Goal: Transaction & Acquisition: Purchase product/service

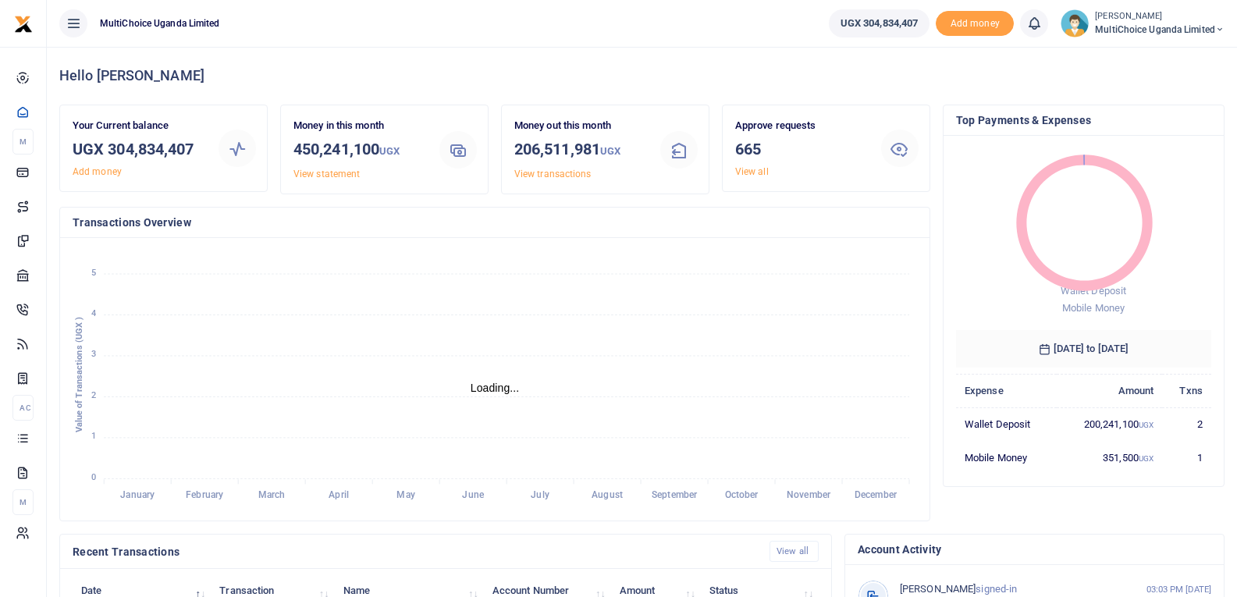
scroll to position [12, 12]
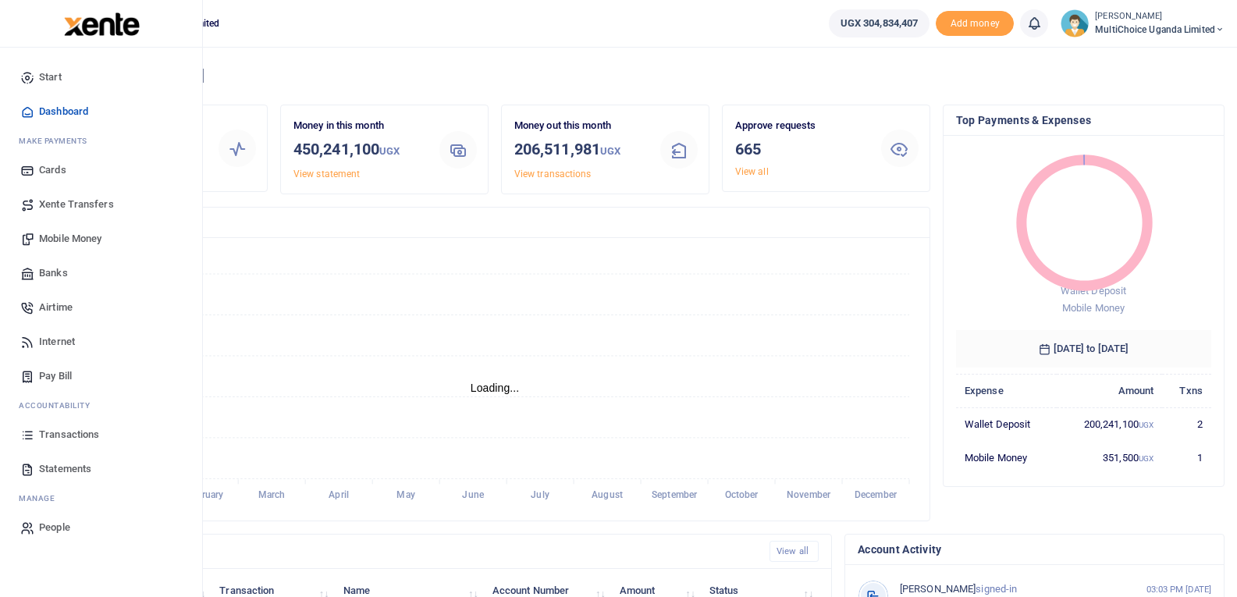
click at [69, 238] on span "Mobile Money" at bounding box center [70, 239] width 62 height 16
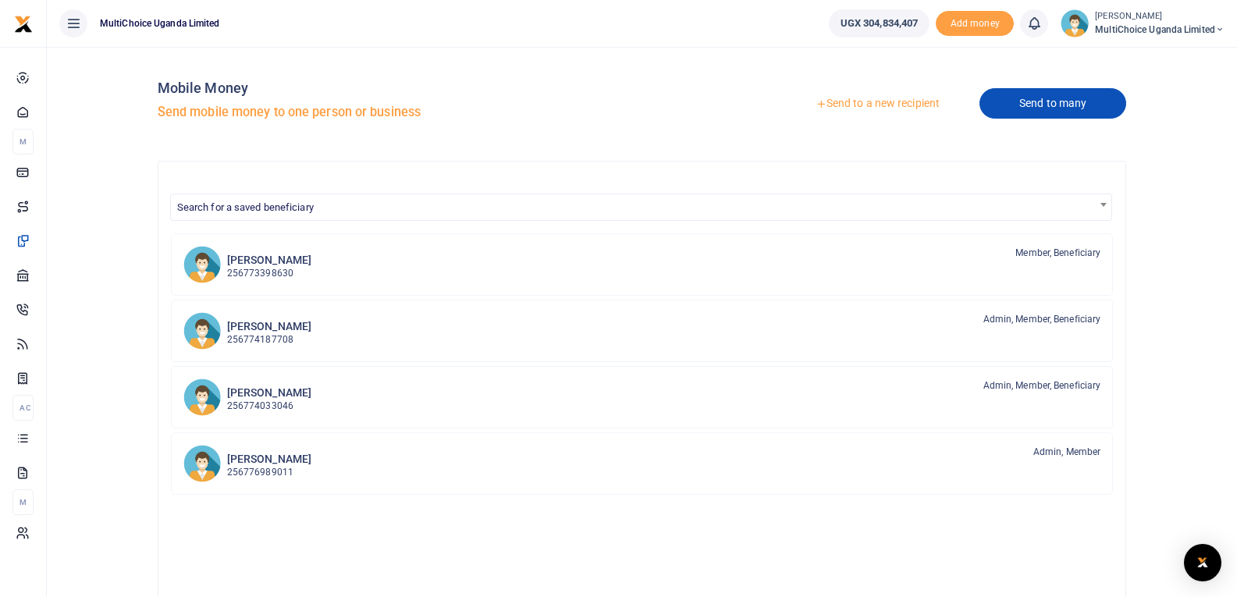
click at [1000, 94] on link "Send to many" at bounding box center [1052, 103] width 147 height 30
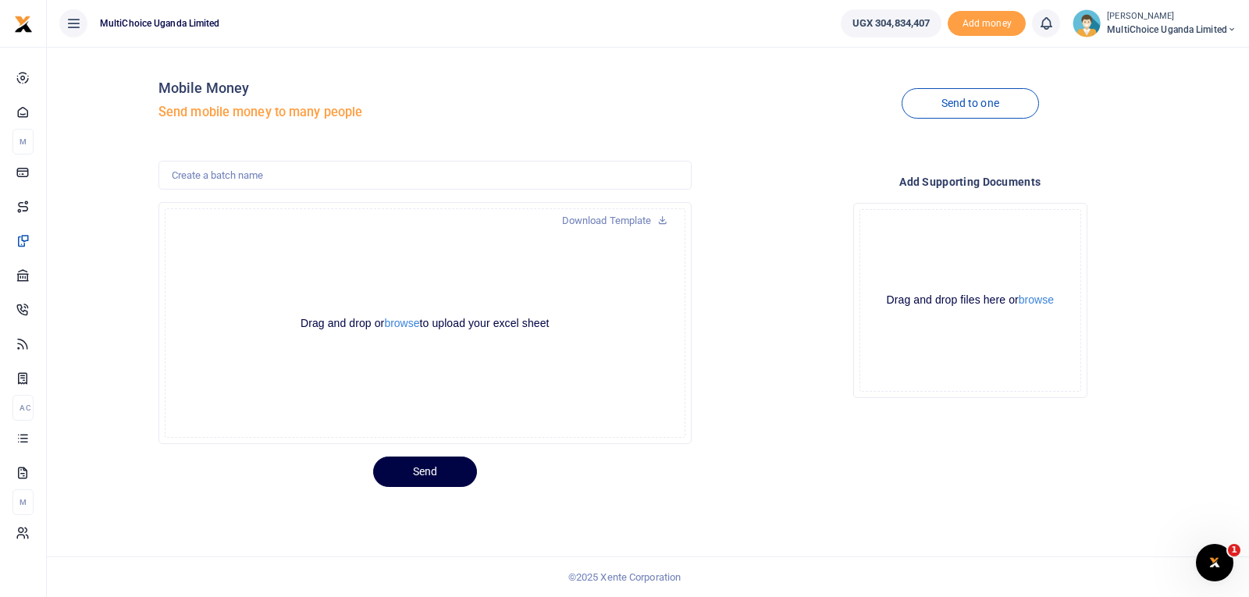
click at [755, 152] on div "Mobile Money Send mobile money to many people Send to one Download Template Dro…" at bounding box center [697, 273] width 1090 height 428
click at [413, 318] on button "browse" at bounding box center [401, 324] width 35 height 12
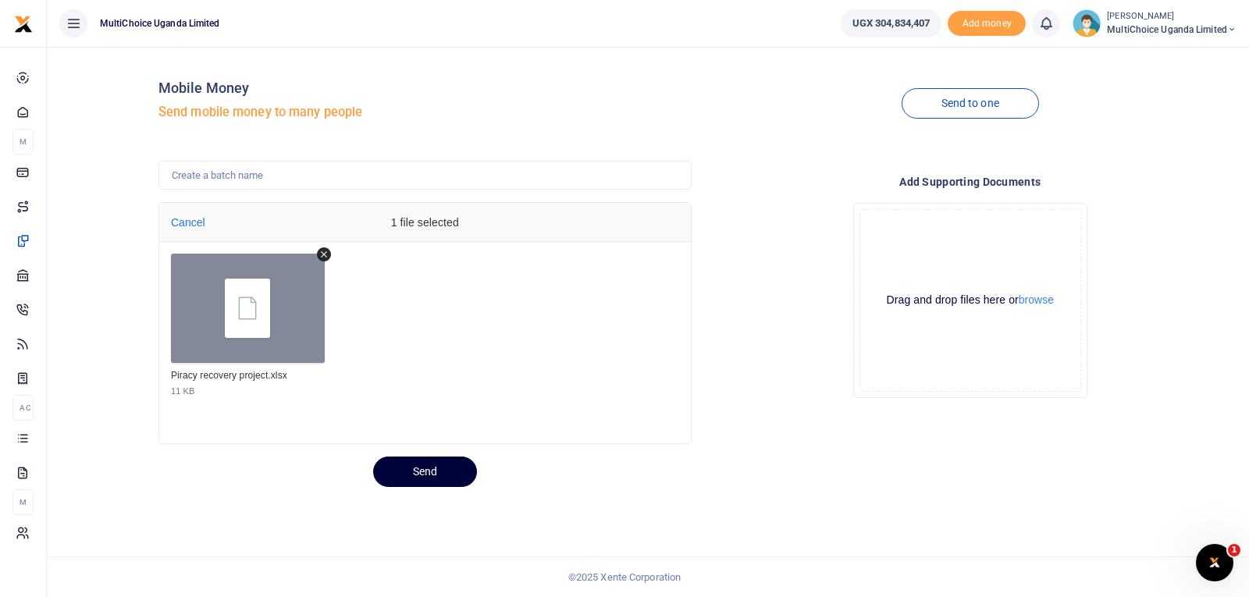
click at [434, 481] on button "Send" at bounding box center [425, 471] width 104 height 30
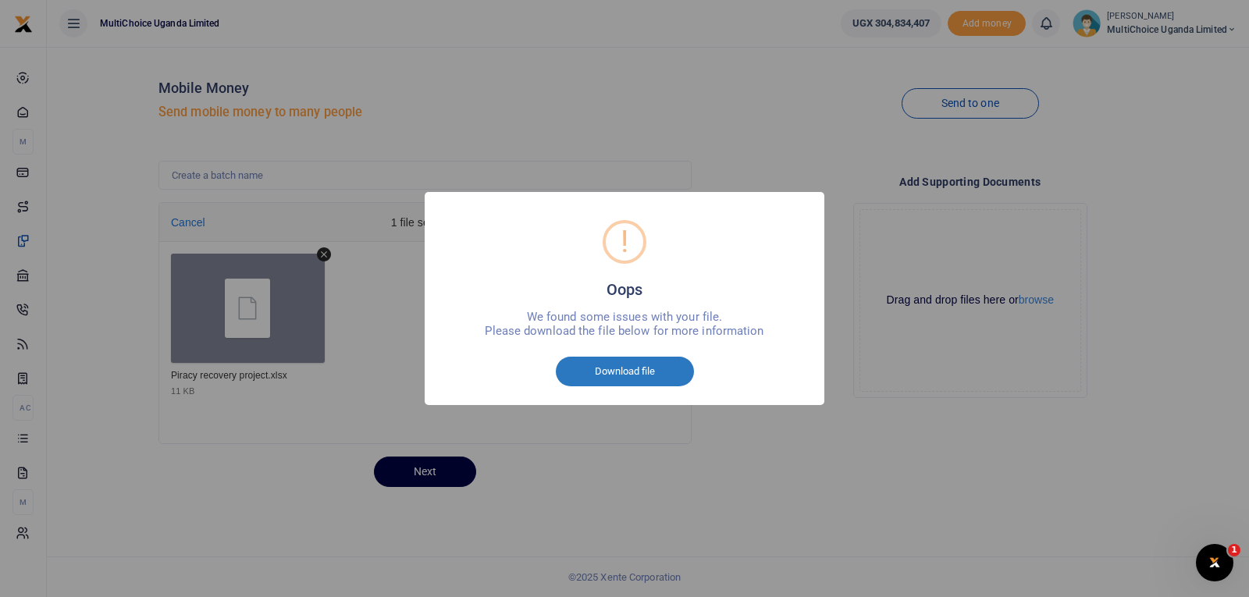
click at [638, 368] on button "Download file" at bounding box center [625, 372] width 138 height 30
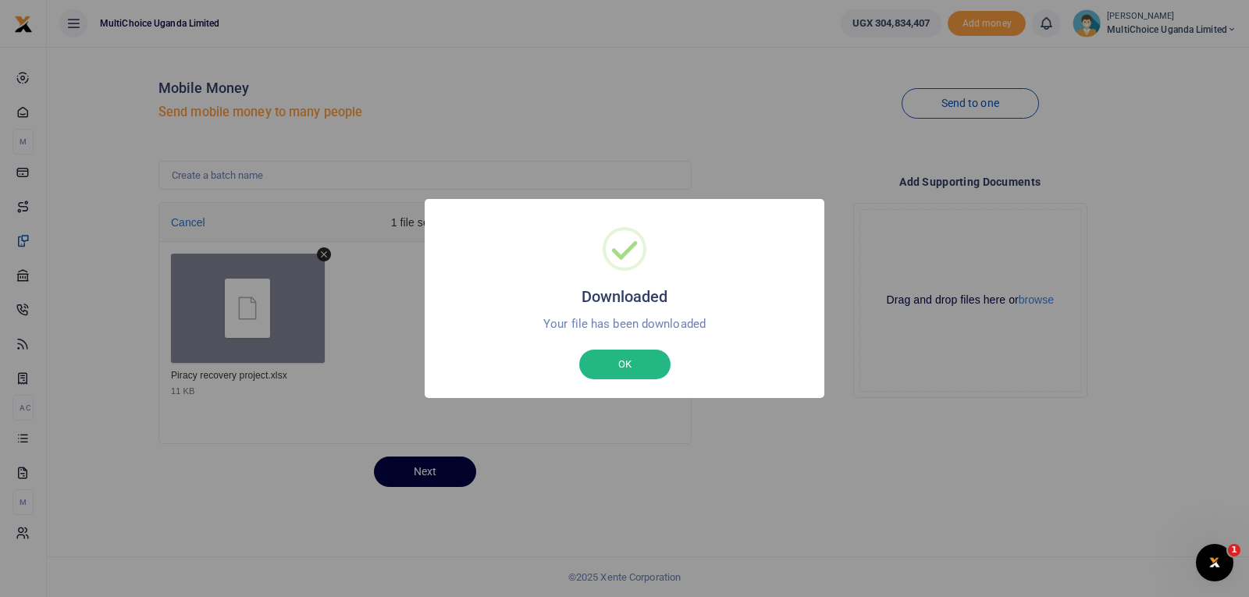
drag, startPoint x: 650, startPoint y: 361, endPoint x: 724, endPoint y: 347, distance: 75.3
click at [649, 361] on button "OK" at bounding box center [624, 365] width 91 height 30
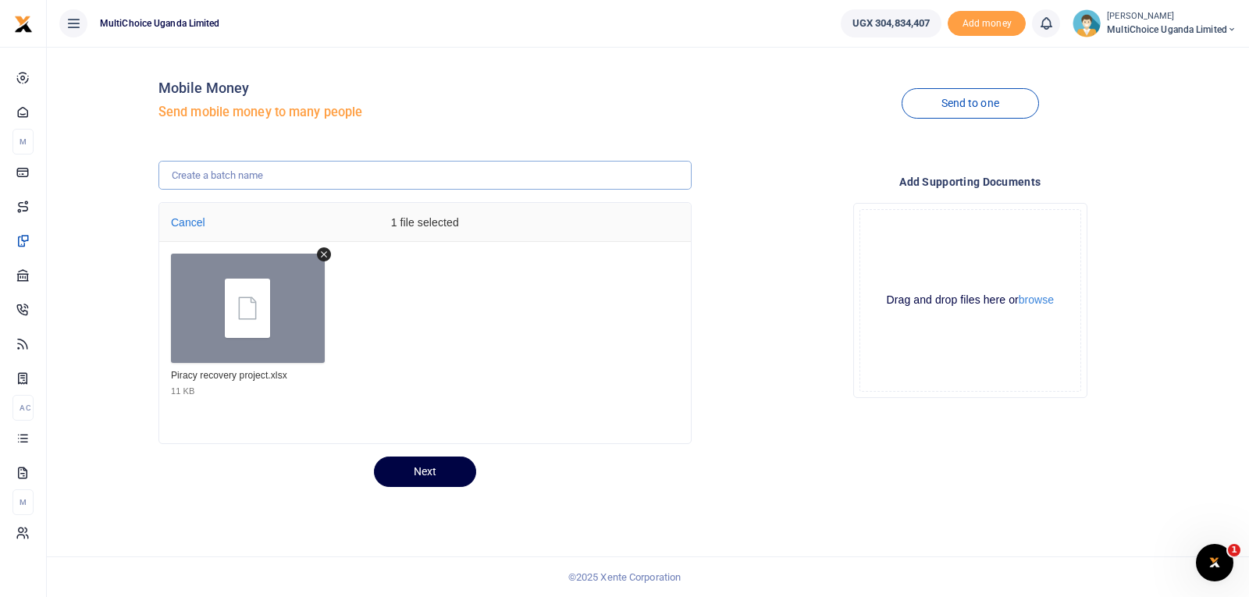
click at [328, 181] on input "text" at bounding box center [424, 176] width 533 height 30
click at [324, 250] on icon "Remove file" at bounding box center [324, 254] width 14 height 14
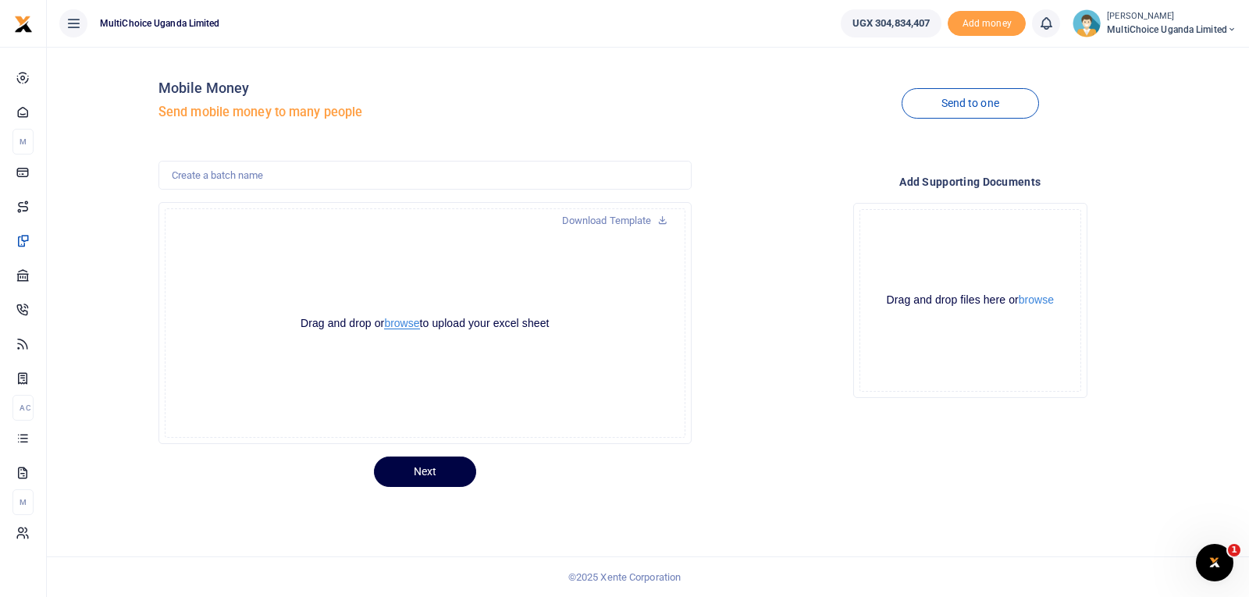
click at [410, 321] on button "browse" at bounding box center [401, 324] width 35 height 12
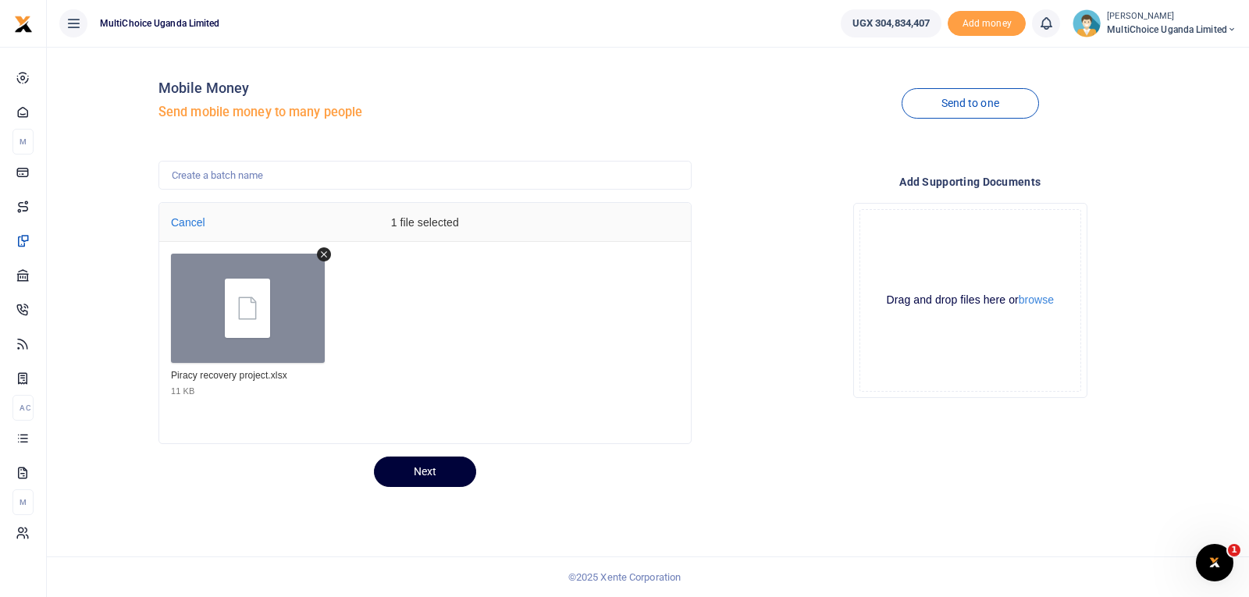
click at [450, 463] on button "Next" at bounding box center [425, 471] width 102 height 30
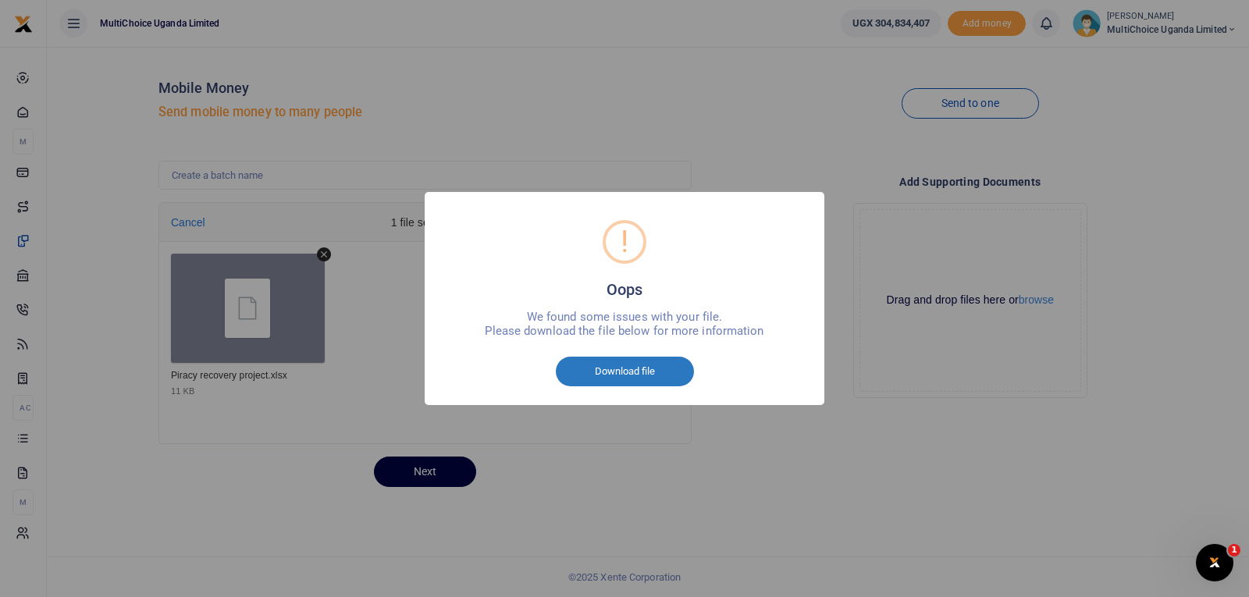
click at [626, 371] on button "Download file" at bounding box center [625, 372] width 138 height 30
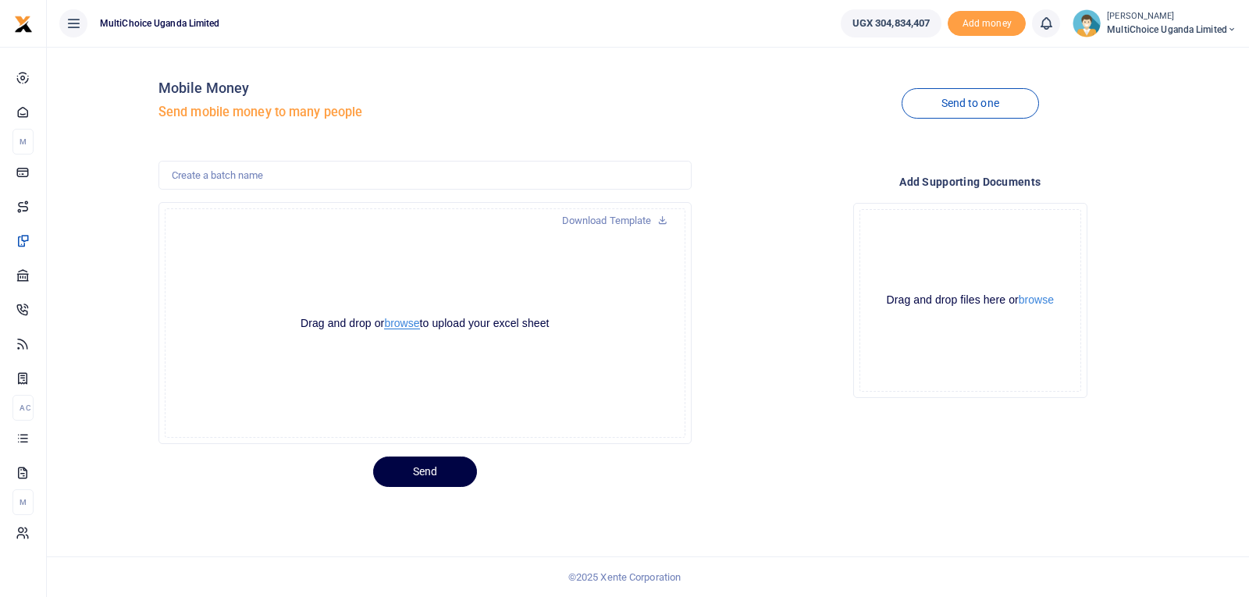
click at [406, 324] on button "browse" at bounding box center [401, 324] width 35 height 12
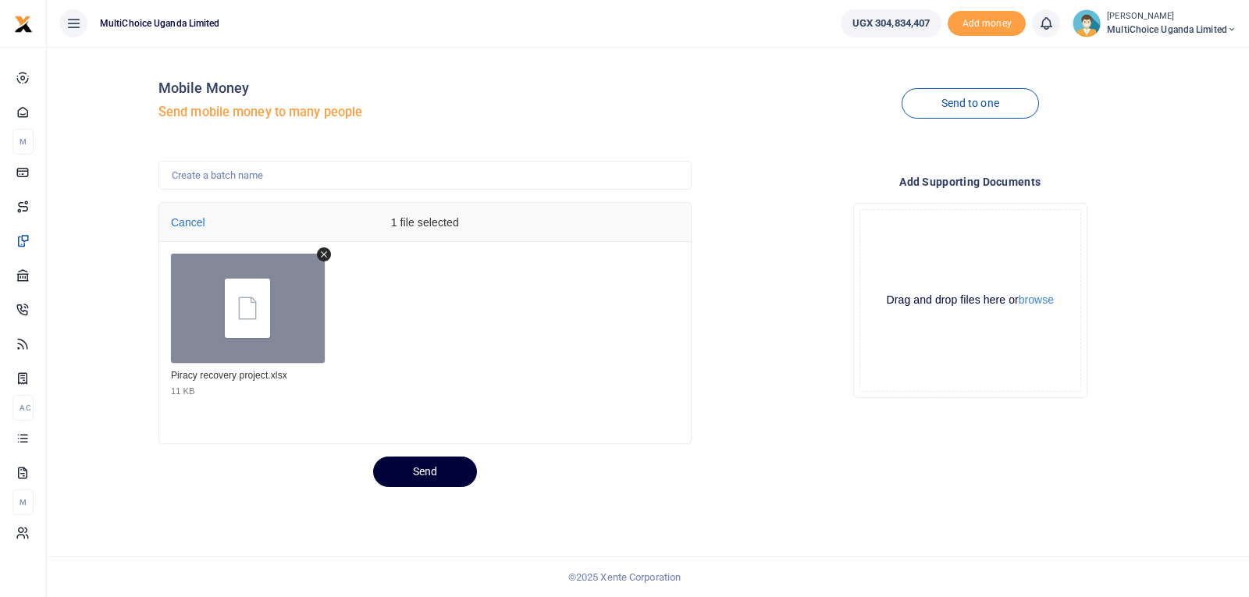
click at [438, 466] on button "Send" at bounding box center [425, 471] width 104 height 30
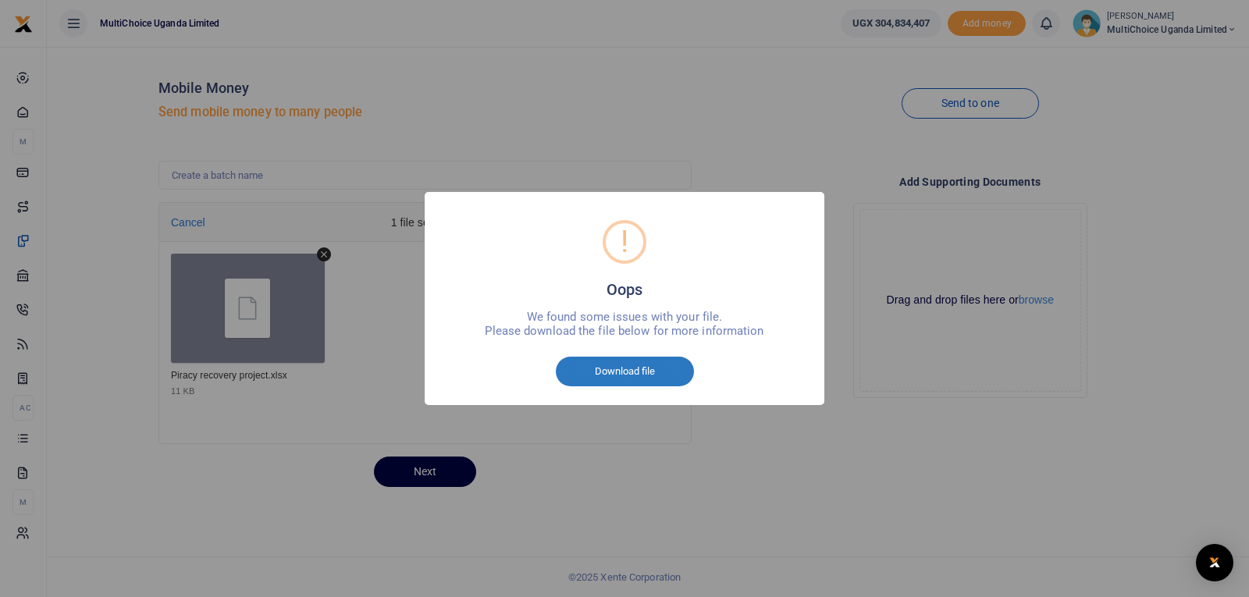
click at [631, 369] on button "Download file" at bounding box center [625, 372] width 138 height 30
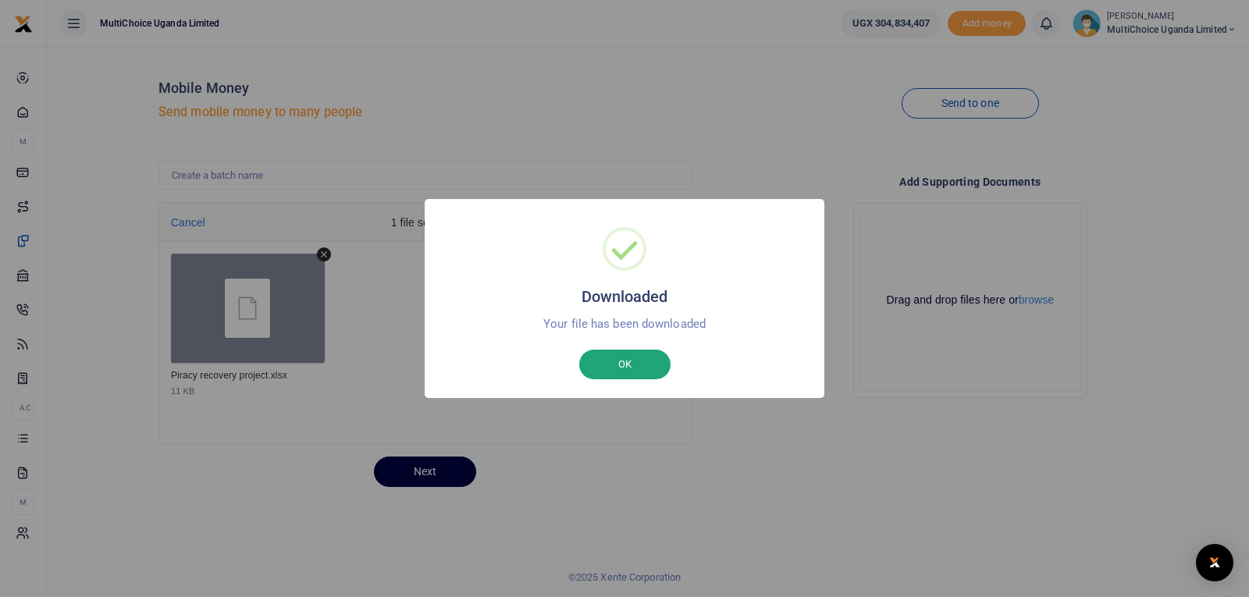
click at [627, 354] on button "OK" at bounding box center [624, 365] width 91 height 30
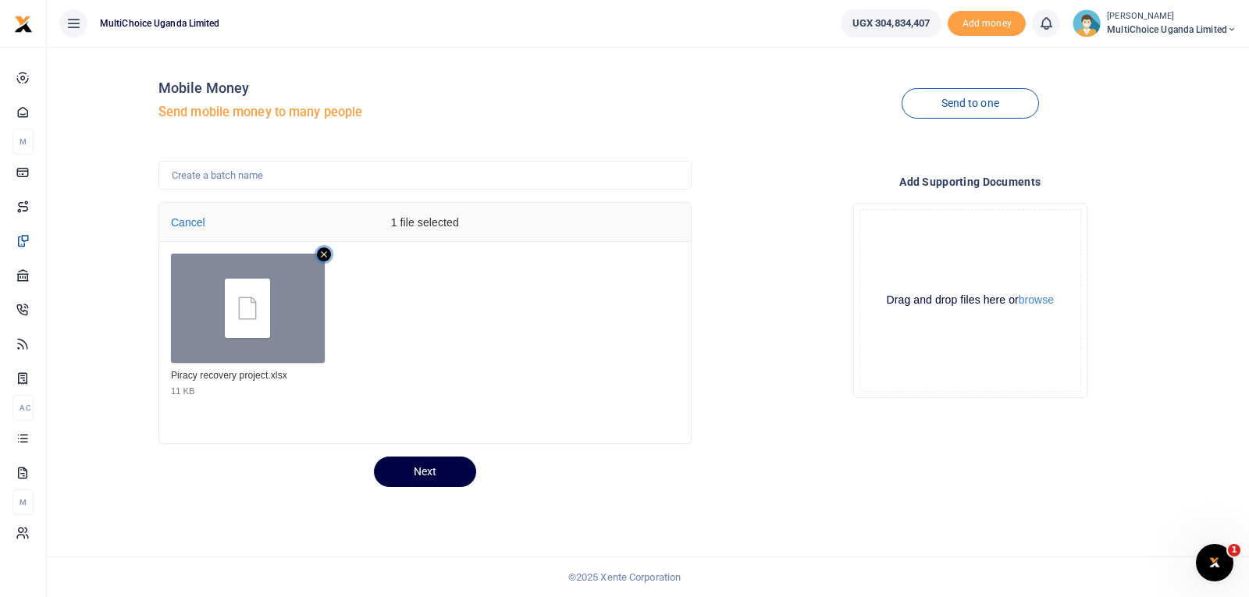
click at [321, 254] on icon "Remove file" at bounding box center [324, 254] width 14 height 14
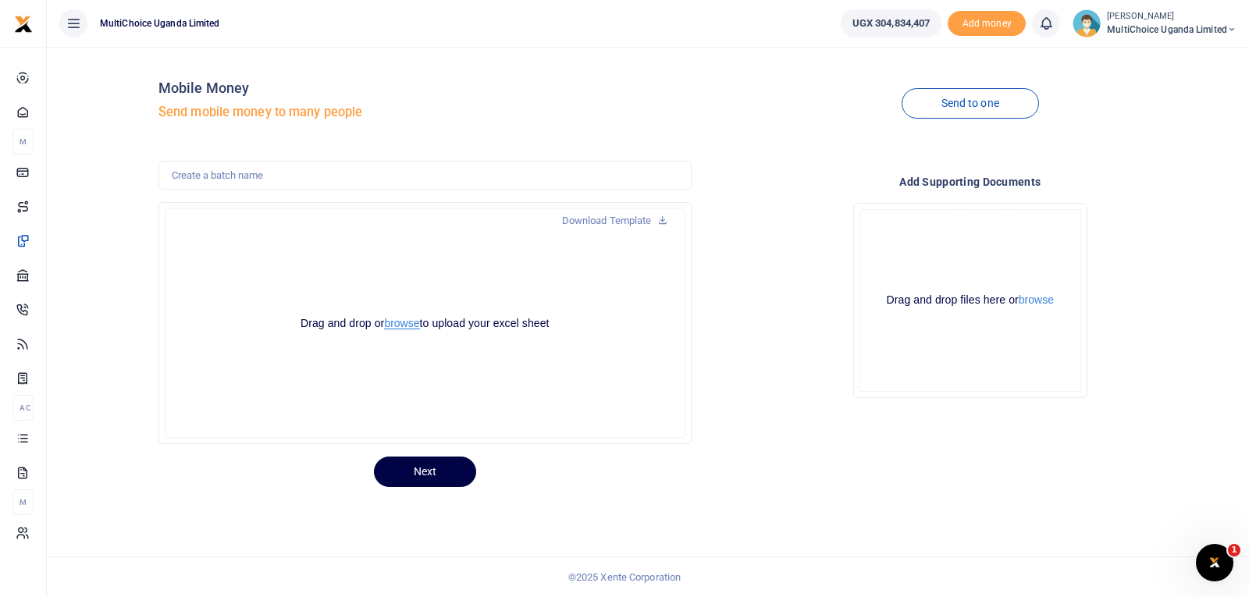
click at [411, 321] on button "browse" at bounding box center [401, 324] width 35 height 12
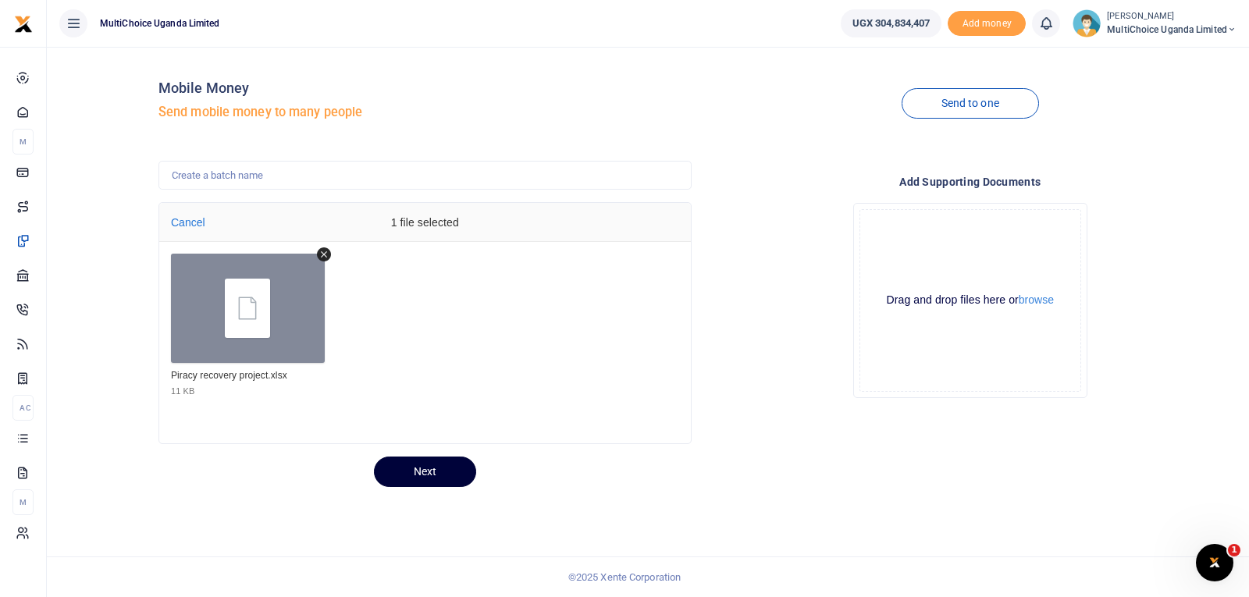
click at [421, 471] on button "Next" at bounding box center [425, 471] width 102 height 30
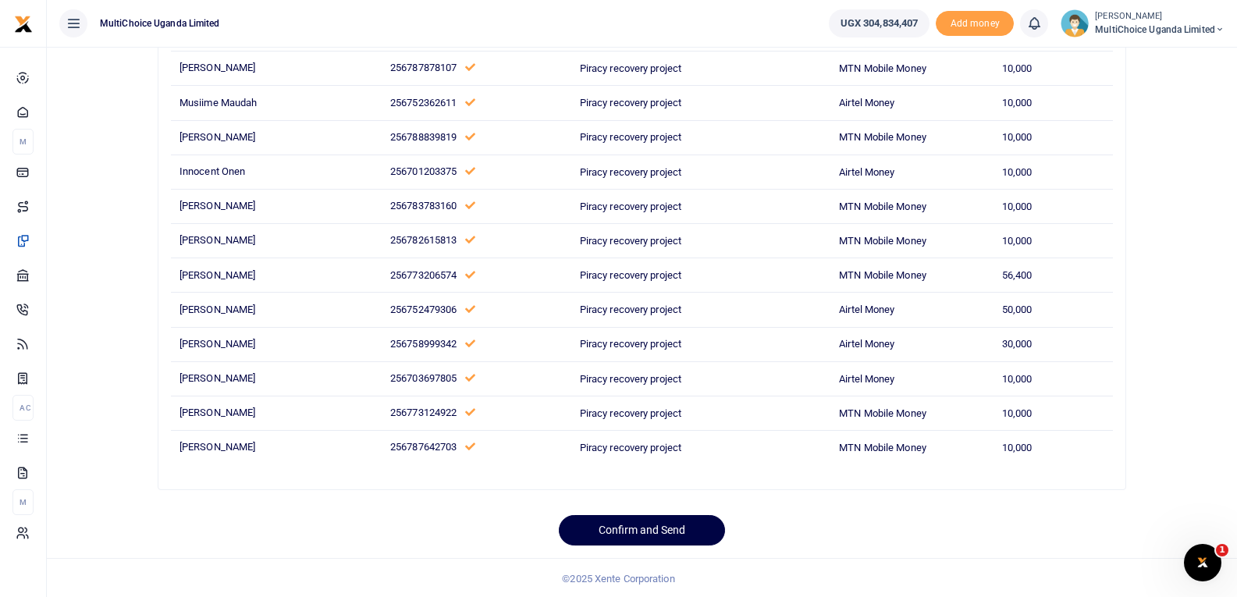
scroll to position [655, 0]
click at [667, 528] on button "Confirm and Send" at bounding box center [642, 528] width 166 height 30
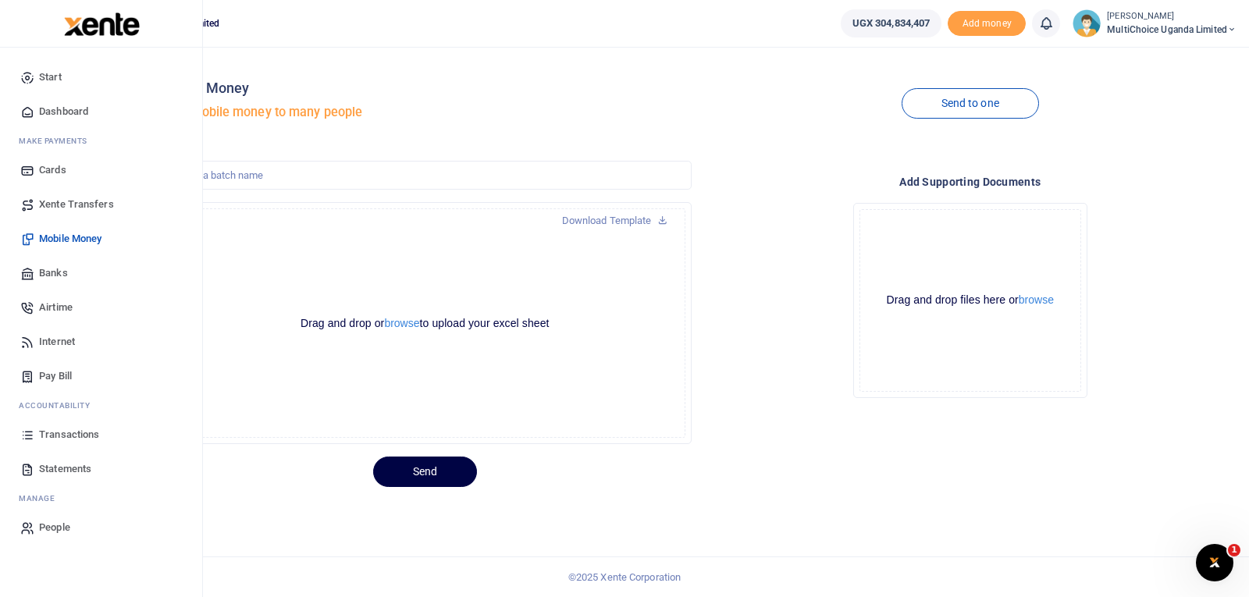
click at [87, 436] on span "Transactions" at bounding box center [69, 435] width 60 height 16
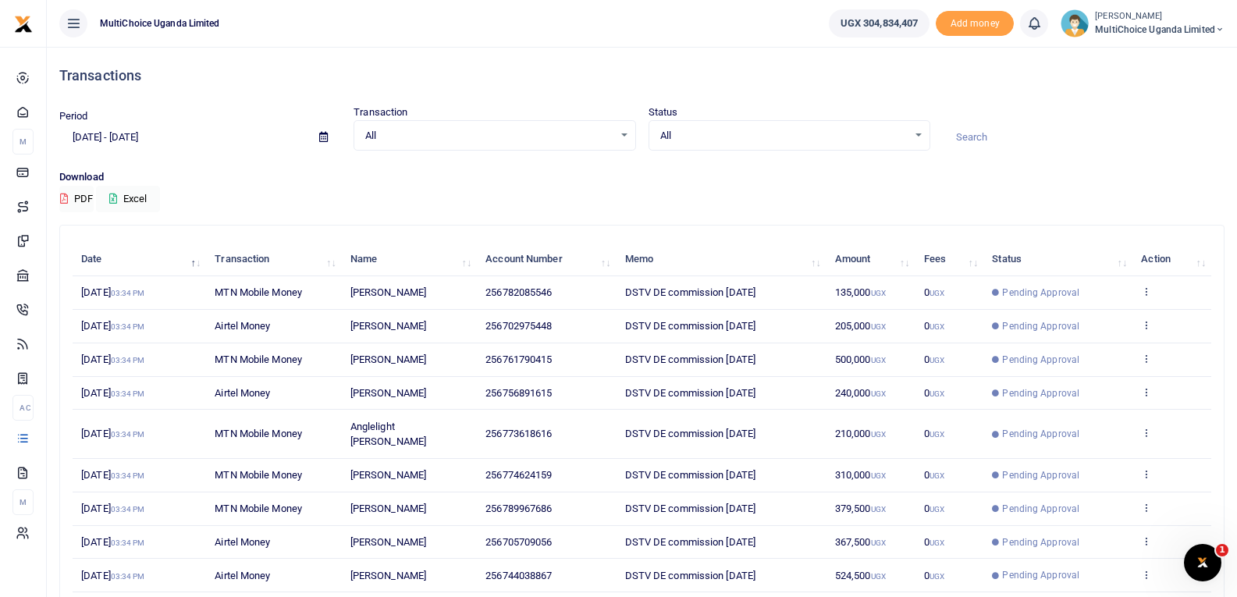
click at [1152, 286] on td "View details Send again" at bounding box center [1171, 293] width 79 height 34
click at [1149, 286] on icon at bounding box center [1146, 291] width 10 height 11
click at [1102, 314] on link "View details" at bounding box center [1089, 318] width 123 height 22
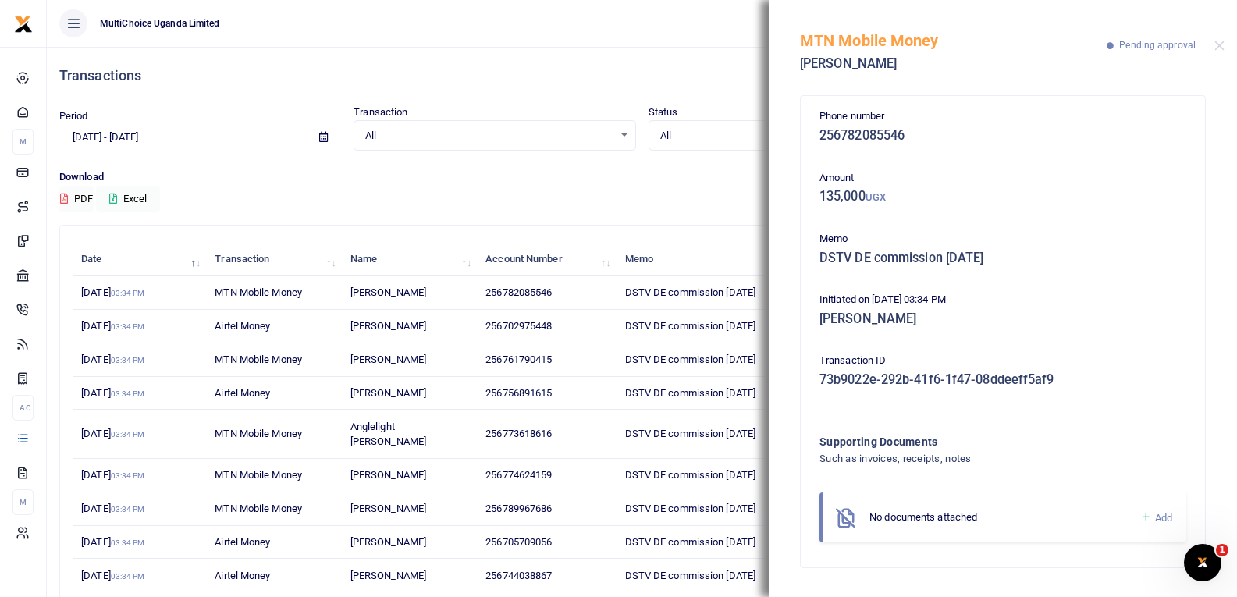
click at [1146, 516] on icon at bounding box center [1146, 517] width 12 height 14
click at [1149, 517] on icon at bounding box center [1146, 517] width 12 height 14
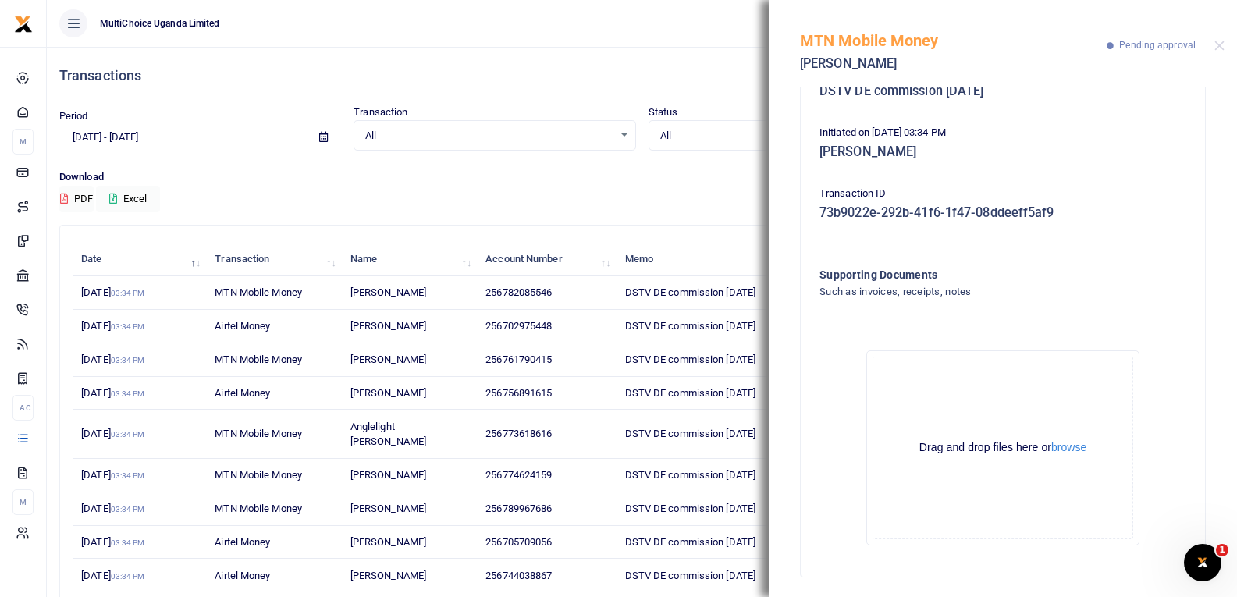
scroll to position [172, 0]
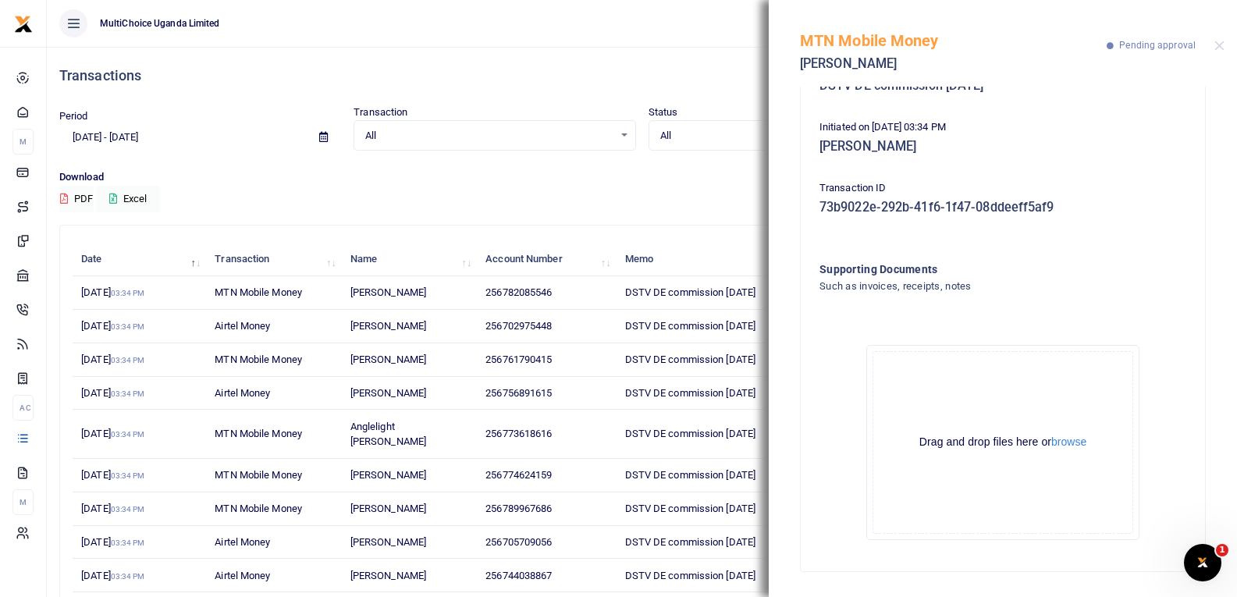
click at [1063, 449] on div "Drag and drop files here or browse" at bounding box center [1002, 442] width 259 height 15
click at [1063, 445] on button "browse" at bounding box center [1068, 442] width 35 height 12
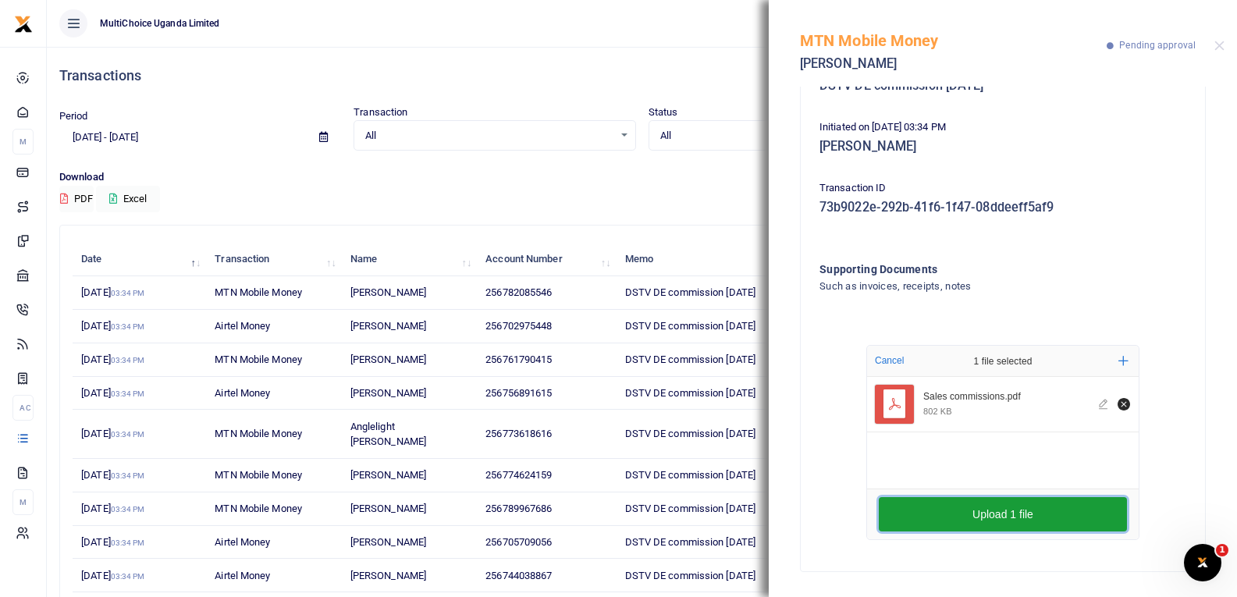
click at [957, 508] on button "Upload 1 file" at bounding box center [1003, 514] width 248 height 34
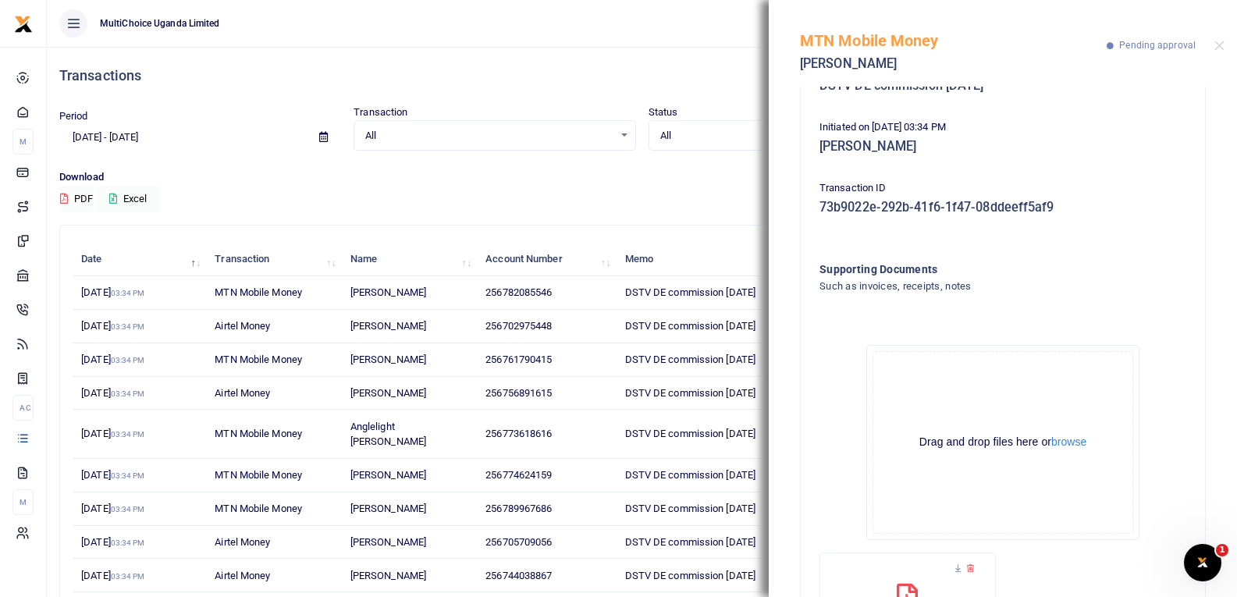
click at [670, 190] on div "Download PDF Excel" at bounding box center [641, 190] width 1165 height 43
click at [668, 180] on p "Download" at bounding box center [641, 177] width 1165 height 16
click at [1212, 46] on div "MTN Mobile Money Mulani Tambaki Pending approval" at bounding box center [1003, 43] width 468 height 87
click at [1217, 44] on button "Close" at bounding box center [1219, 46] width 10 height 10
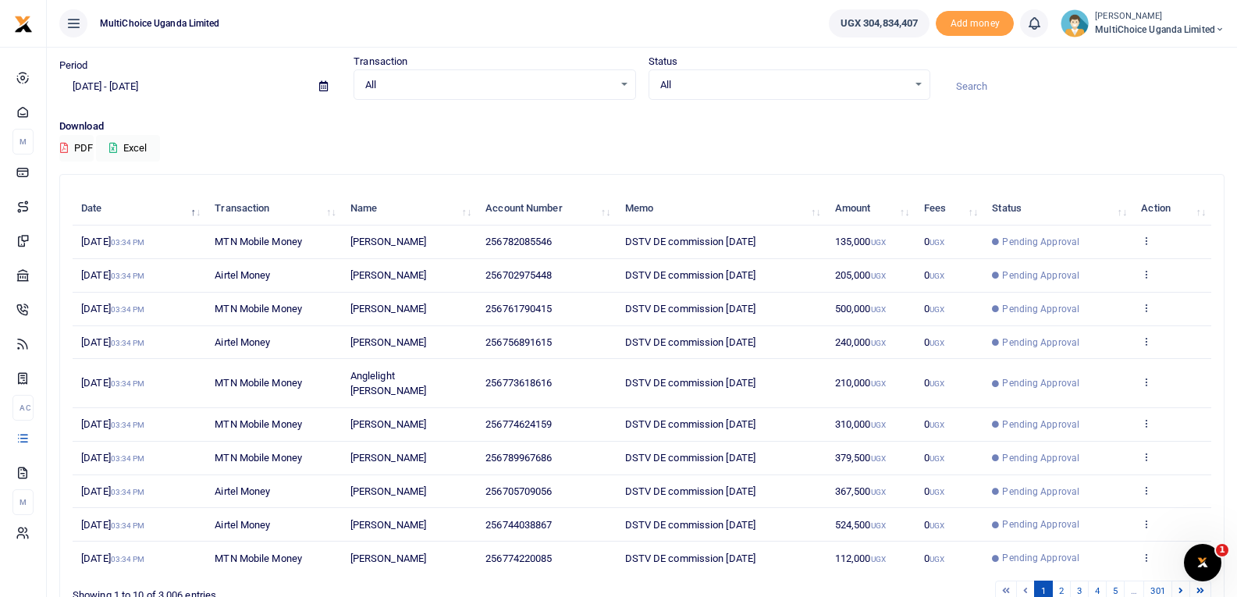
scroll to position [121, 0]
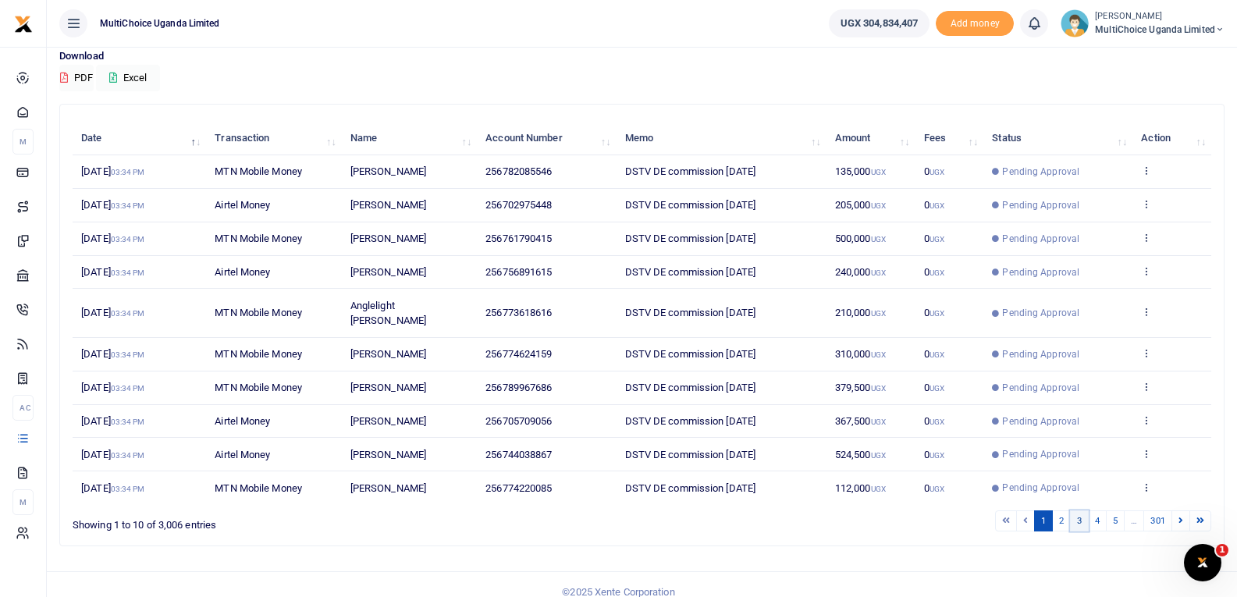
click at [1074, 510] on link "3" at bounding box center [1079, 520] width 19 height 21
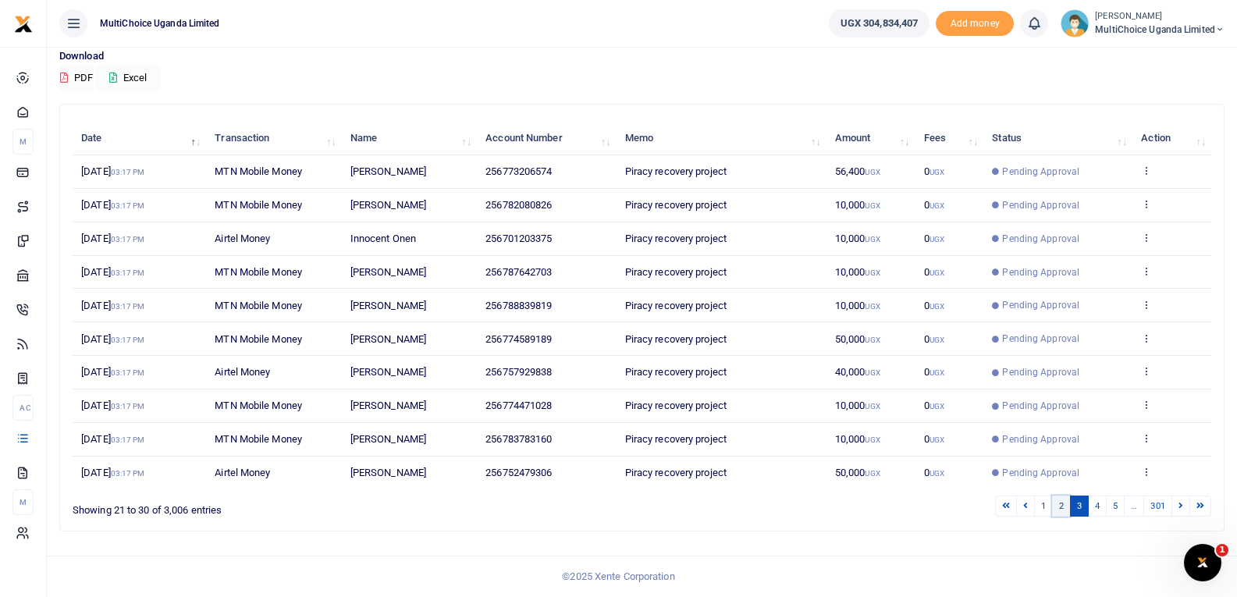
click at [1059, 500] on link "2" at bounding box center [1061, 506] width 19 height 21
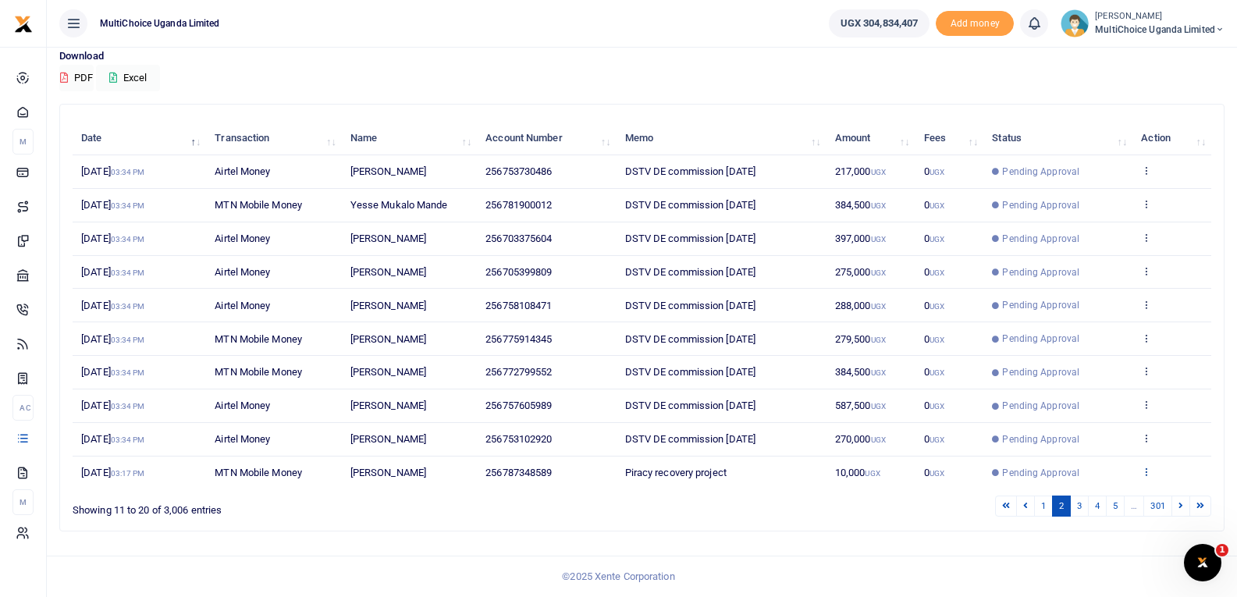
click at [1144, 475] on icon at bounding box center [1146, 471] width 10 height 11
click at [1134, 416] on link "View details" at bounding box center [1089, 413] width 123 height 22
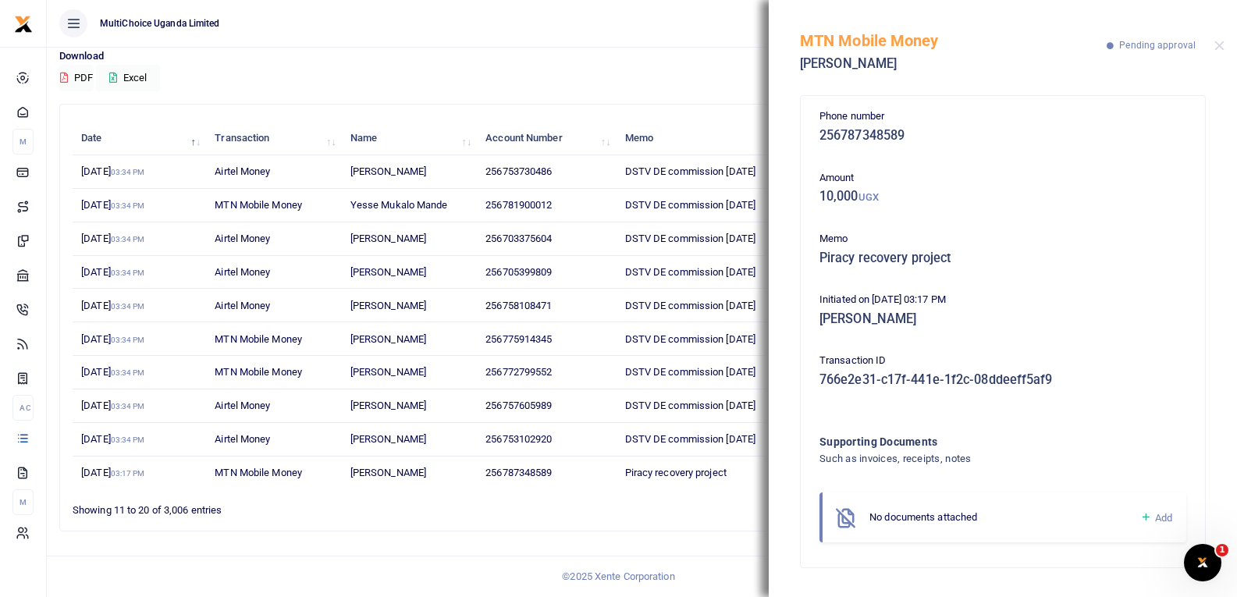
click at [1148, 513] on icon at bounding box center [1146, 517] width 12 height 14
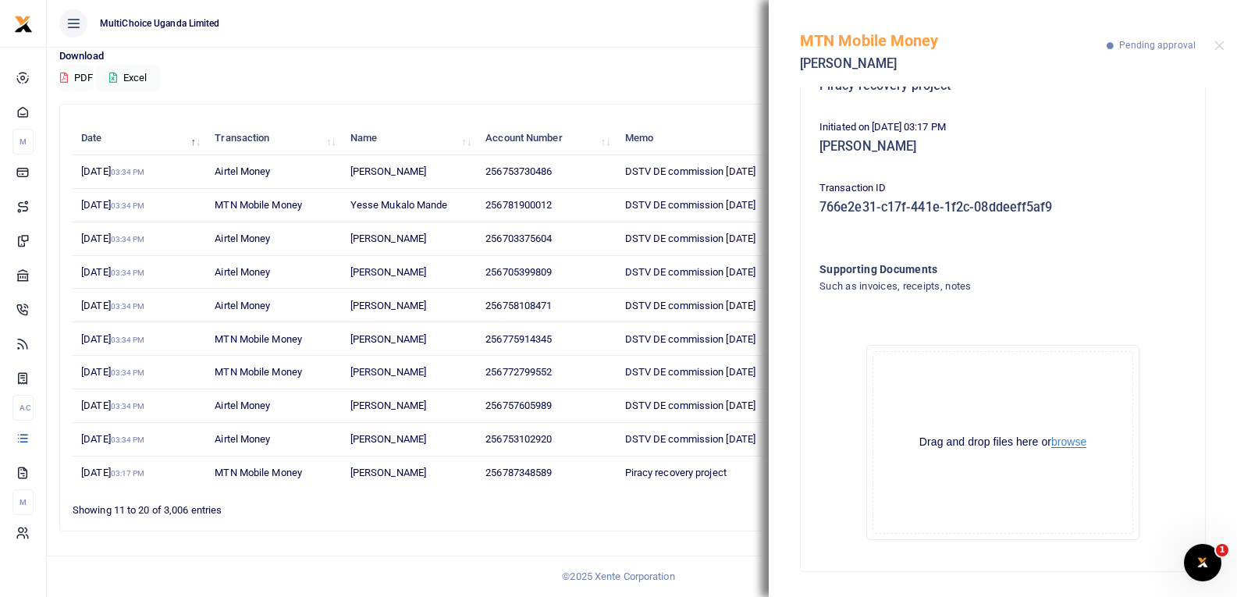
click at [1072, 436] on button "browse" at bounding box center [1068, 442] width 35 height 12
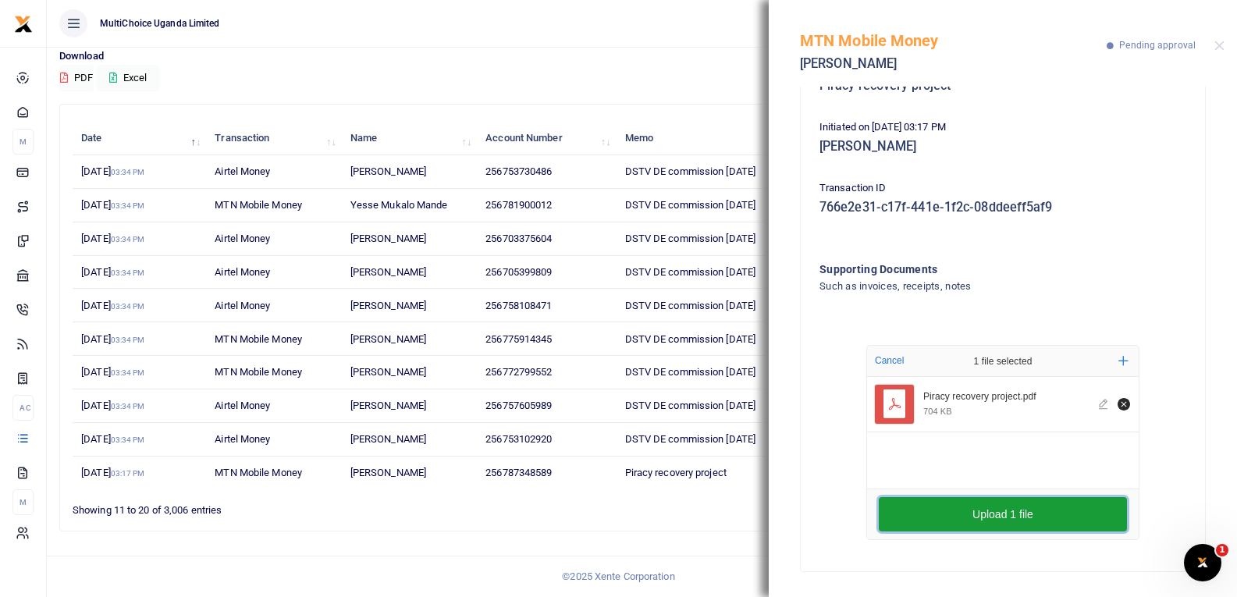
click at [940, 504] on button "Upload 1 file" at bounding box center [1003, 514] width 248 height 34
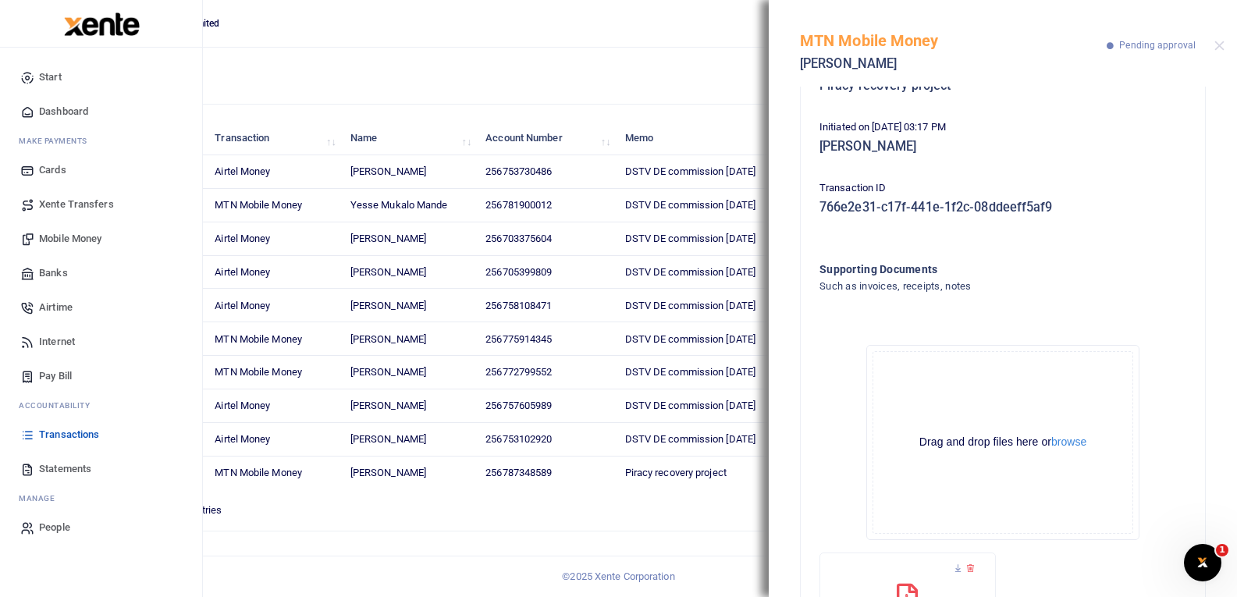
click at [72, 236] on span "Mobile Money" at bounding box center [70, 239] width 62 height 16
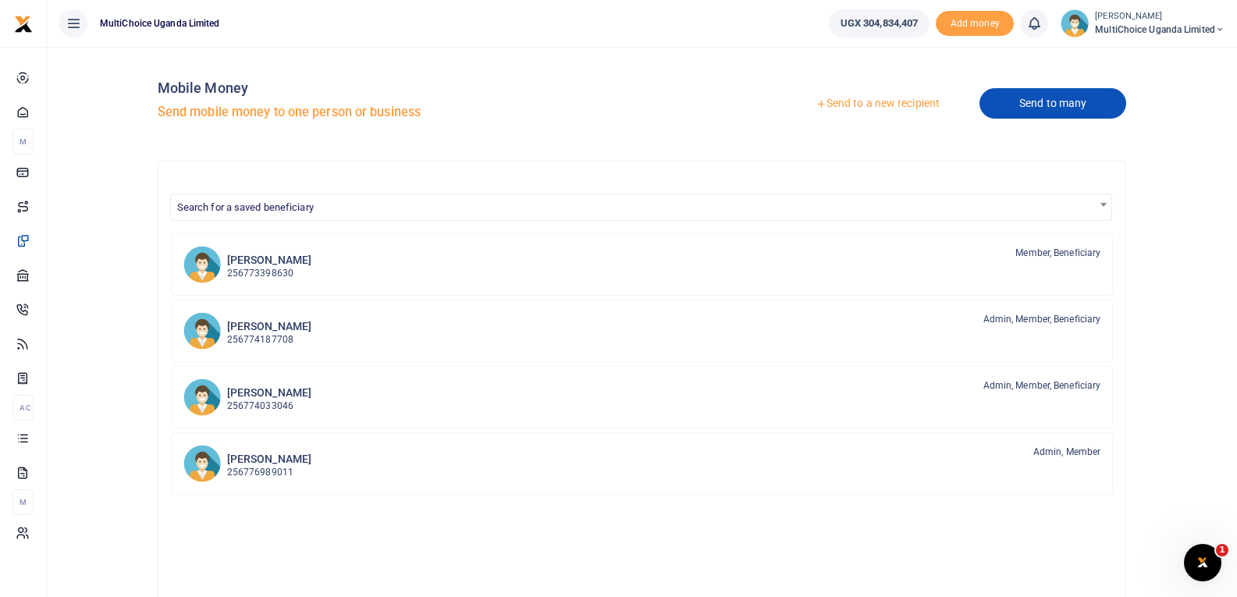
click at [1050, 101] on link "Send to many" at bounding box center [1052, 103] width 147 height 30
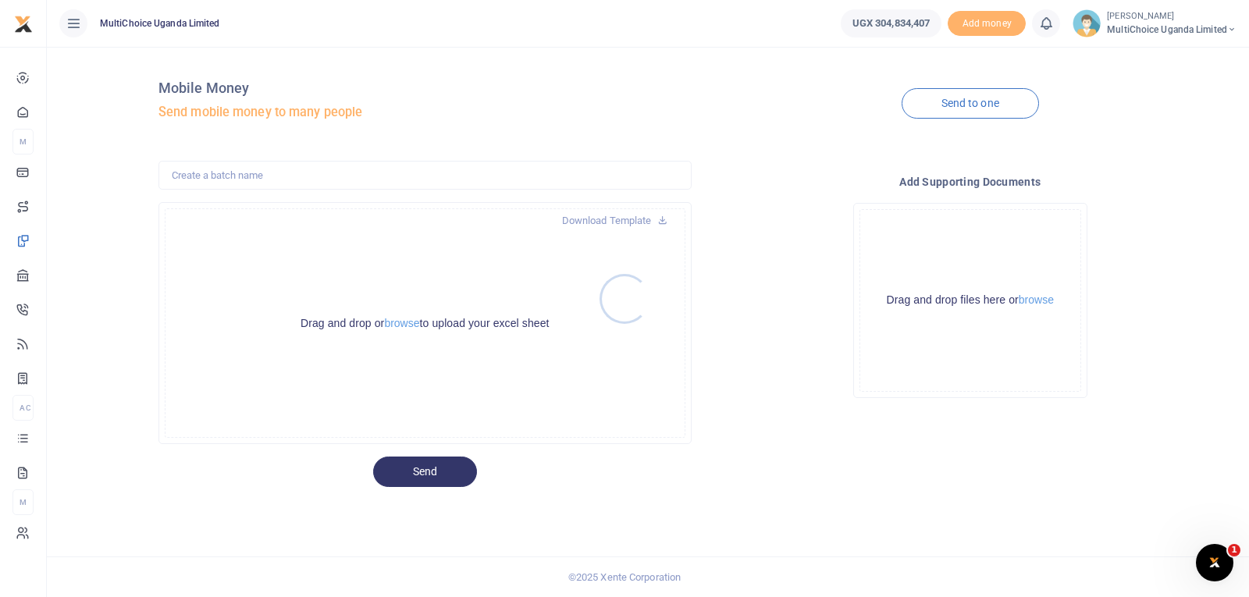
click at [943, 106] on div at bounding box center [624, 298] width 1249 height 597
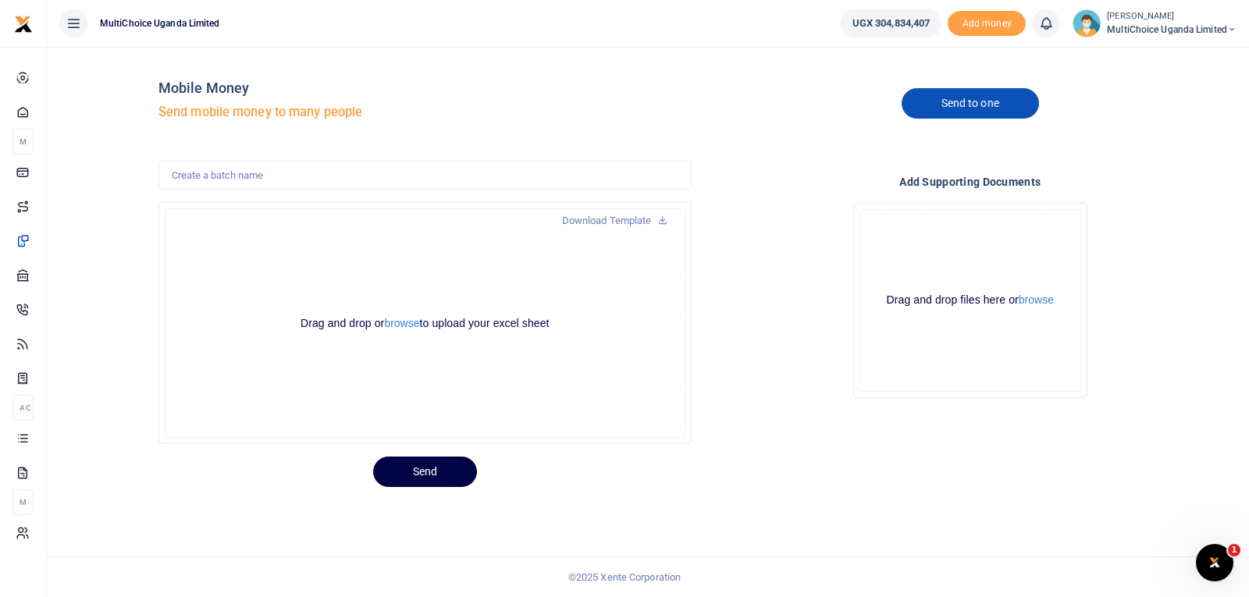
click at [943, 106] on link "Send to one" at bounding box center [969, 103] width 137 height 30
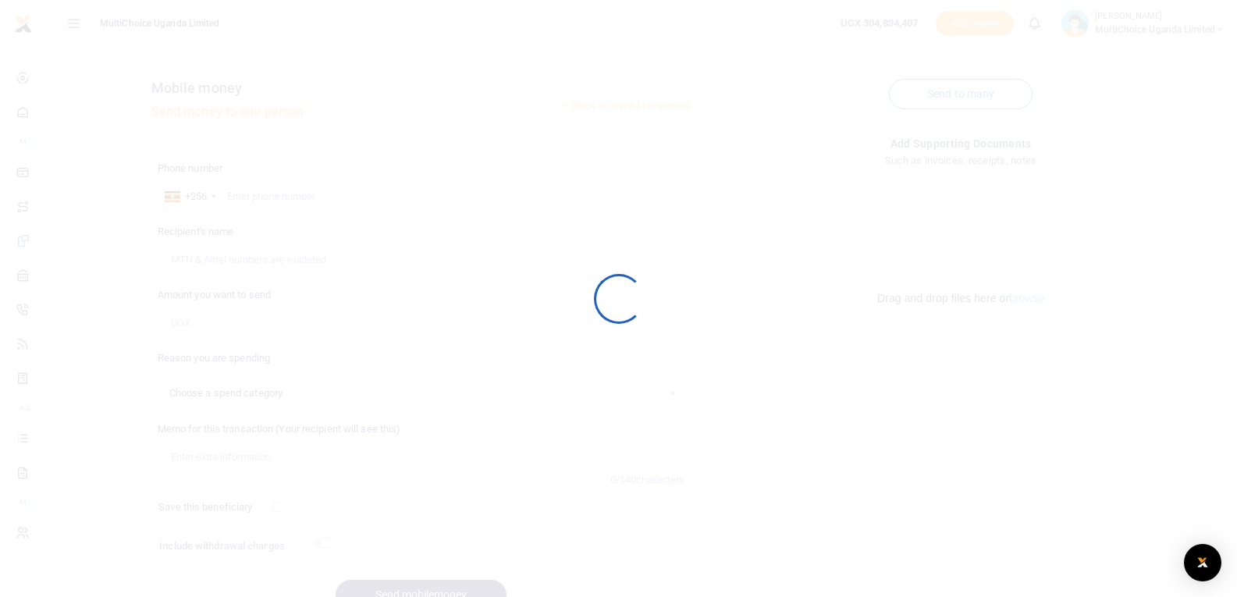
select select
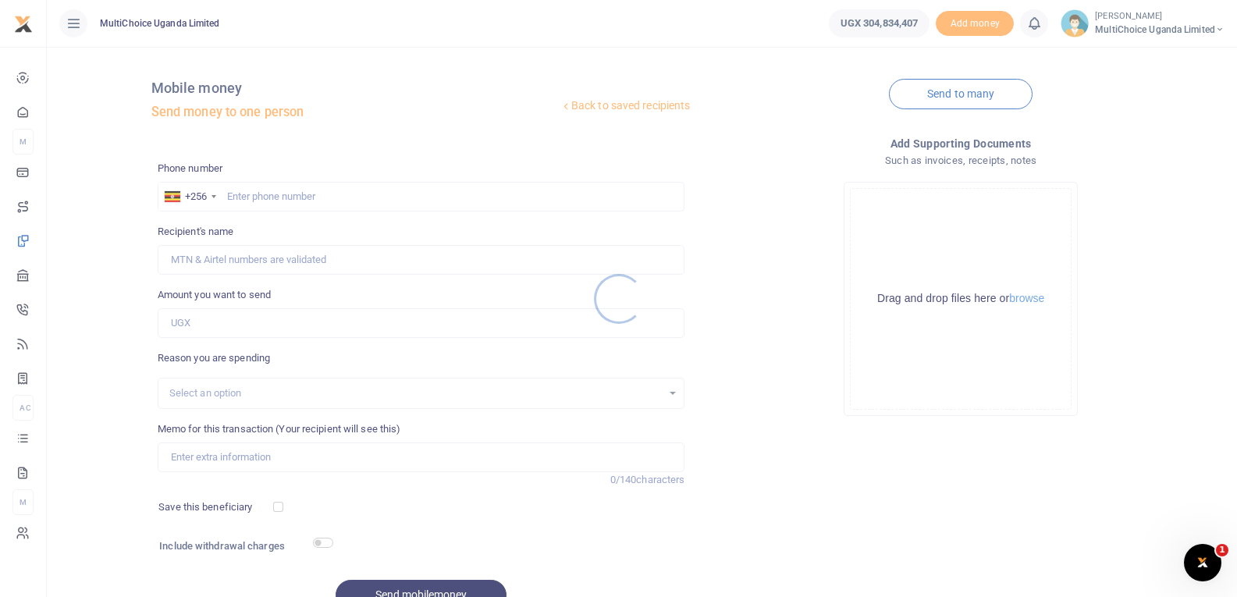
click at [318, 197] on div at bounding box center [618, 298] width 1237 height 597
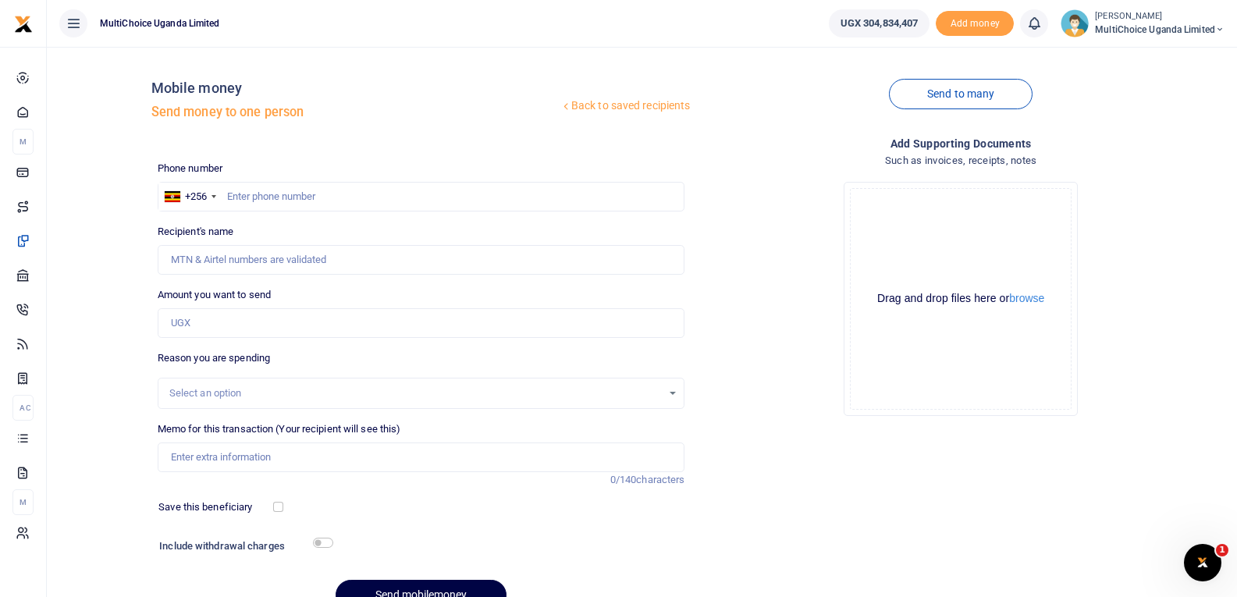
click at [318, 194] on div at bounding box center [618, 298] width 1237 height 597
click at [328, 194] on input "text" at bounding box center [422, 197] width 528 height 30
paste input "700387638"
type input "700387638"
click at [274, 324] on input "Amount you want to send" at bounding box center [422, 323] width 528 height 30
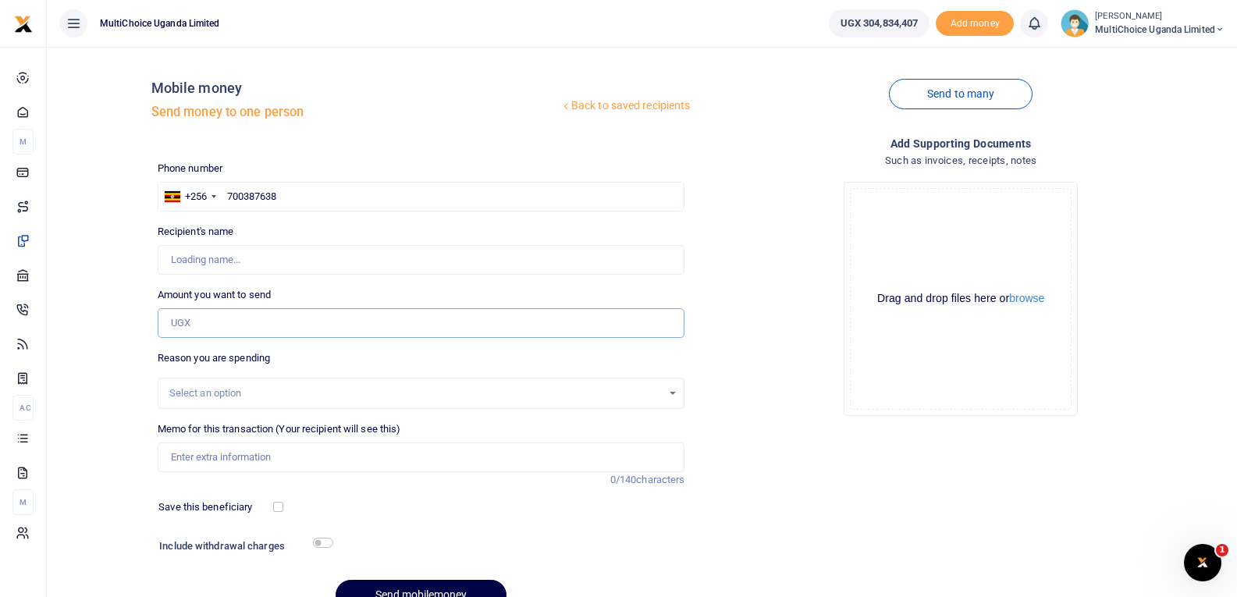
type input "[PERSON_NAME]"
type input "10,000"
click at [375, 451] on input "Memo for this transaction (Your recipient will see this)" at bounding box center [422, 457] width 528 height 30
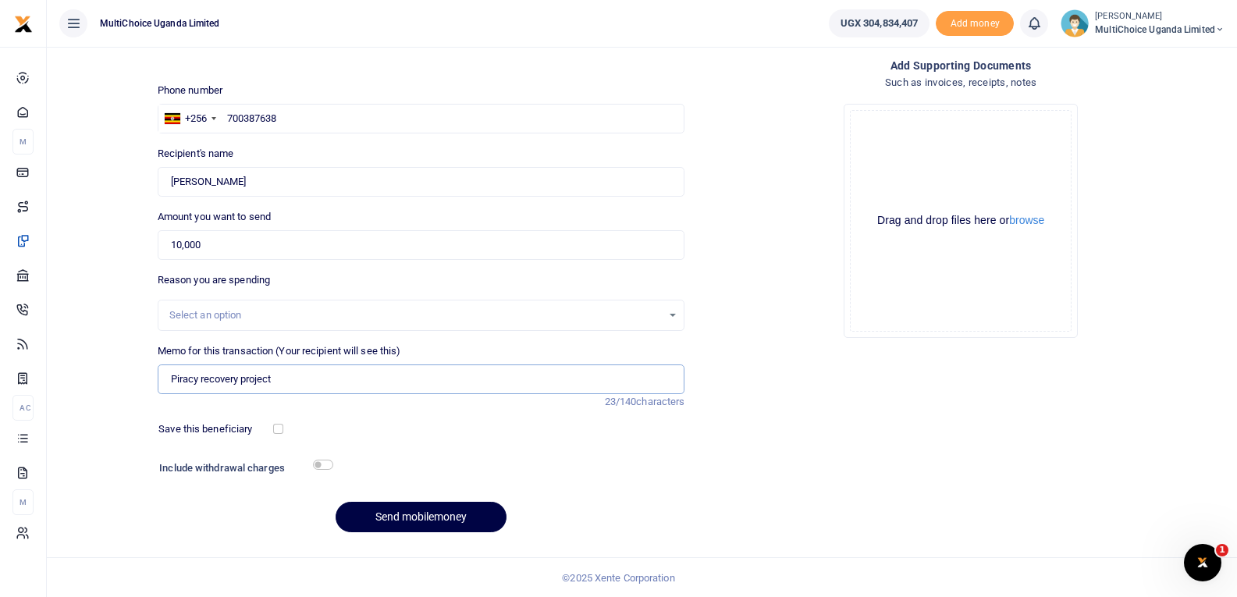
scroll to position [79, 0]
type input "Piracy recovery project"
click at [1036, 222] on button "browse" at bounding box center [1026, 220] width 35 height 12
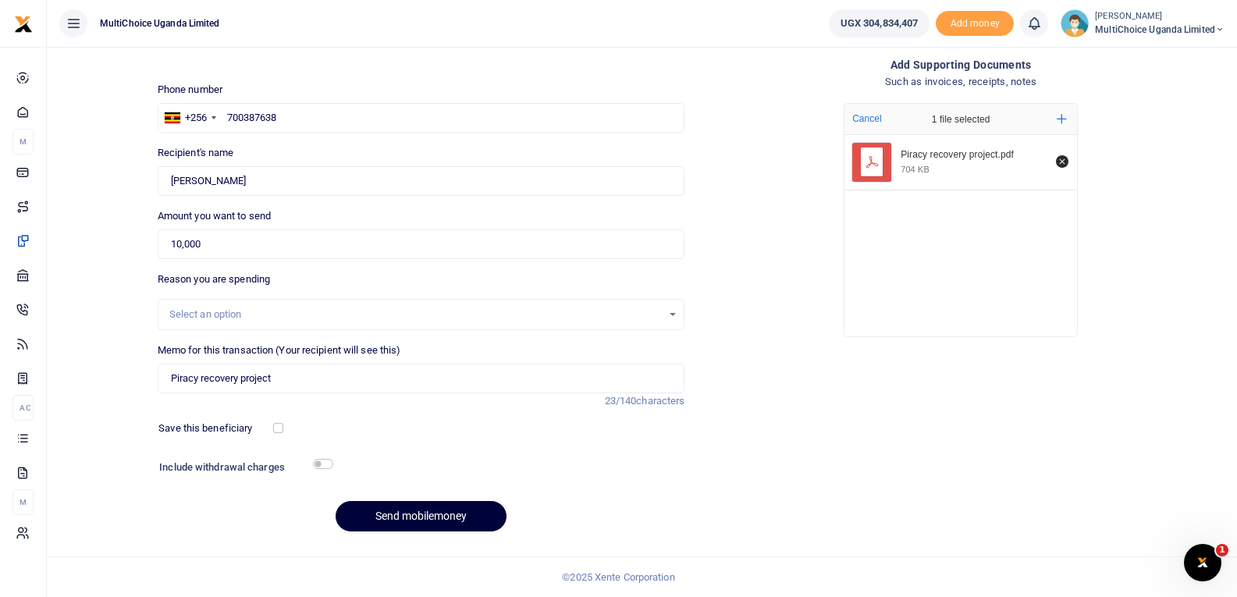
click at [454, 519] on button "Send mobilemoney" at bounding box center [421, 516] width 171 height 30
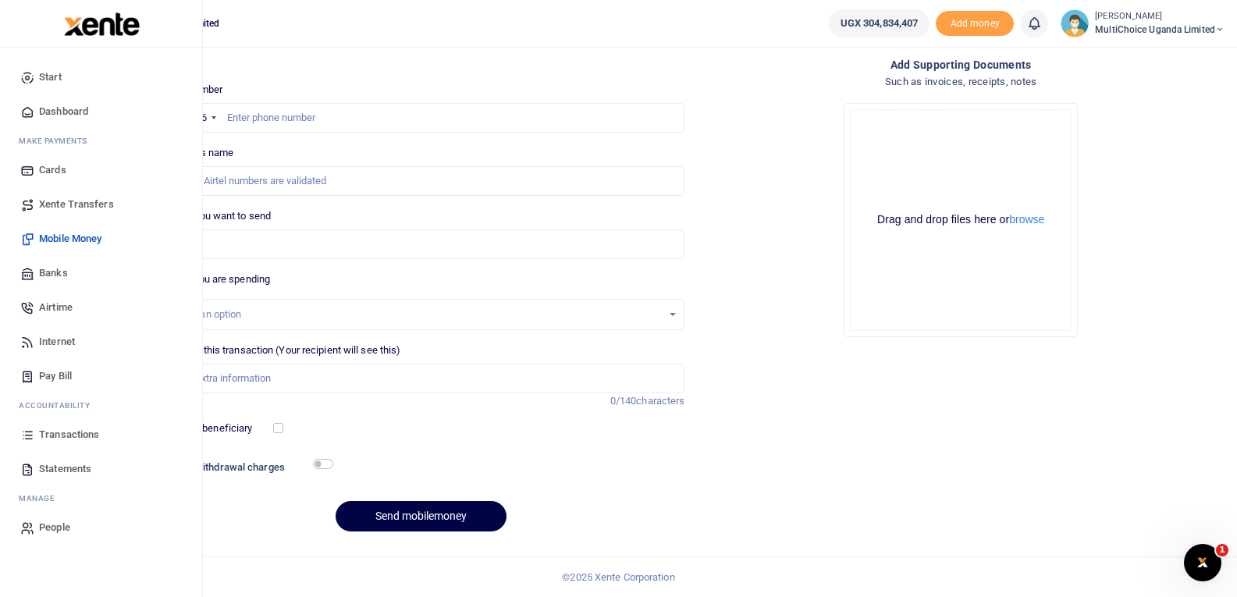
click at [84, 120] on link "Dashboard" at bounding box center [100, 111] width 177 height 34
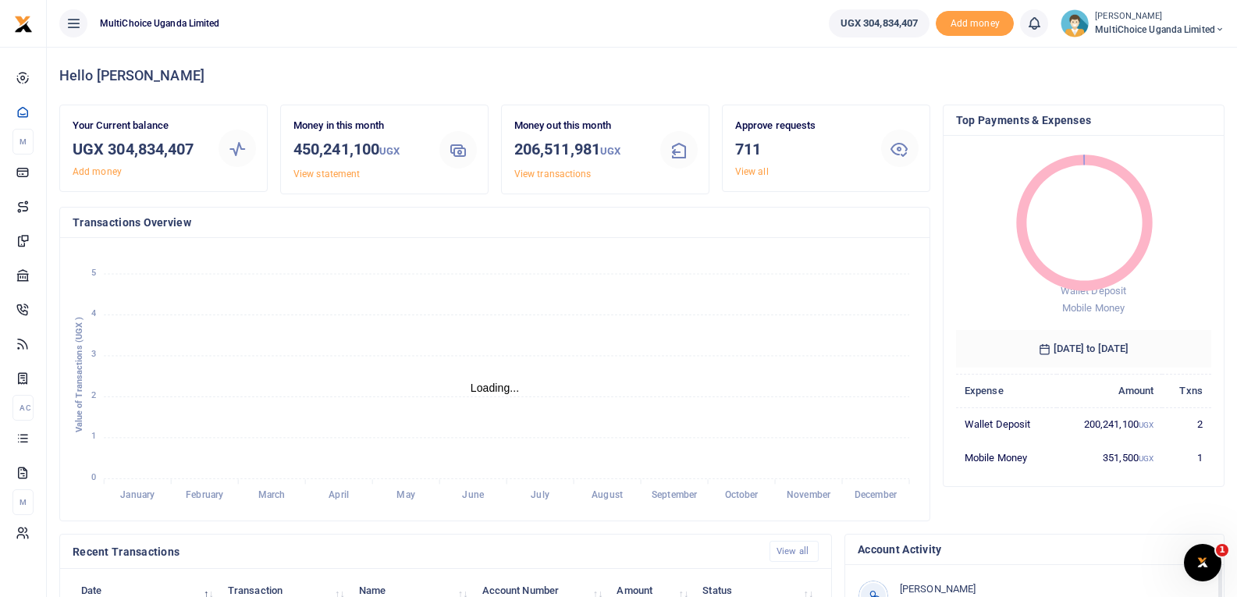
scroll to position [12, 12]
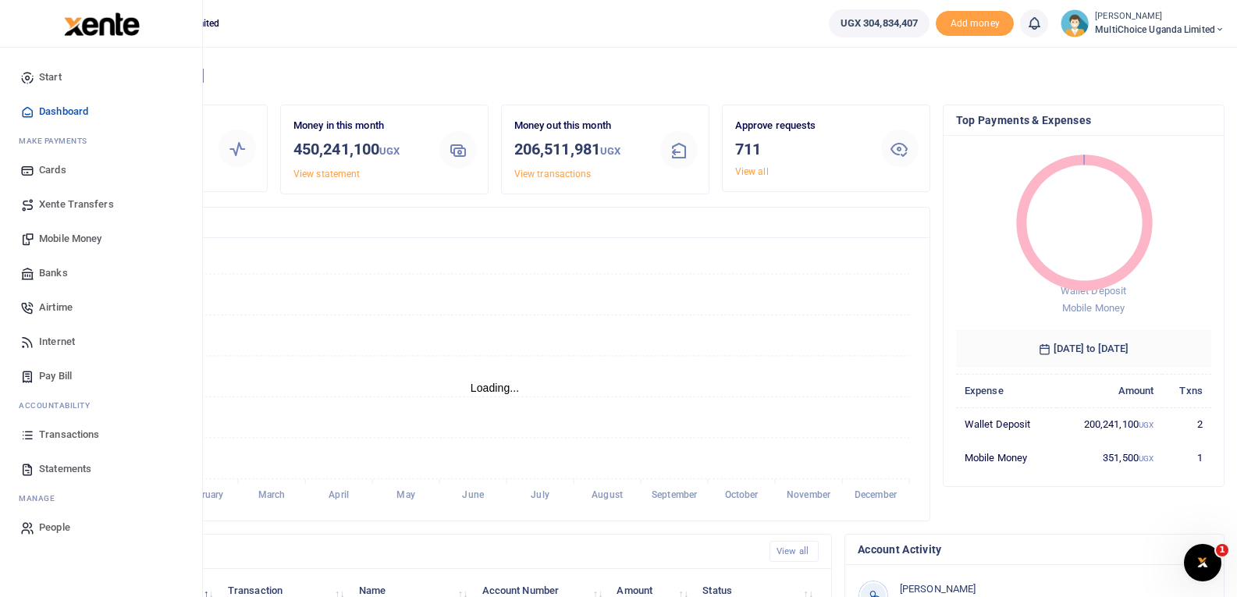
click at [62, 437] on span "Transactions" at bounding box center [69, 435] width 60 height 16
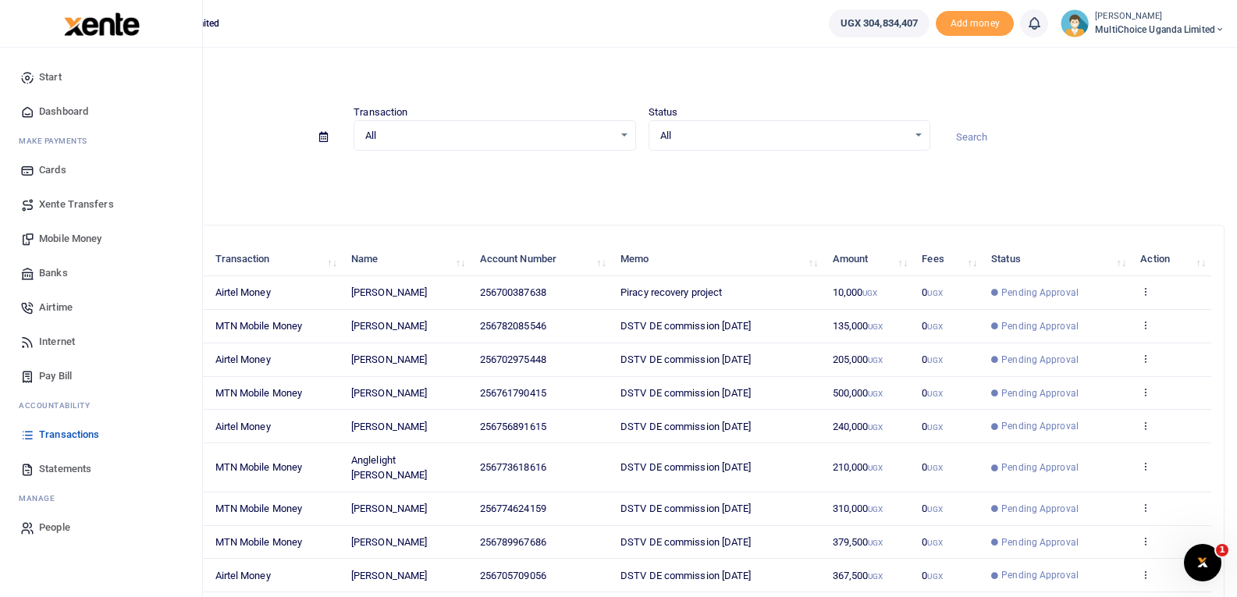
click at [76, 233] on span "Mobile Money" at bounding box center [70, 239] width 62 height 16
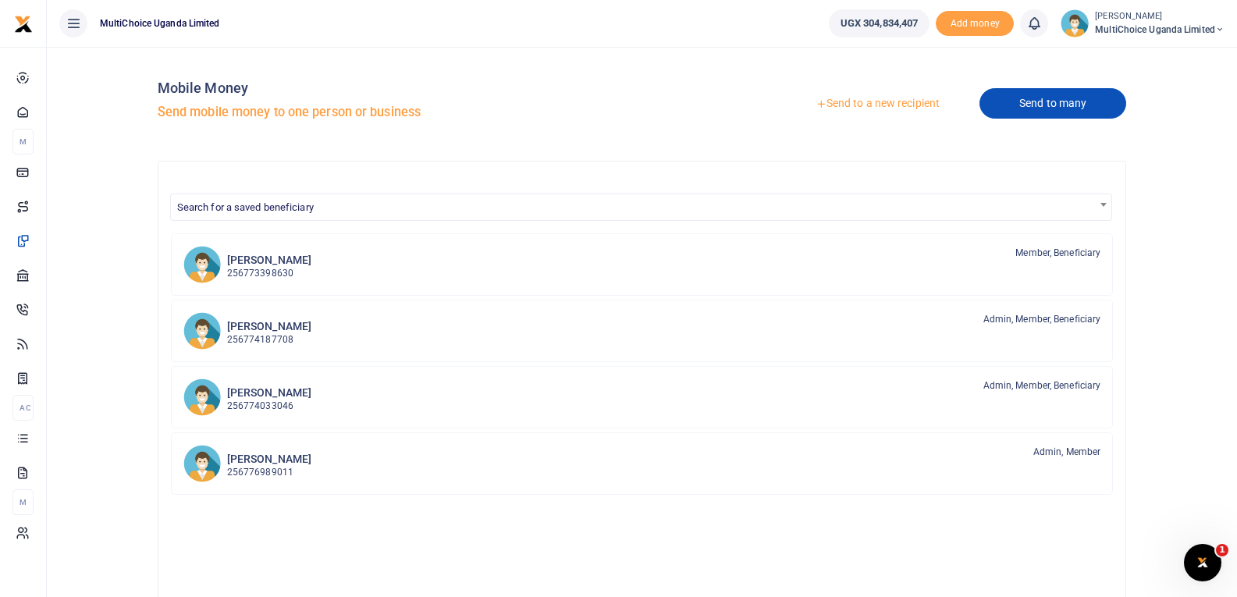
click at [1047, 105] on link "Send to many" at bounding box center [1052, 103] width 147 height 30
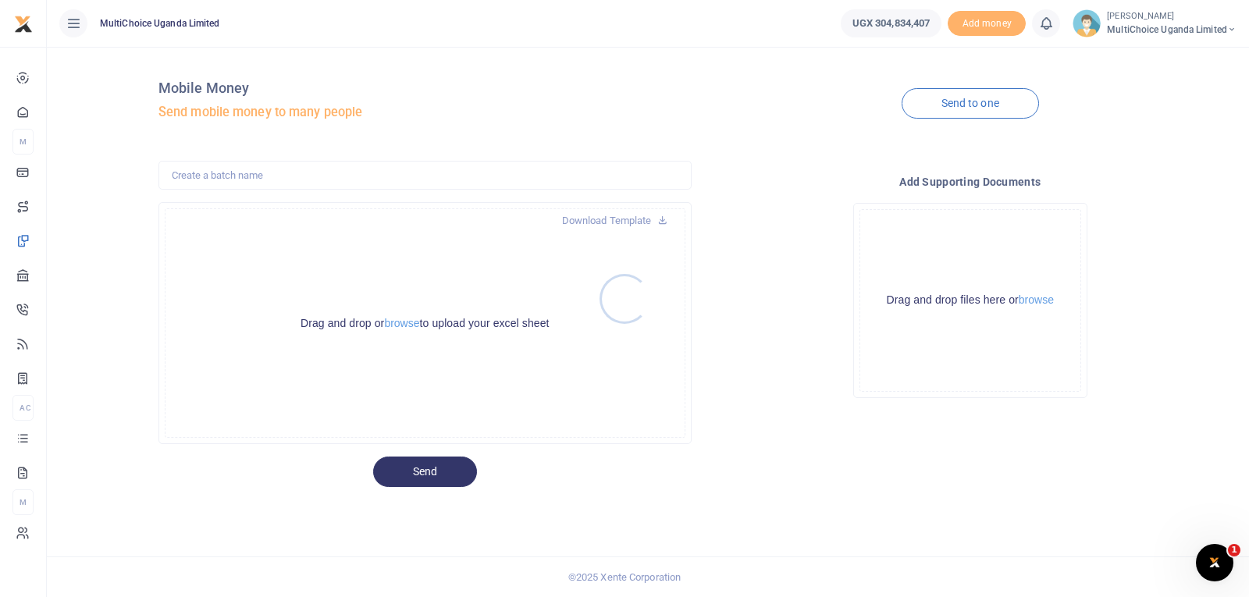
click at [409, 325] on div at bounding box center [624, 298] width 1249 height 597
click at [407, 320] on button "browse" at bounding box center [401, 324] width 35 height 12
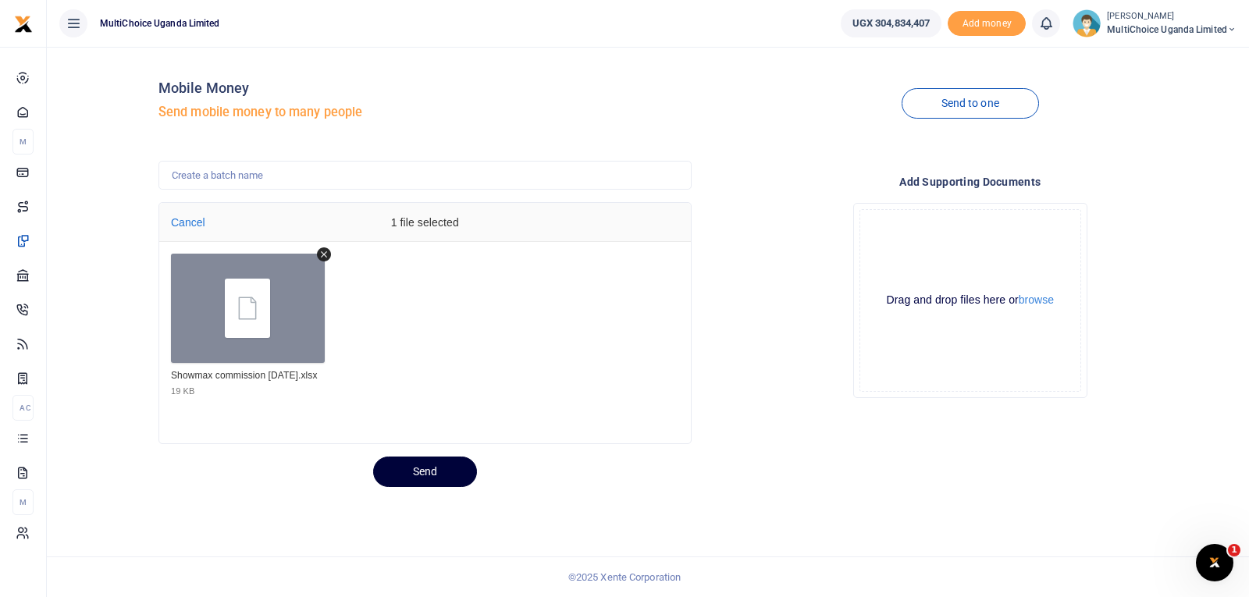
click at [453, 474] on button "Send" at bounding box center [425, 471] width 104 height 30
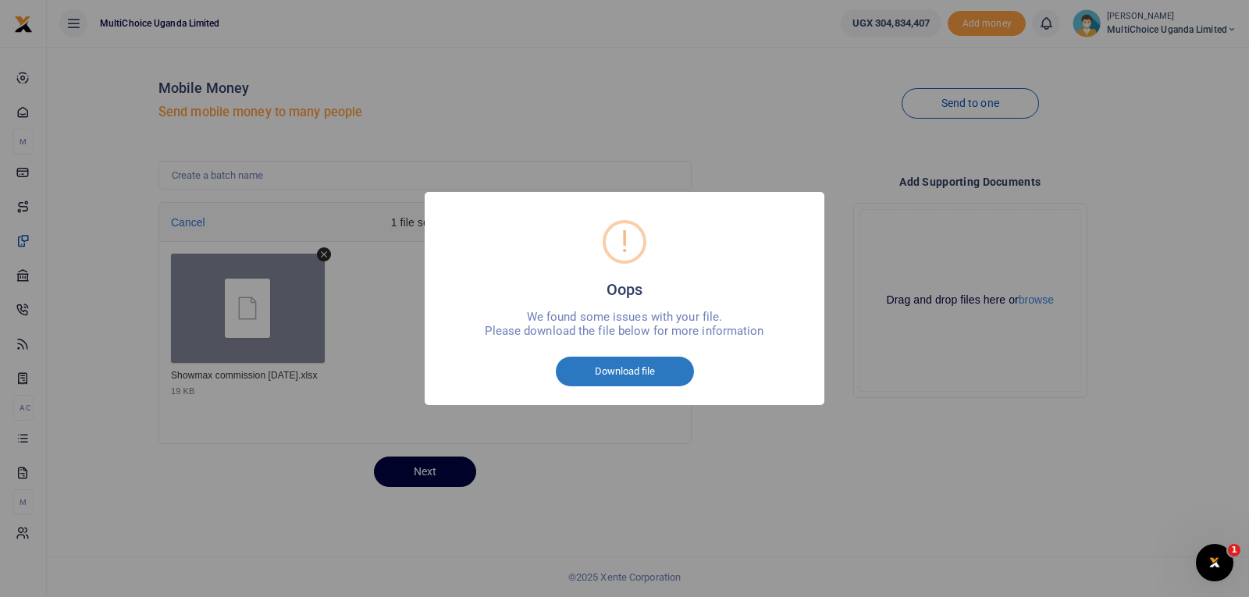
click at [601, 361] on button "Download file" at bounding box center [625, 372] width 138 height 30
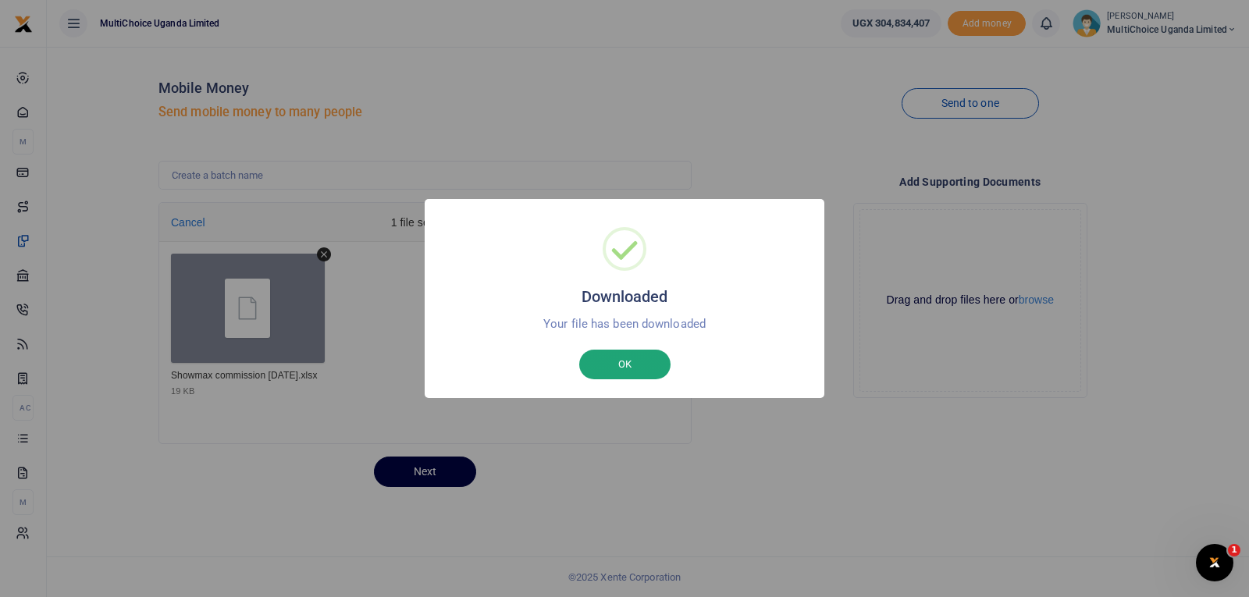
click at [605, 361] on button "OK" at bounding box center [624, 365] width 91 height 30
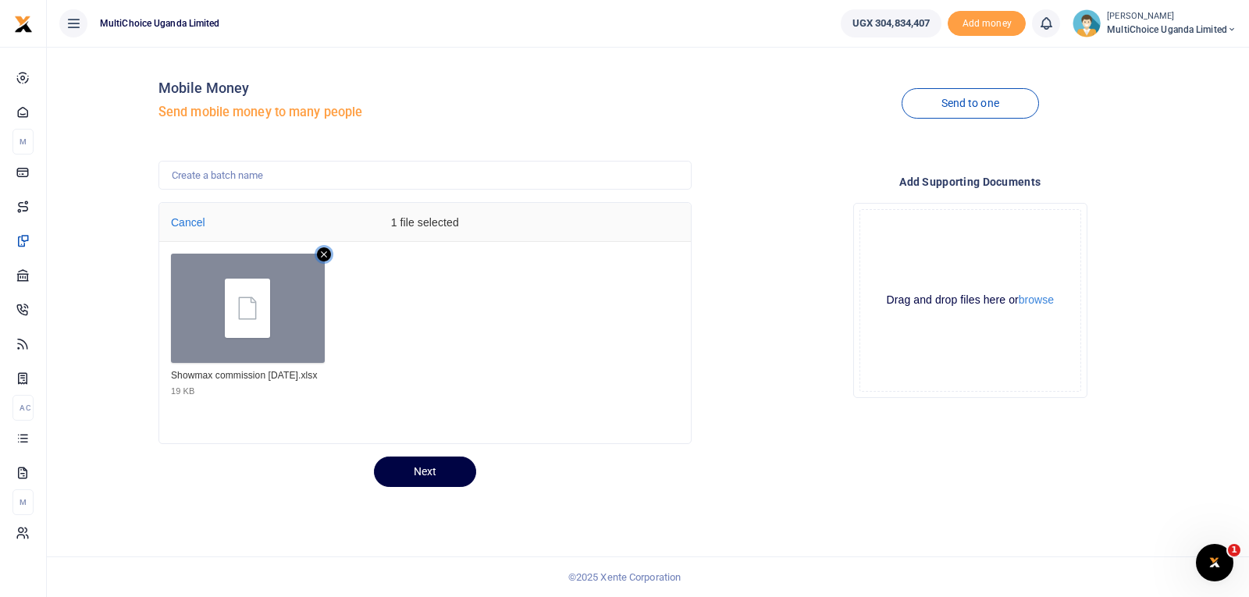
click at [328, 254] on icon "Remove file" at bounding box center [324, 254] width 14 height 14
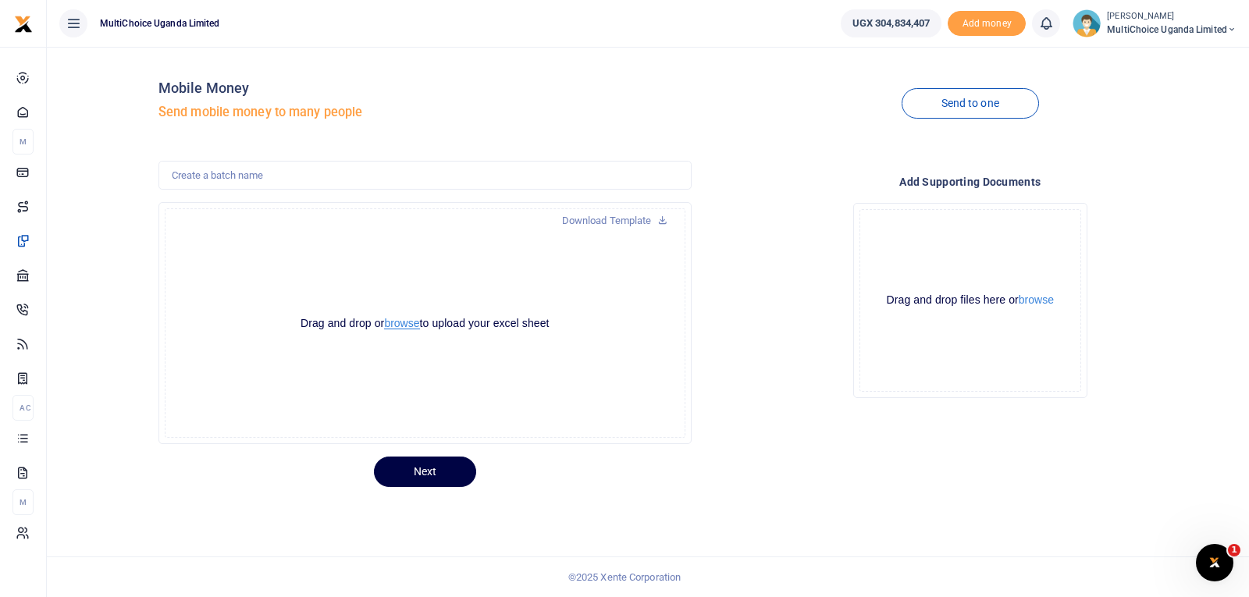
click at [401, 324] on button "browse" at bounding box center [401, 324] width 35 height 12
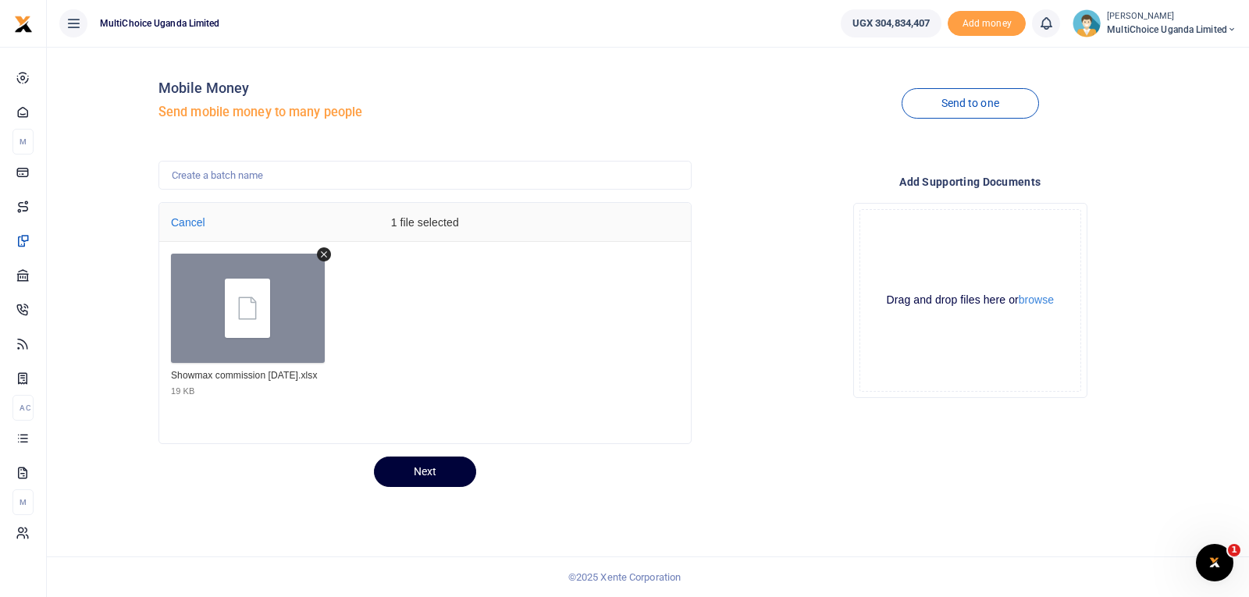
click at [399, 471] on button "Next" at bounding box center [425, 471] width 102 height 30
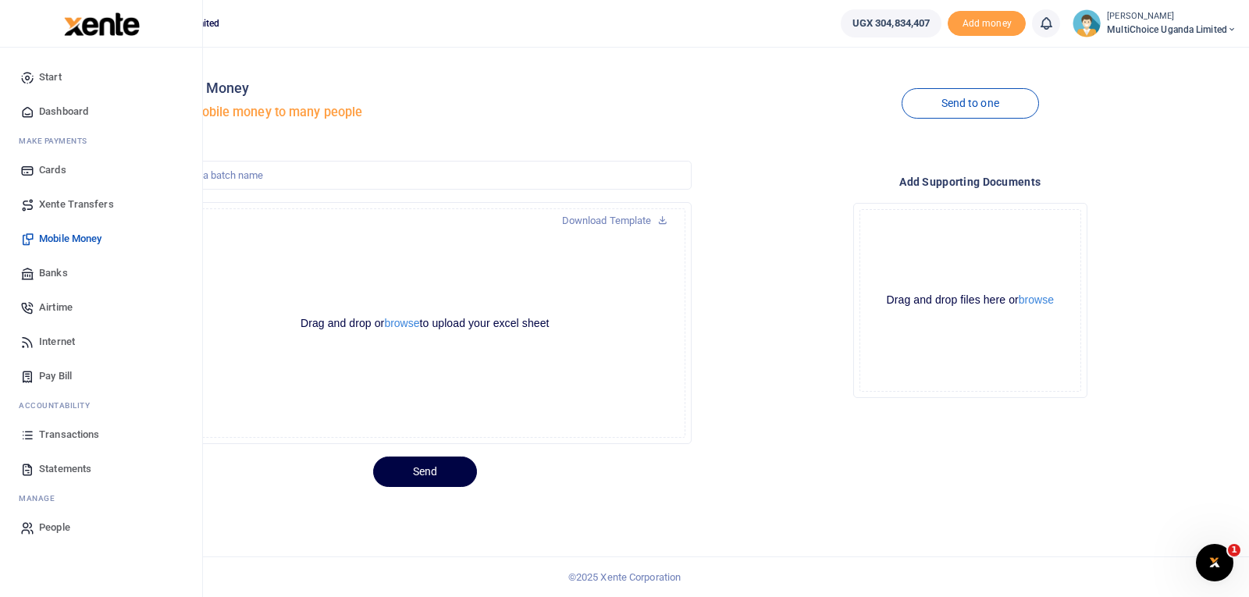
click at [60, 428] on span "Transactions" at bounding box center [69, 435] width 60 height 16
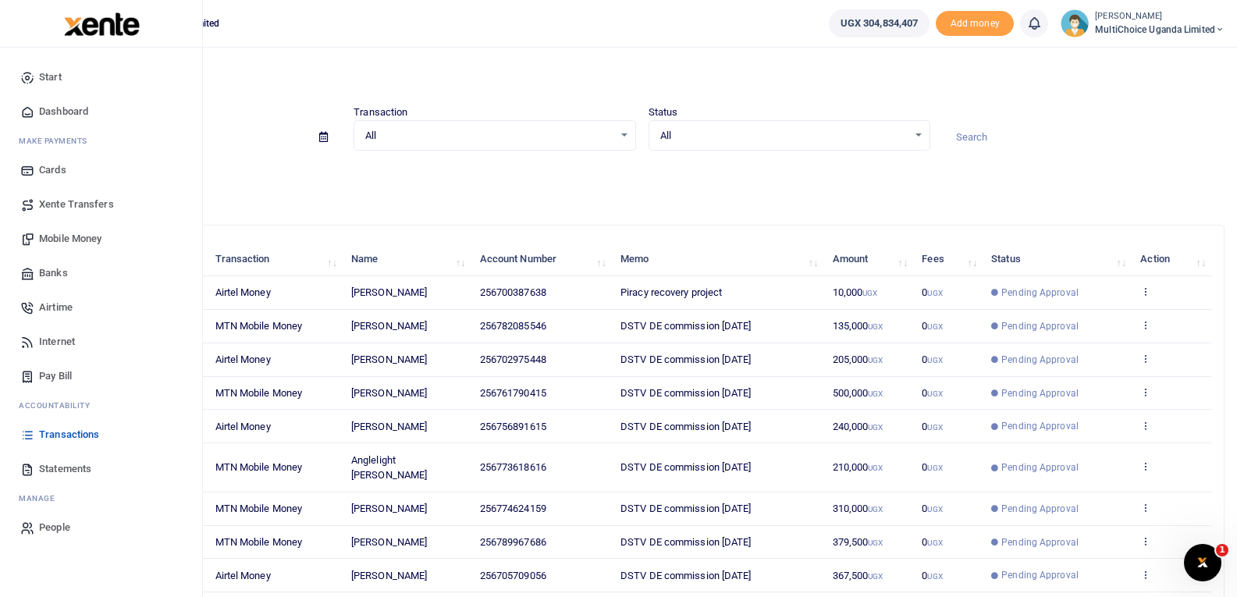
click at [88, 433] on span "Transactions" at bounding box center [69, 435] width 60 height 16
click at [81, 229] on link "Mobile Money" at bounding box center [100, 239] width 177 height 34
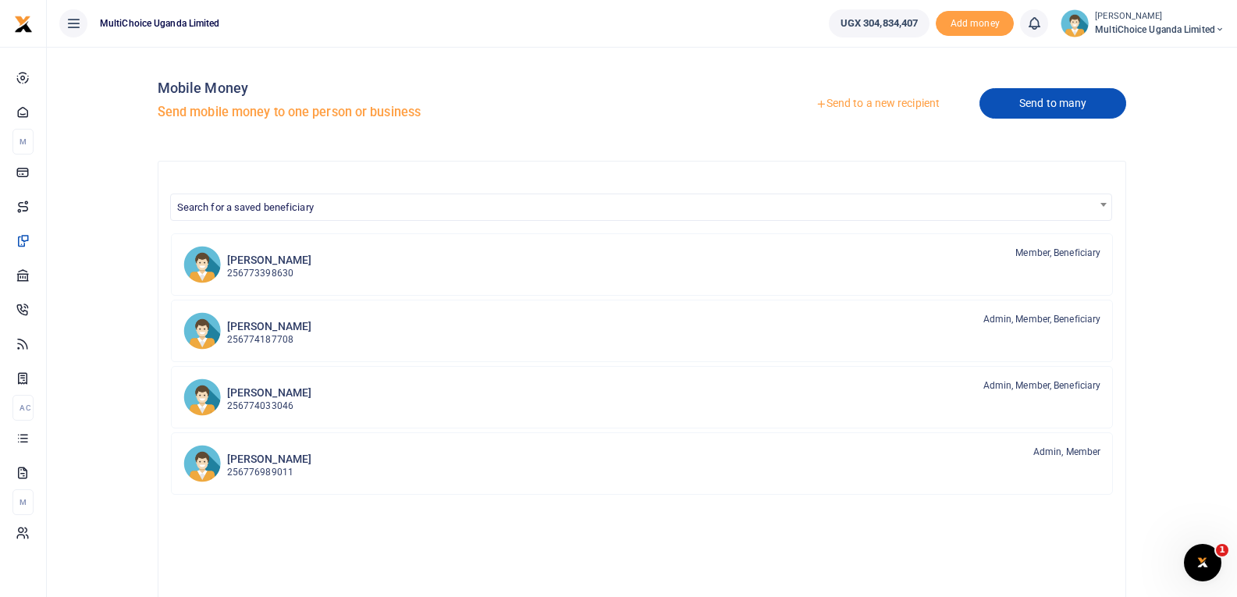
click at [1011, 105] on link "Send to many" at bounding box center [1052, 103] width 147 height 30
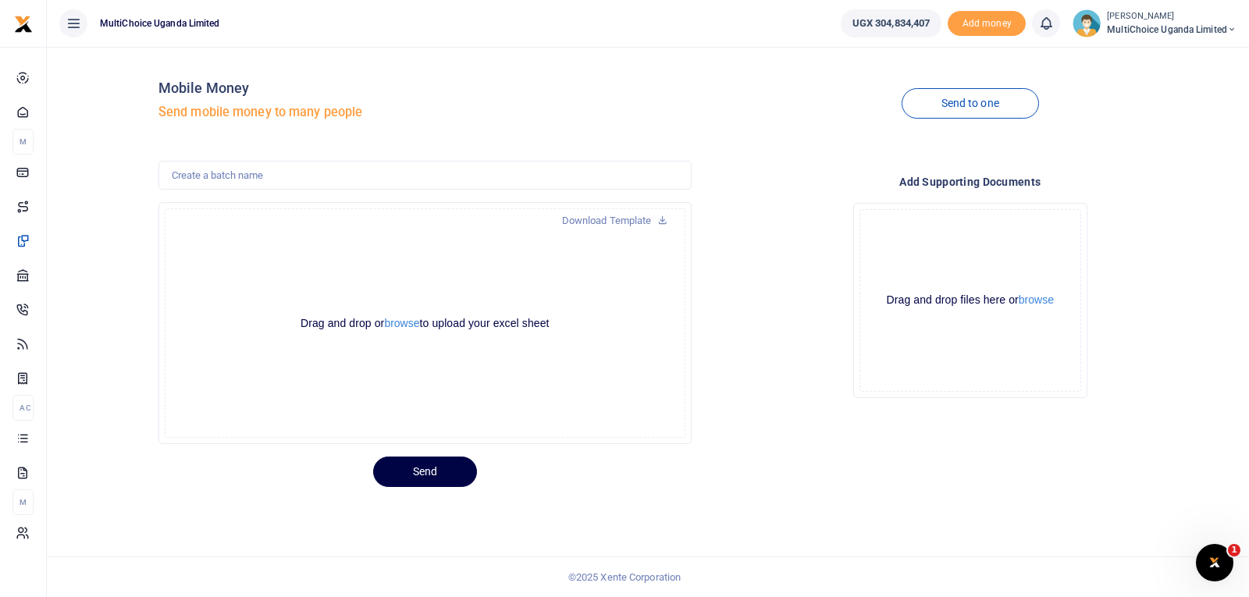
click at [412, 325] on div at bounding box center [624, 298] width 1249 height 597
click at [412, 325] on button "browse" at bounding box center [401, 324] width 35 height 12
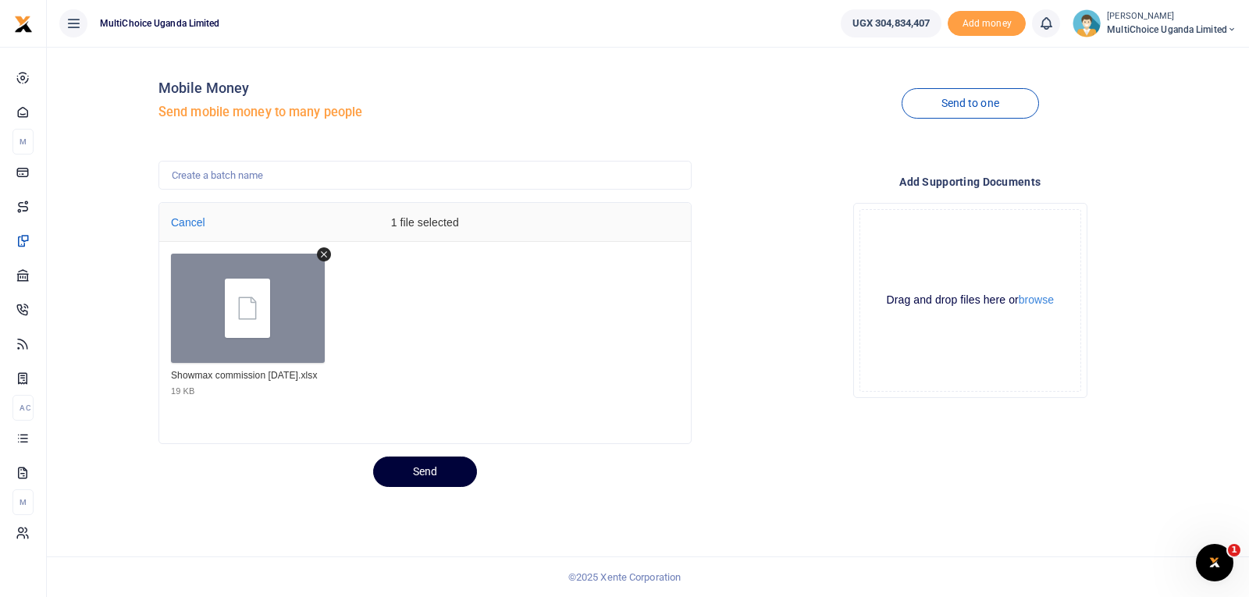
click at [460, 483] on button "Send" at bounding box center [425, 471] width 104 height 30
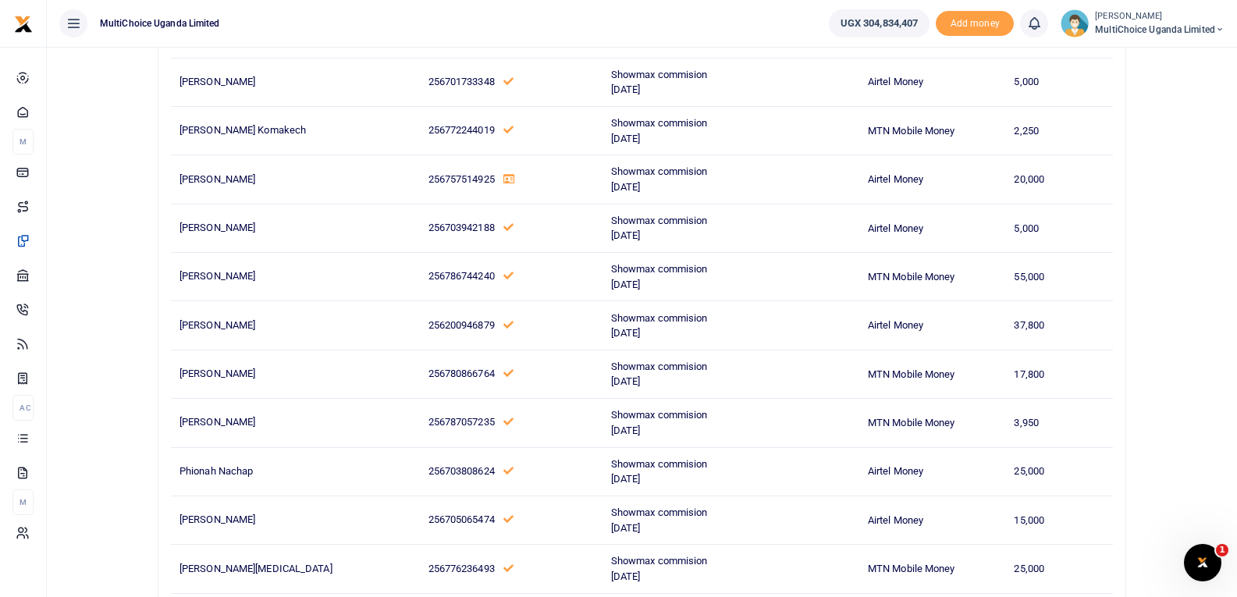
scroll to position [9819, 0]
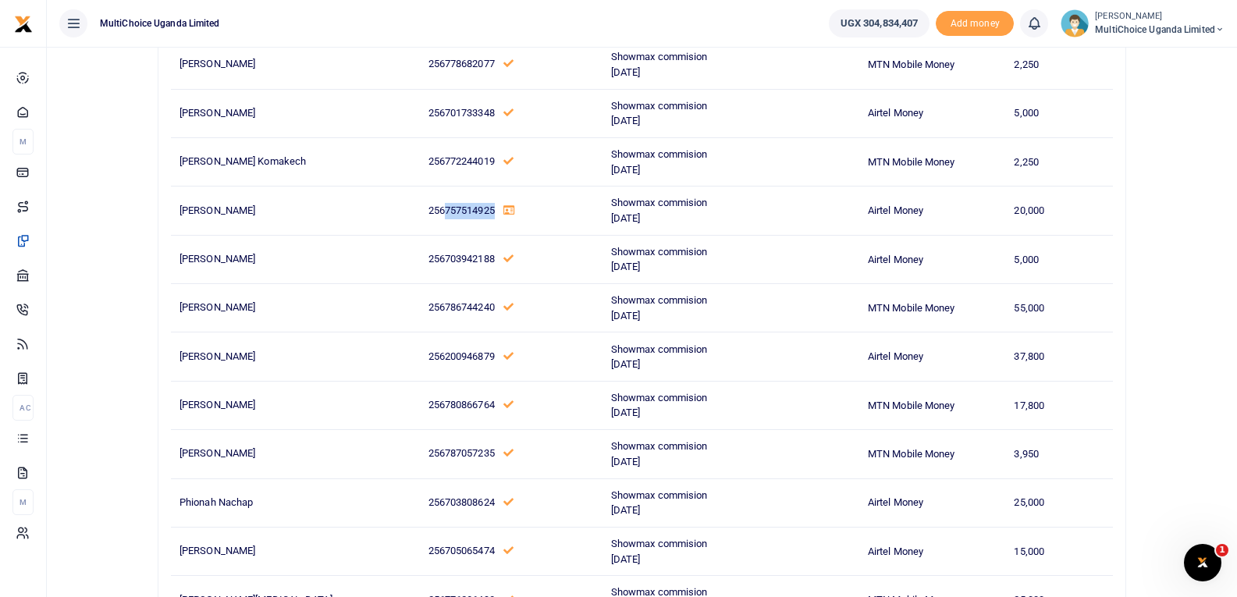
drag, startPoint x: 429, startPoint y: 213, endPoint x: 478, endPoint y: 214, distance: 49.2
click at [478, 214] on span "256757514925" at bounding box center [461, 210] width 66 height 12
copy span "757514925"
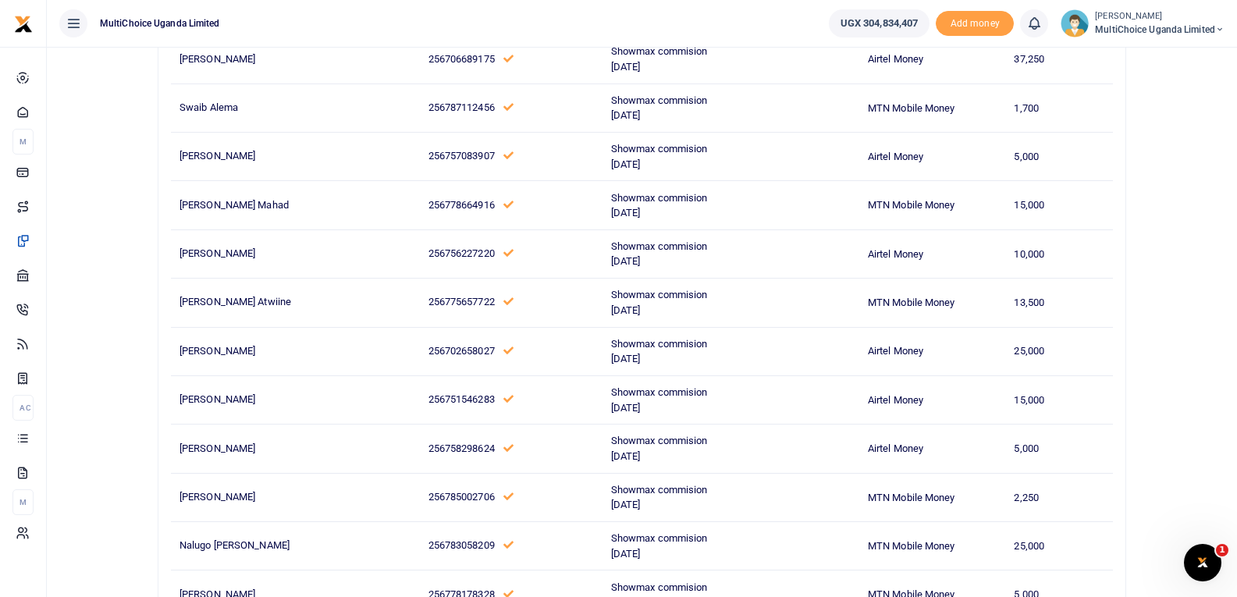
scroll to position [12160, 0]
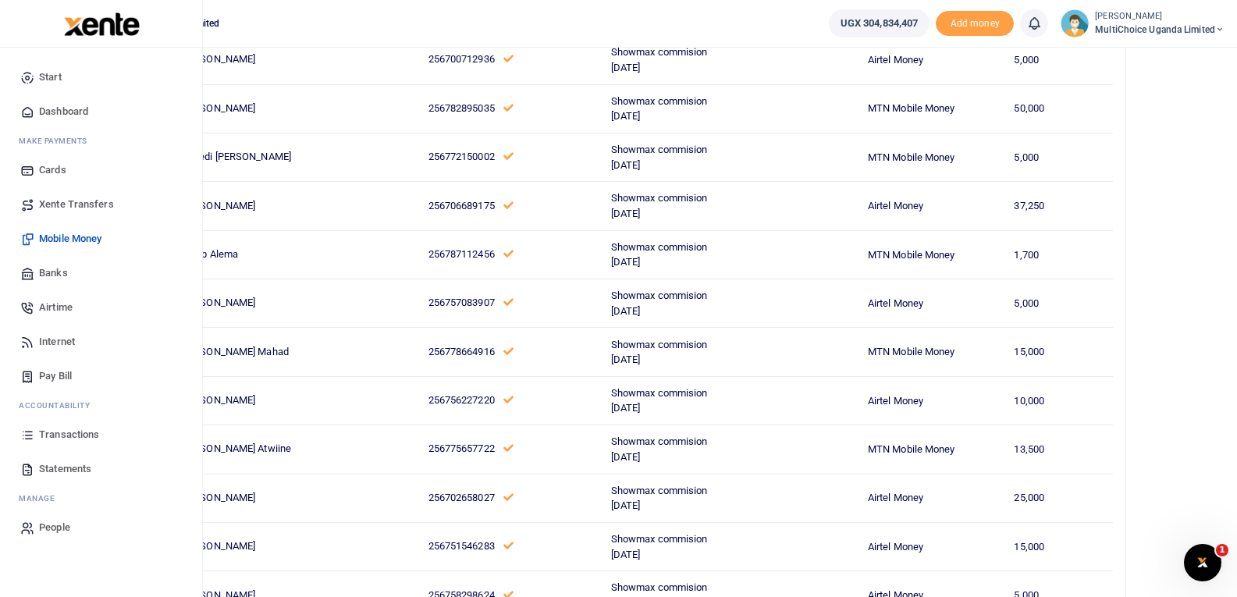
click at [69, 232] on span "Mobile Money" at bounding box center [70, 239] width 62 height 16
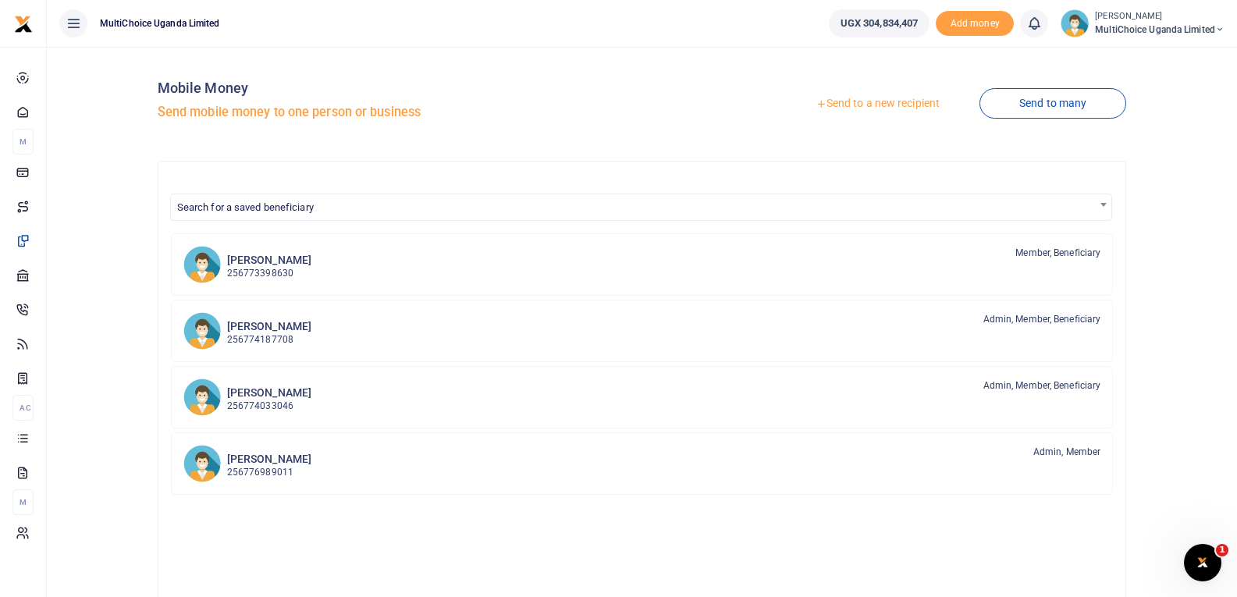
click at [851, 103] on link "Send to a new recipient" at bounding box center [878, 104] width 204 height 28
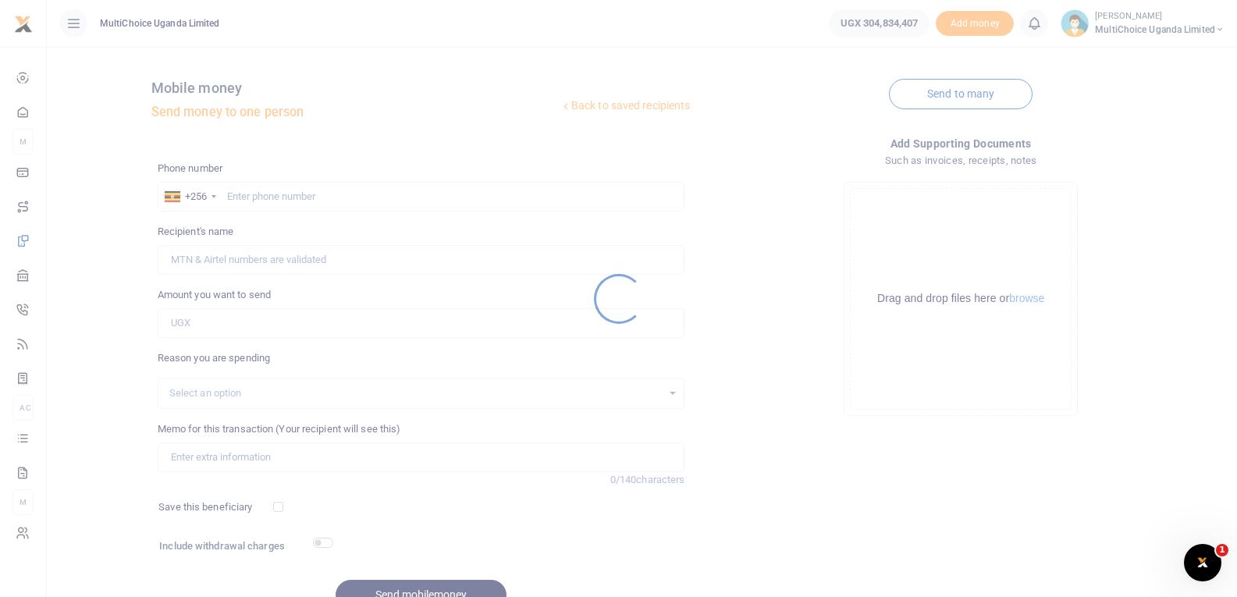
click at [321, 201] on div at bounding box center [618, 298] width 1237 height 597
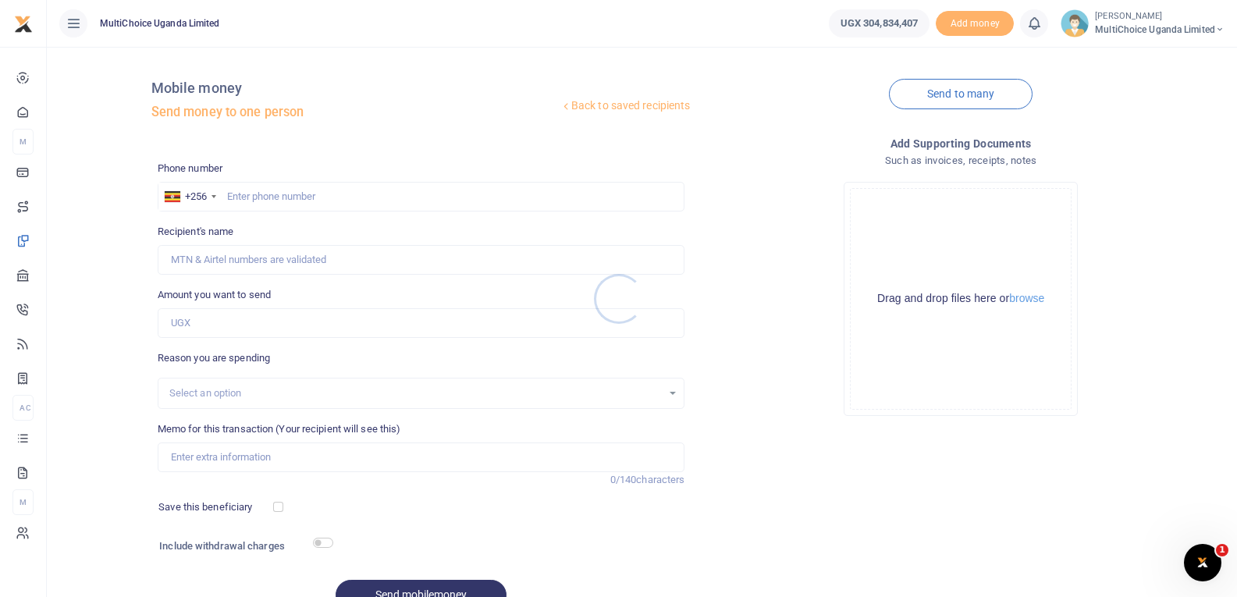
click at [321, 196] on div at bounding box center [618, 298] width 1237 height 597
click at [334, 195] on input "text" at bounding box center [422, 197] width 528 height 30
paste input "757514925"
type input "757514925"
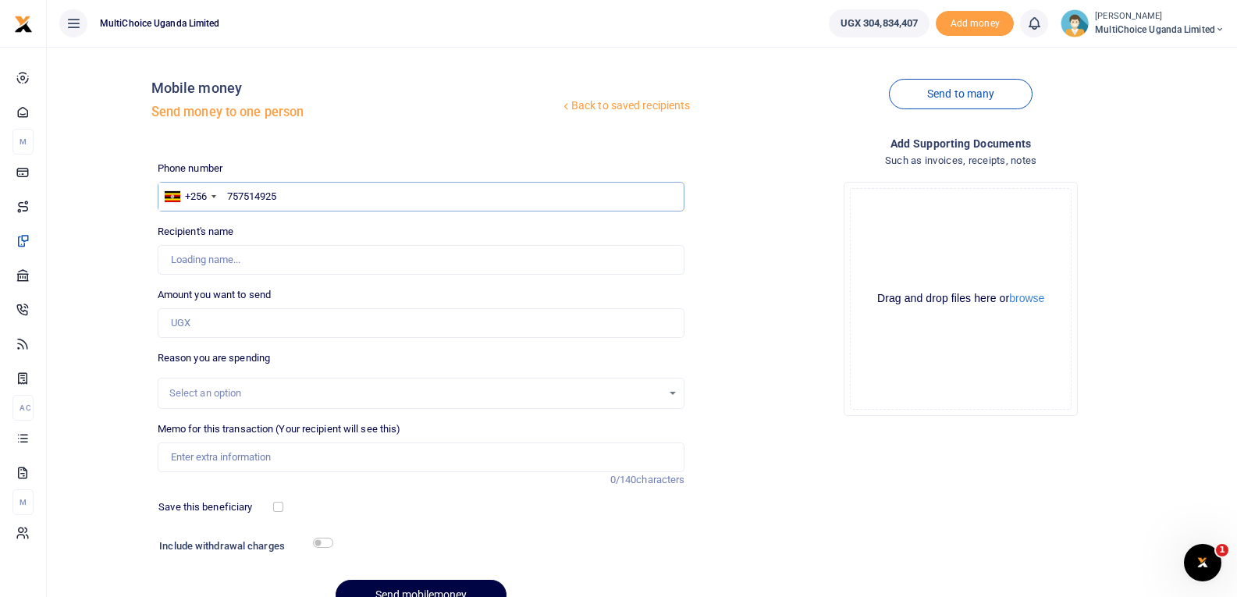
type input "[PERSON_NAME]"
type input "757514925"
click at [958, 90] on link "Send to many" at bounding box center [961, 94] width 144 height 30
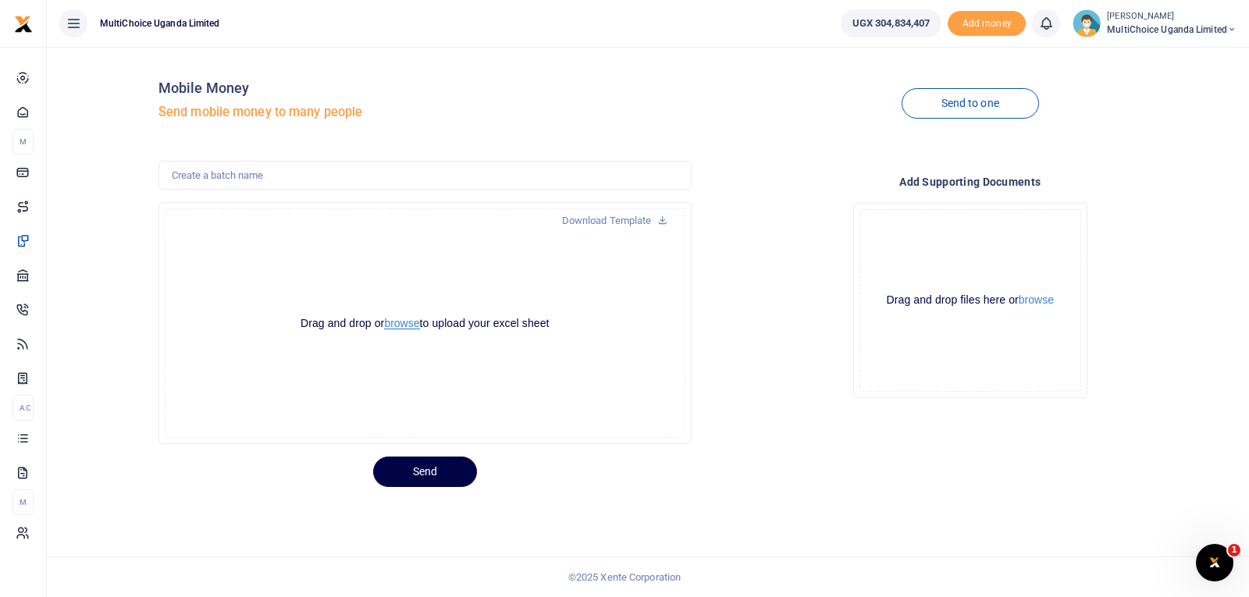
click at [403, 321] on button "browse" at bounding box center [401, 324] width 35 height 12
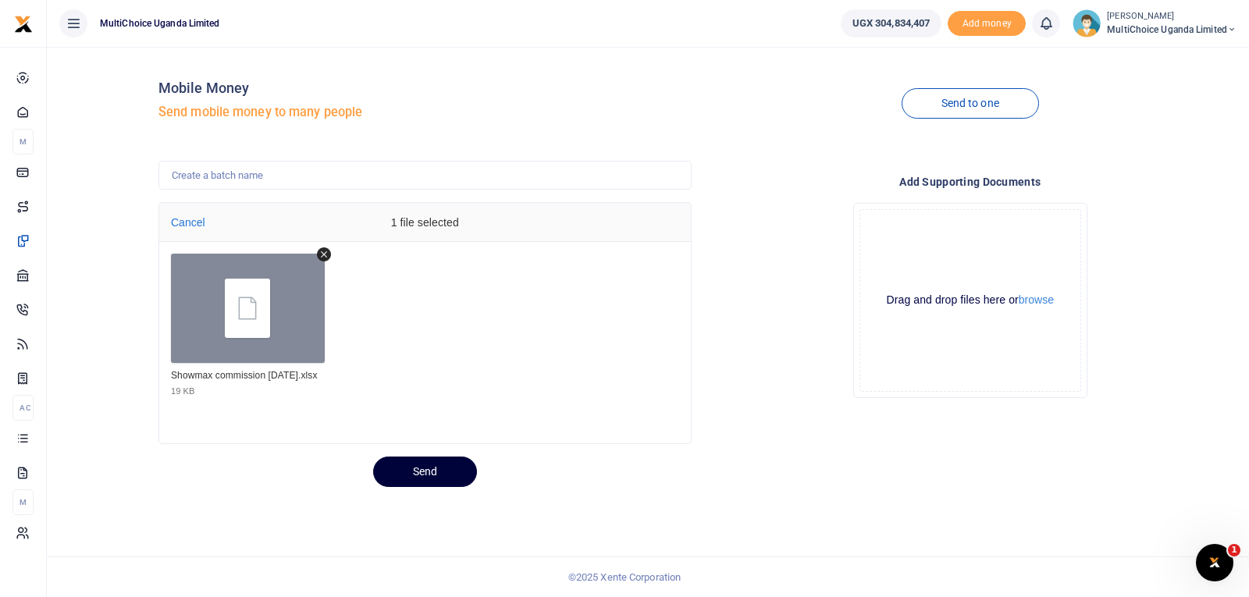
click at [421, 476] on button "Send" at bounding box center [425, 471] width 104 height 30
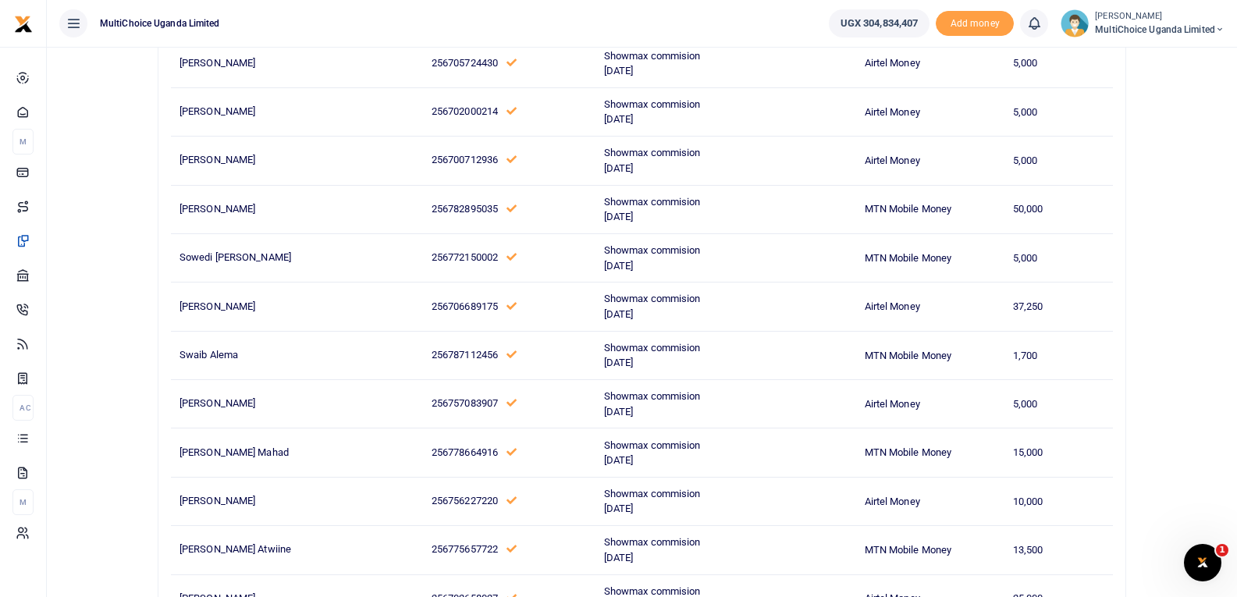
scroll to position [12706, 0]
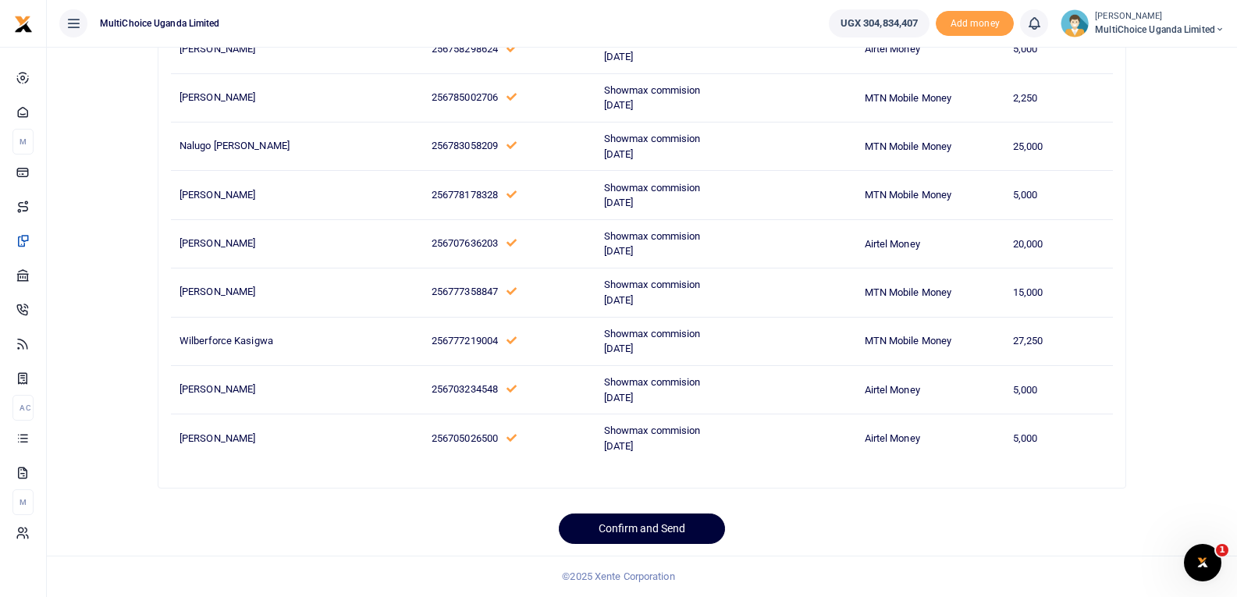
click at [609, 531] on button "Confirm and Send" at bounding box center [642, 528] width 166 height 30
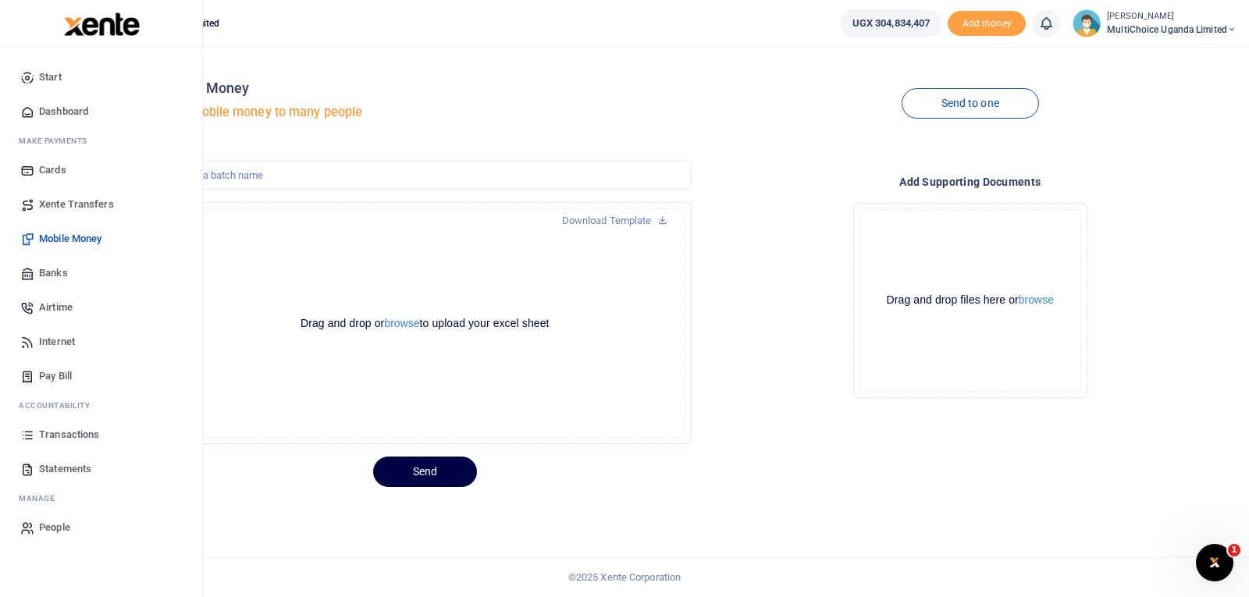
click at [56, 433] on span "Transactions" at bounding box center [69, 435] width 60 height 16
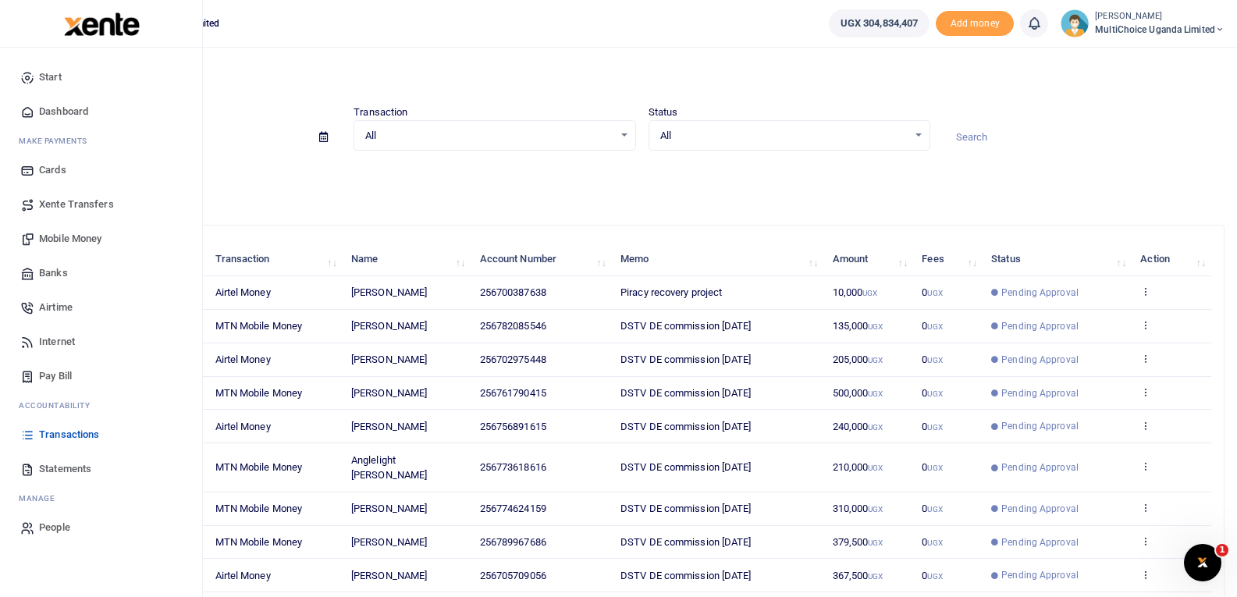
click at [30, 437] on icon at bounding box center [27, 435] width 14 height 14
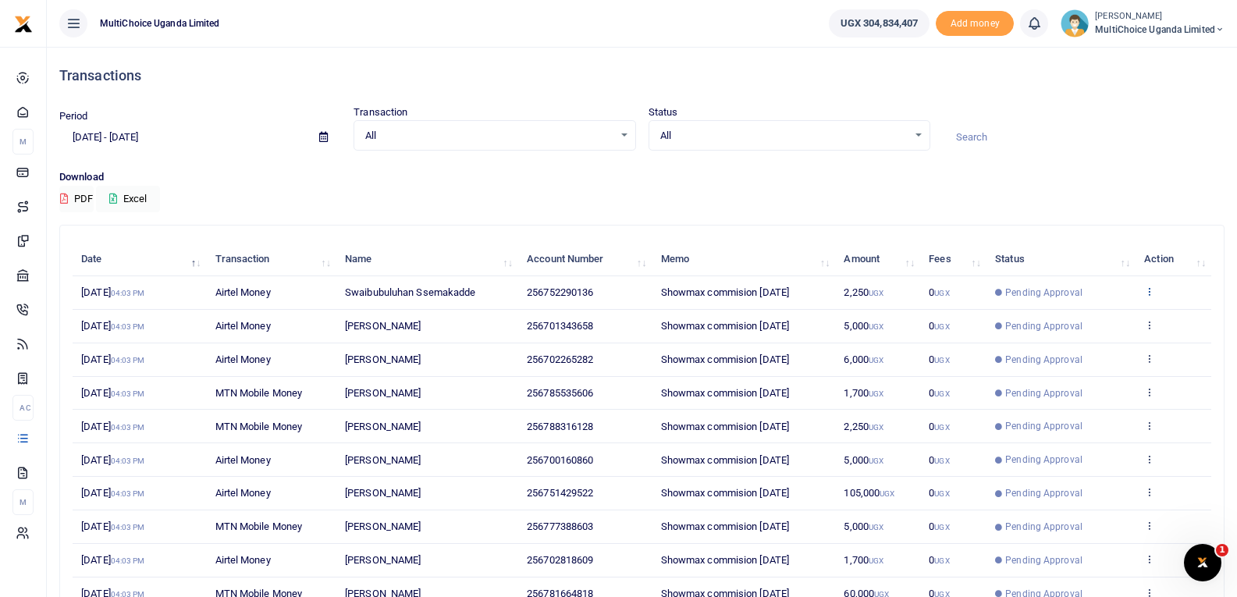
click at [1151, 293] on icon at bounding box center [1149, 291] width 10 height 11
click at [1134, 314] on link "View details" at bounding box center [1092, 318] width 123 height 22
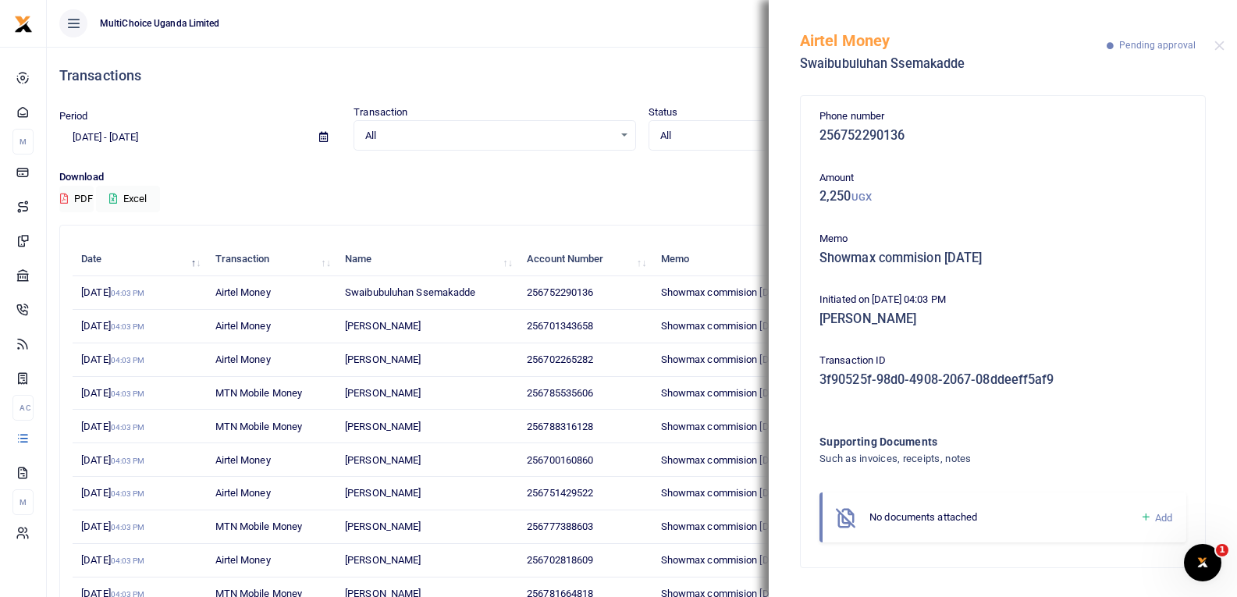
click at [519, 204] on div "Download PDF Excel" at bounding box center [641, 190] width 1165 height 43
click at [1224, 41] on div "Airtel Money Swaibubuluhan Ssemakadde Pending approval" at bounding box center [1003, 43] width 468 height 87
click at [1221, 50] on button "Close" at bounding box center [1219, 46] width 10 height 10
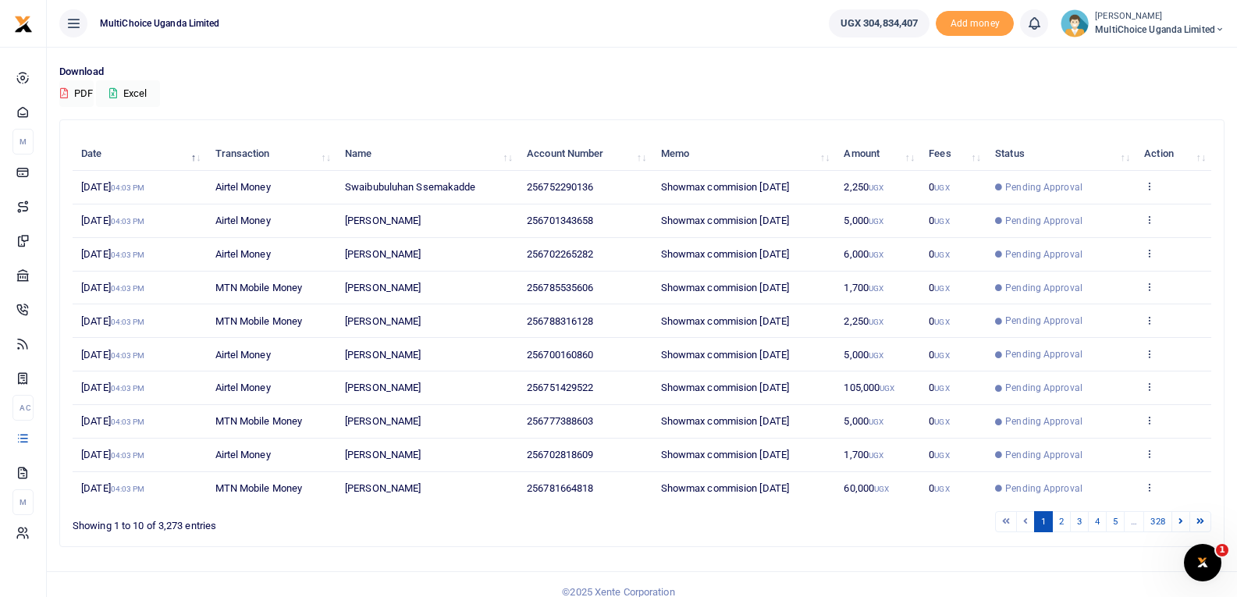
scroll to position [121, 0]
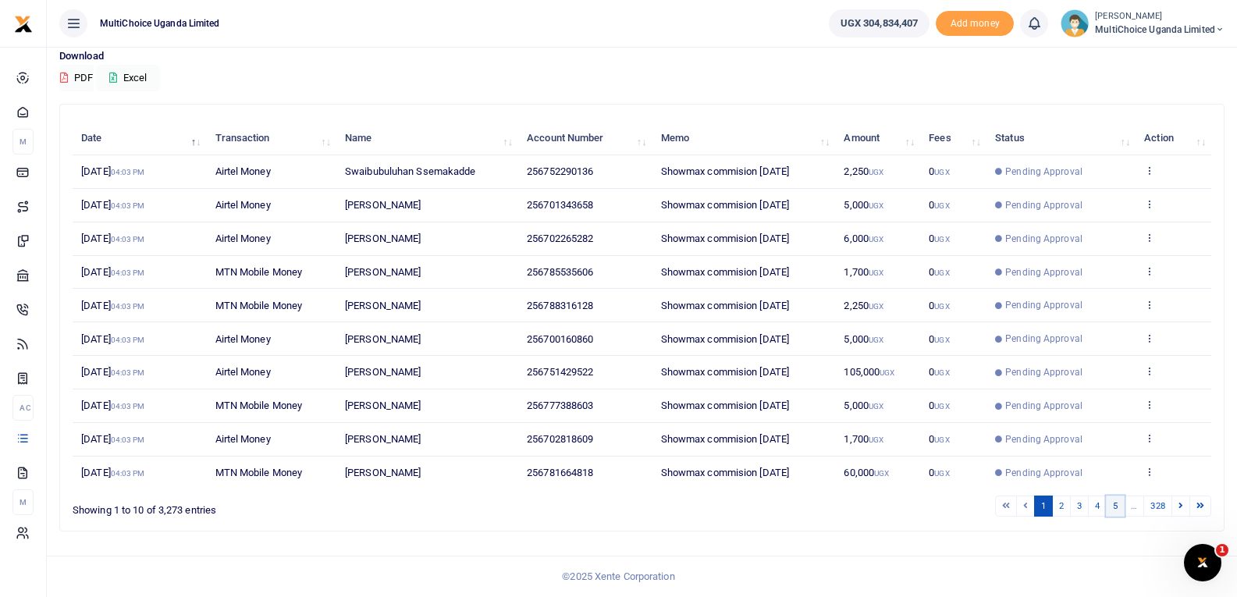
click at [1117, 504] on link "5" at bounding box center [1115, 506] width 19 height 21
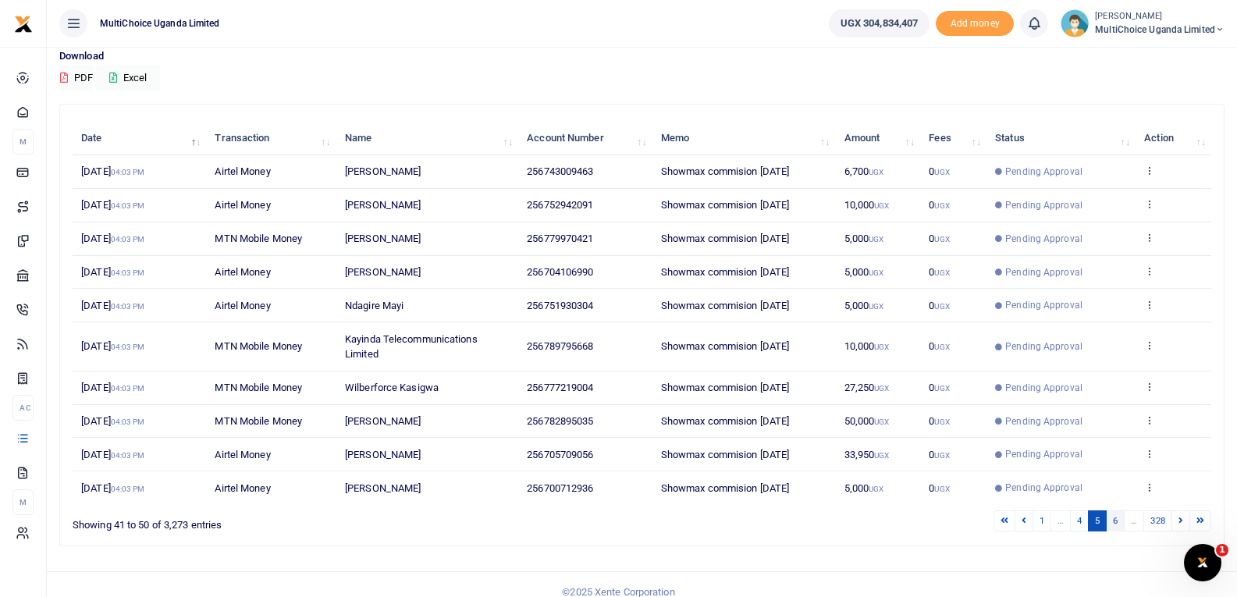
click at [1118, 517] on link "6" at bounding box center [1115, 520] width 19 height 21
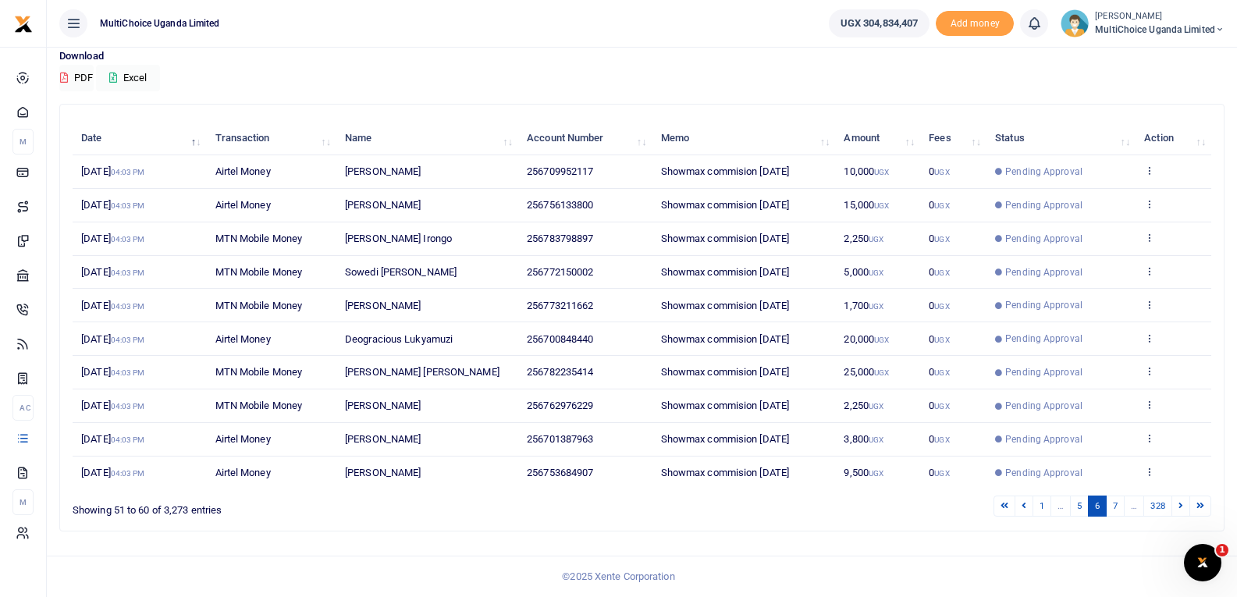
click at [1118, 517] on div "1 … 5 6 7 … 328" at bounding box center [879, 506] width 664 height 24
click at [1119, 510] on link "7" at bounding box center [1115, 506] width 19 height 21
click at [1121, 510] on link "8" at bounding box center [1115, 506] width 19 height 21
click at [1121, 510] on link "9" at bounding box center [1115, 506] width 19 height 21
click at [1120, 515] on link "10" at bounding box center [1112, 506] width 23 height 21
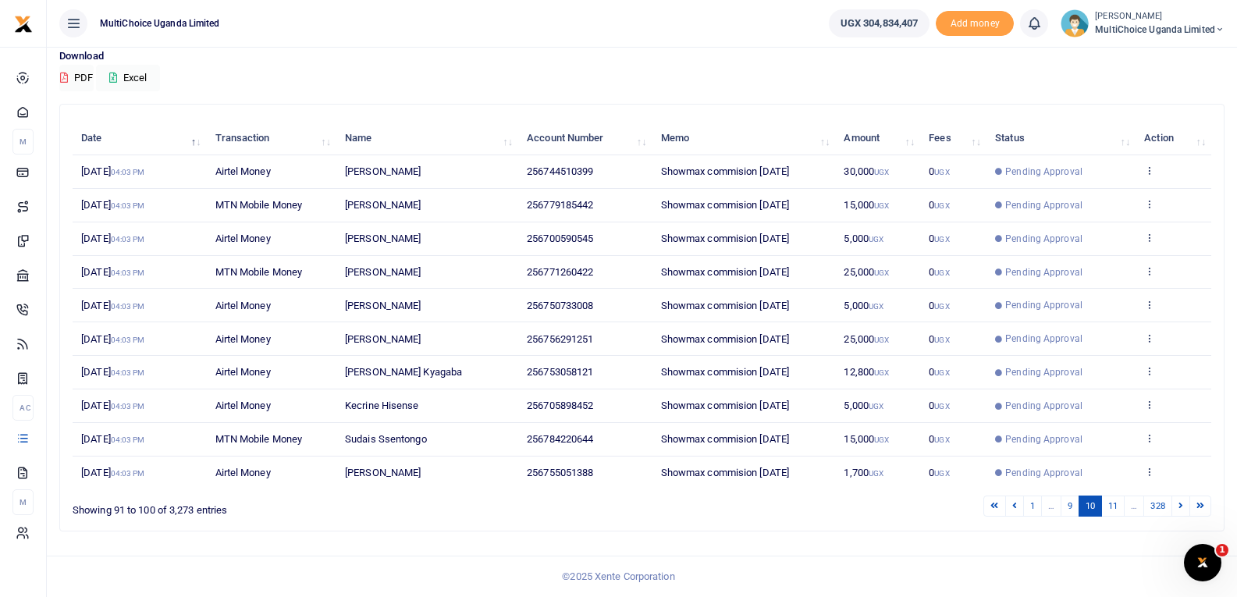
click at [1120, 515] on link "11" at bounding box center [1112, 506] width 23 height 21
click at [1120, 515] on link "12" at bounding box center [1112, 506] width 23 height 21
click at [1120, 515] on link "13" at bounding box center [1112, 506] width 23 height 21
click at [1121, 515] on link "14" at bounding box center [1112, 506] width 23 height 21
click at [1121, 515] on link "15" at bounding box center [1112, 506] width 23 height 21
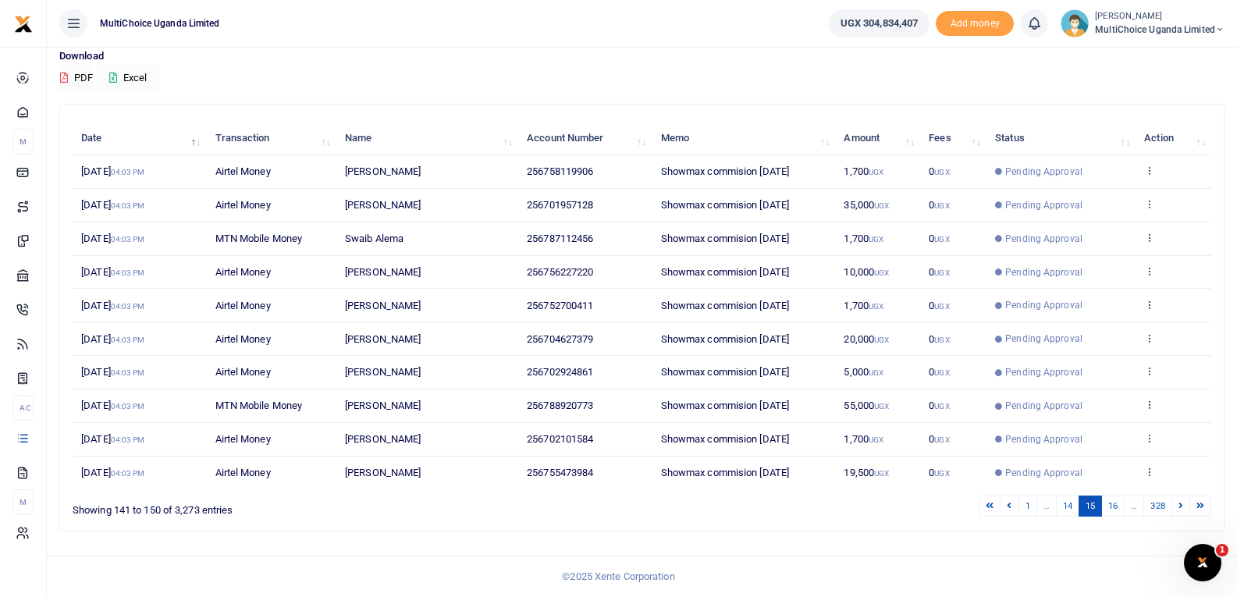
click at [1121, 515] on link "16" at bounding box center [1112, 506] width 23 height 21
click at [1121, 515] on link "17" at bounding box center [1112, 506] width 23 height 21
click at [1121, 515] on link "18" at bounding box center [1112, 506] width 23 height 21
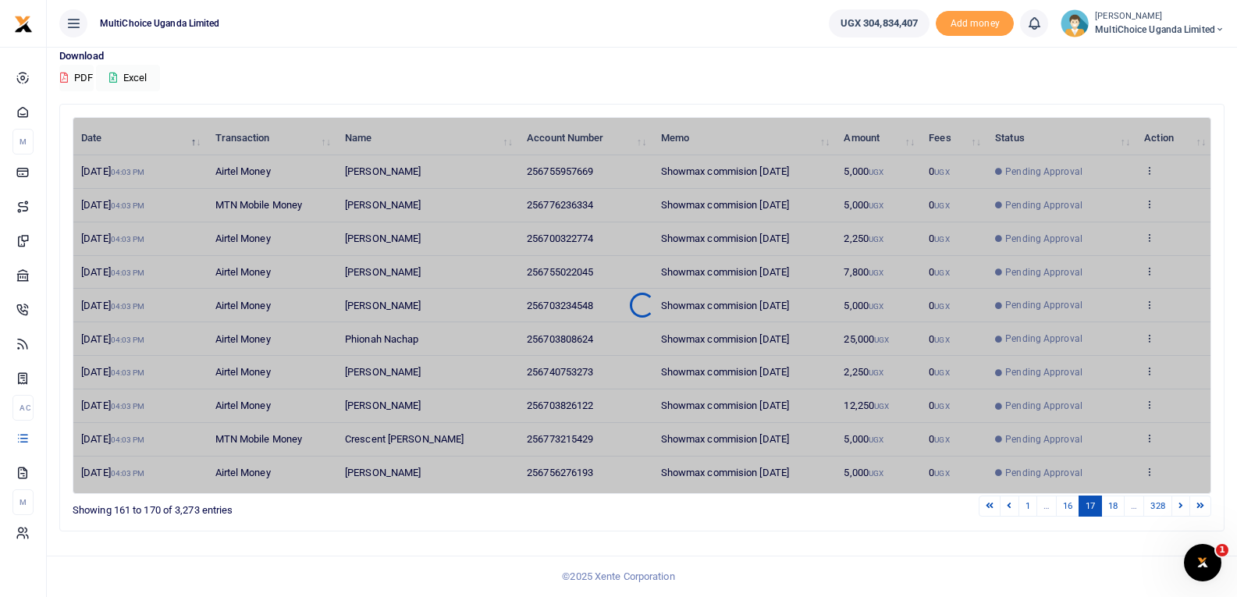
click at [1121, 515] on link "18" at bounding box center [1112, 506] width 23 height 21
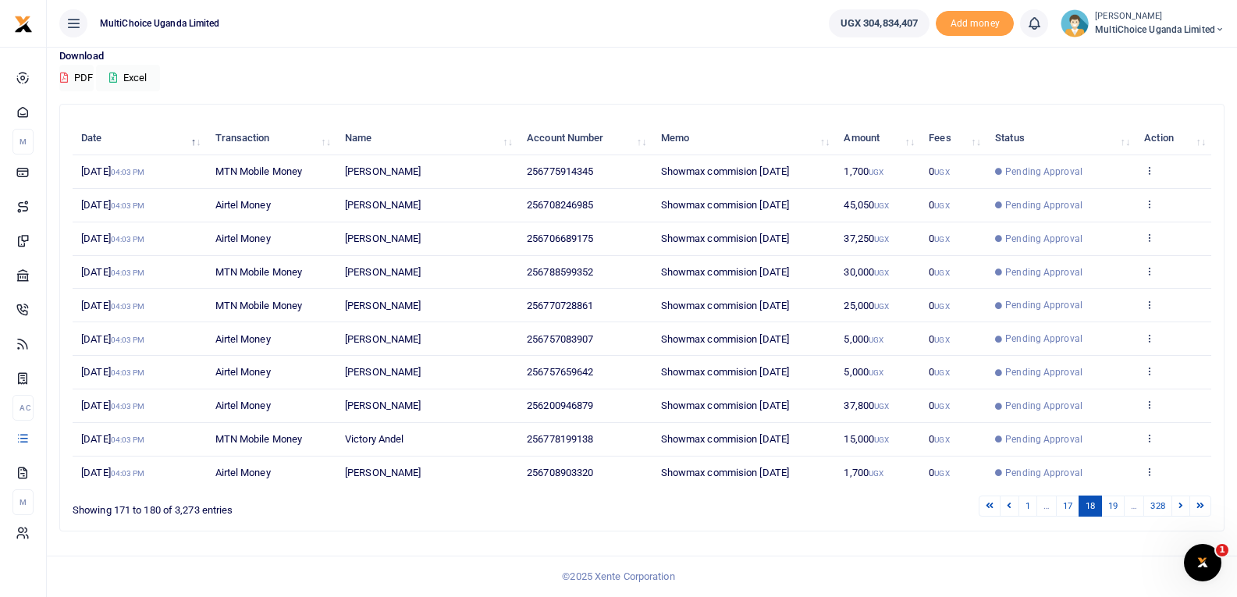
click at [1121, 515] on link "19" at bounding box center [1112, 506] width 23 height 21
click at [1121, 515] on link "20" at bounding box center [1112, 506] width 23 height 21
click at [1122, 515] on link "21" at bounding box center [1112, 506] width 23 height 21
click at [1122, 513] on link "22" at bounding box center [1112, 506] width 23 height 21
click at [1122, 513] on link "23" at bounding box center [1112, 506] width 23 height 21
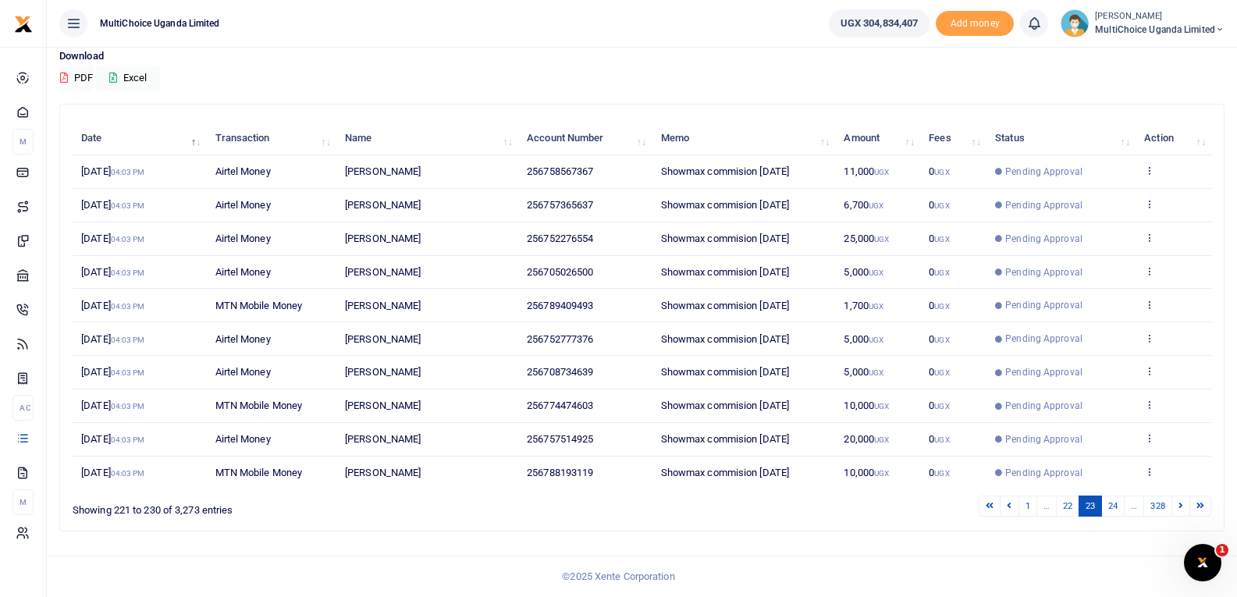
click at [1122, 513] on link "24" at bounding box center [1112, 506] width 23 height 21
click at [1122, 513] on link "25" at bounding box center [1112, 506] width 23 height 21
click at [1122, 513] on link "26" at bounding box center [1112, 506] width 23 height 21
click at [1122, 513] on link "27" at bounding box center [1112, 506] width 23 height 21
click at [1021, 506] on link "1" at bounding box center [1027, 506] width 19 height 21
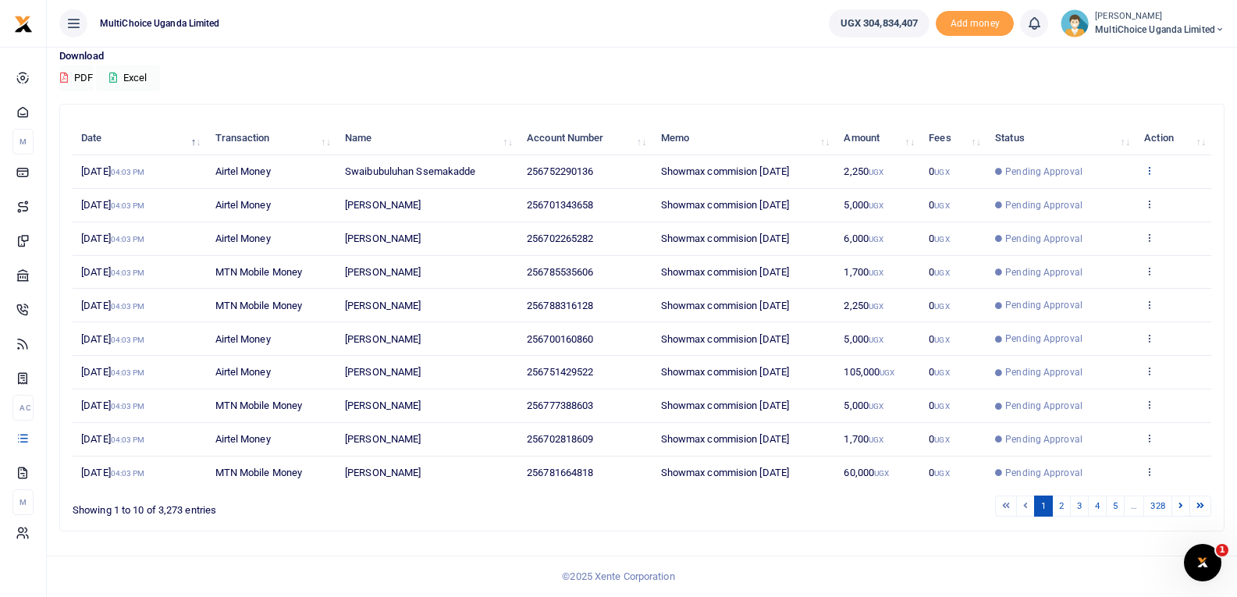
click at [1149, 172] on icon at bounding box center [1149, 170] width 10 height 11
click at [1131, 194] on link "View details" at bounding box center [1092, 197] width 123 height 22
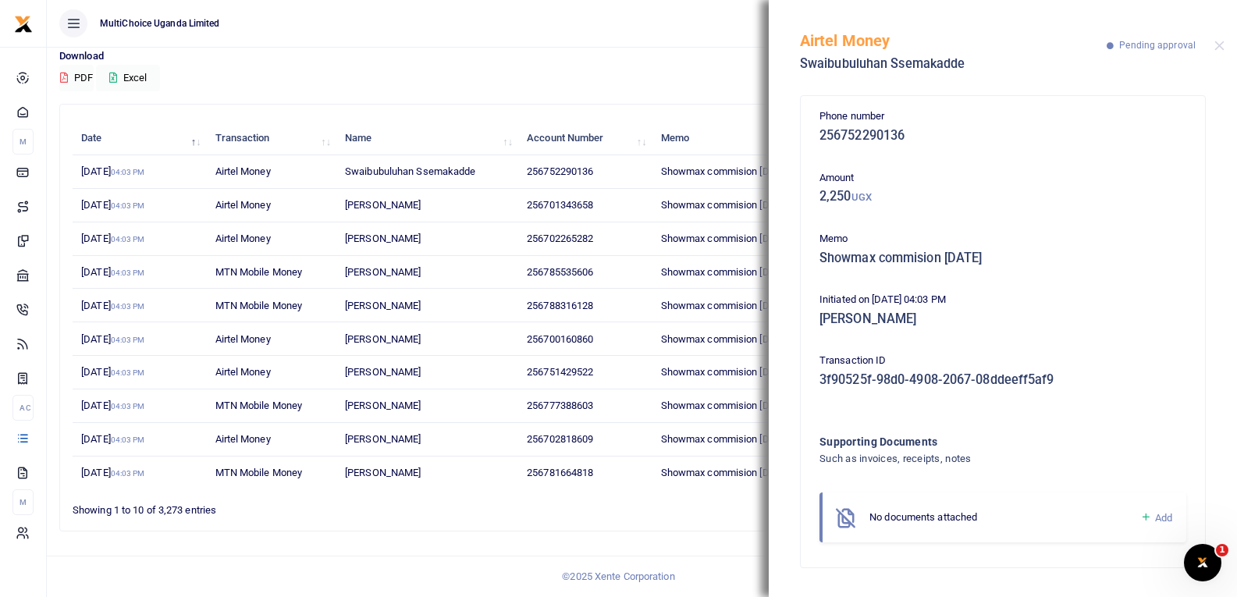
click at [1146, 514] on icon at bounding box center [1146, 517] width 12 height 14
click at [1150, 517] on icon at bounding box center [1146, 517] width 12 height 14
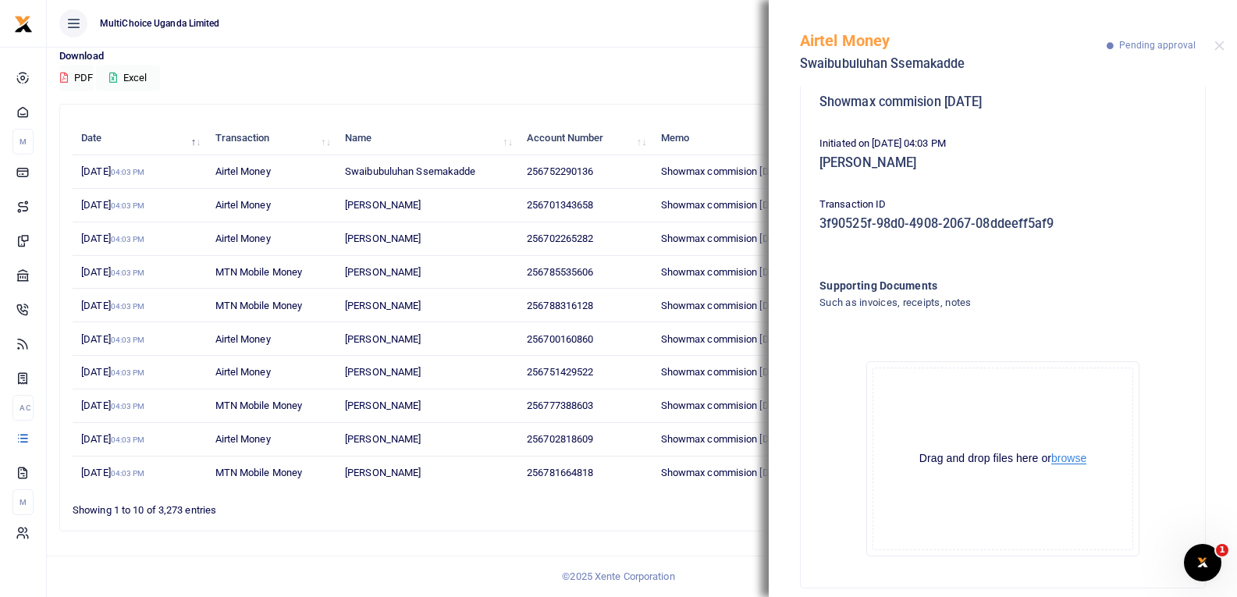
click at [1072, 456] on button "browse" at bounding box center [1068, 459] width 35 height 12
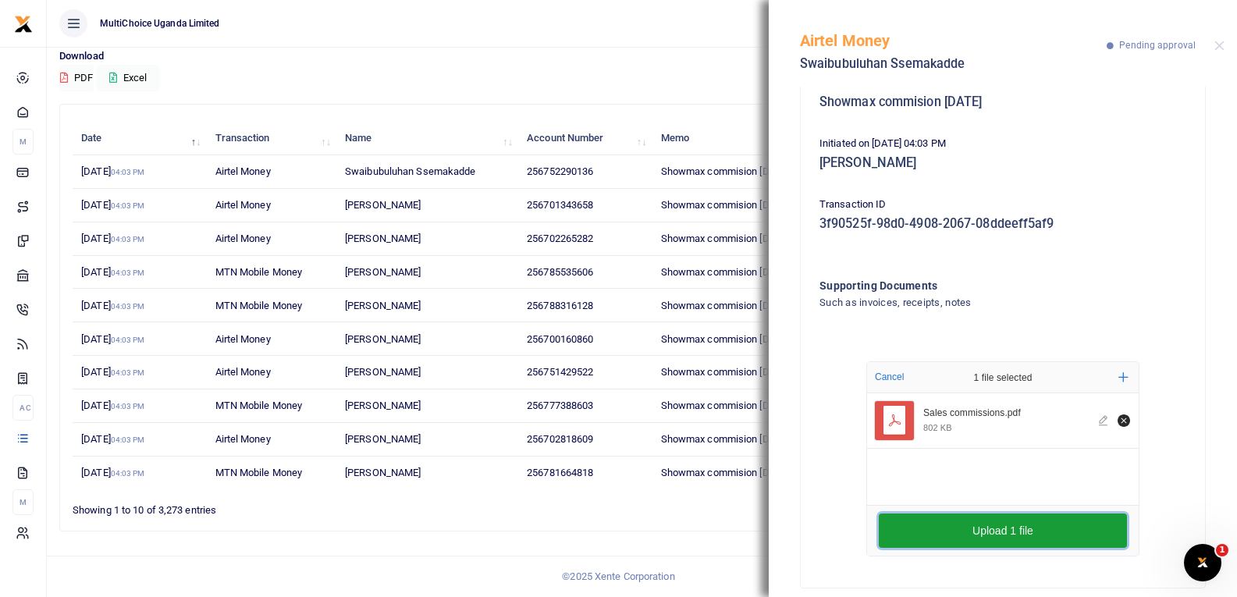
click at [1009, 527] on button "Upload 1 file" at bounding box center [1003, 530] width 248 height 34
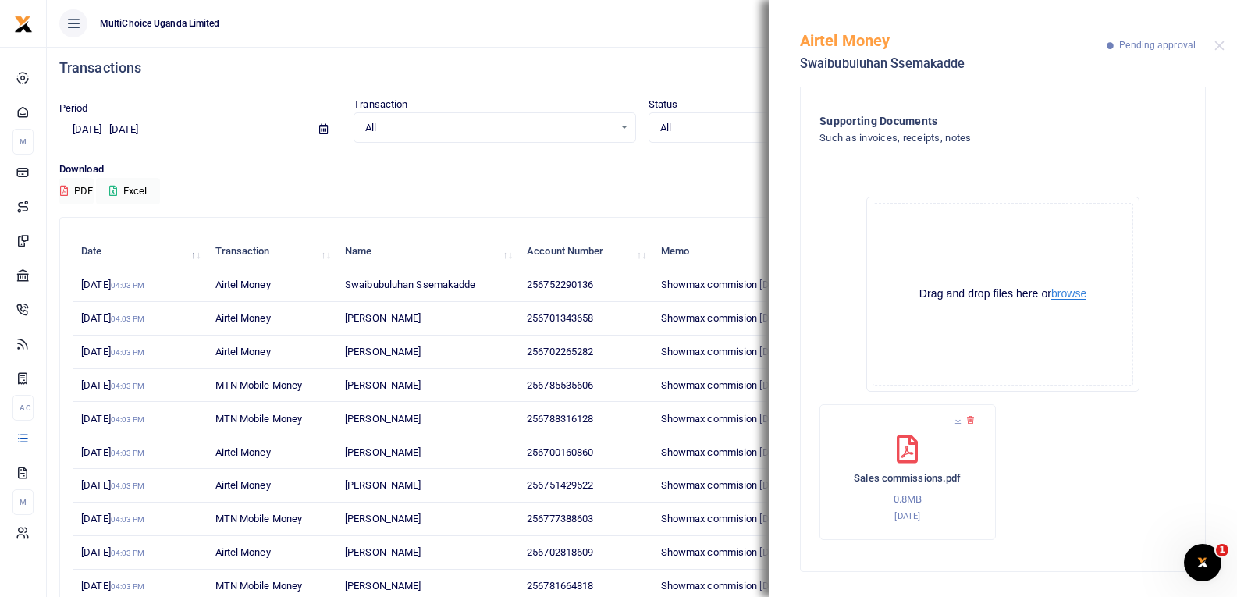
scroll to position [0, 0]
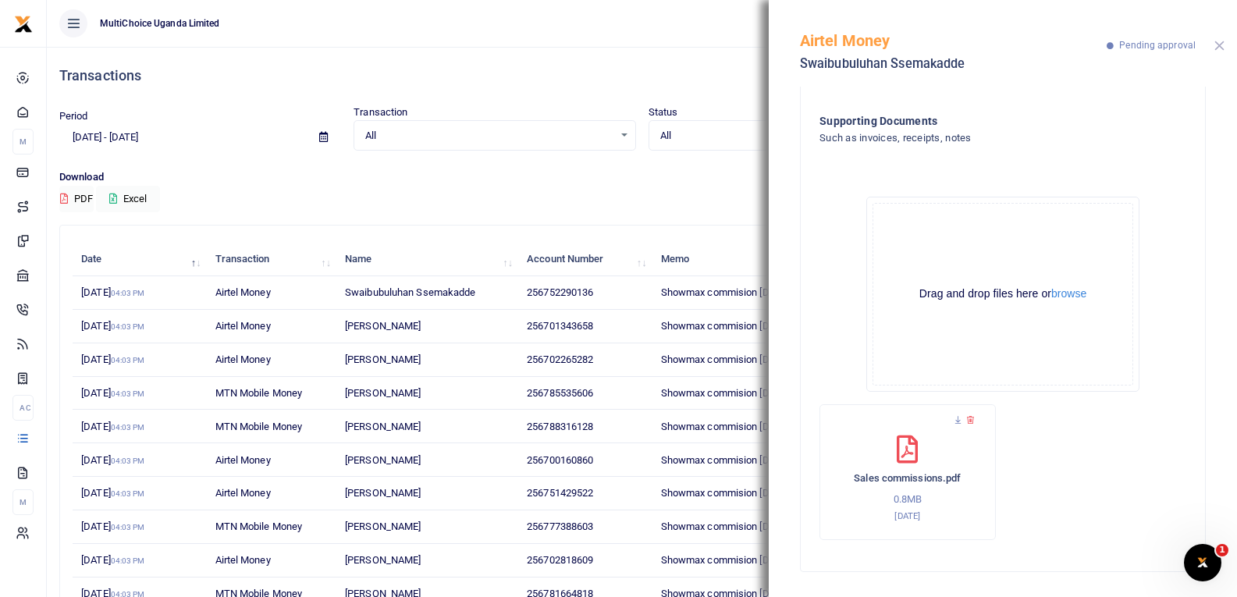
click at [1217, 43] on button "Close" at bounding box center [1219, 46] width 10 height 10
